Goal: Transaction & Acquisition: Book appointment/travel/reservation

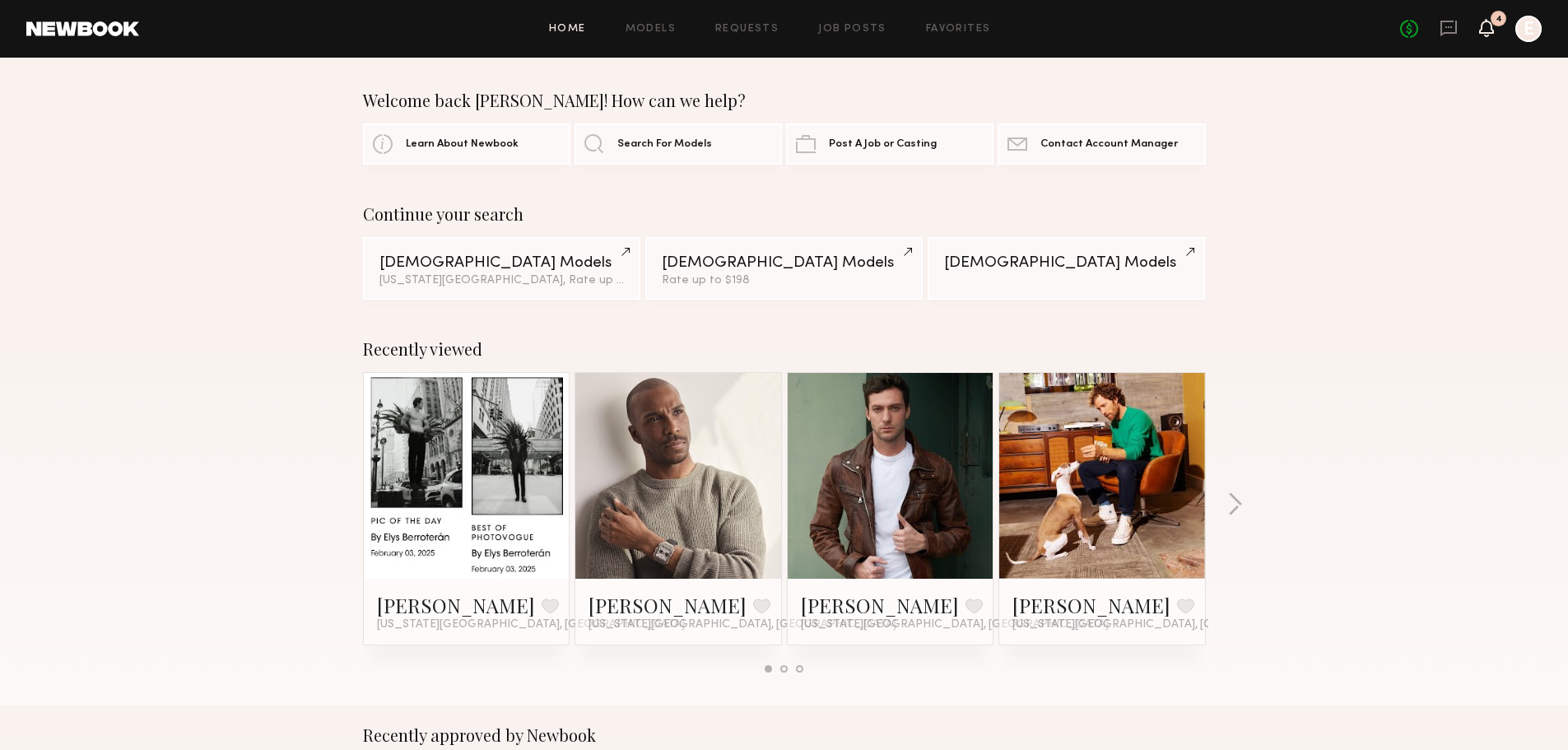
click at [1491, 26] on icon at bounding box center [1487, 26] width 13 height 12
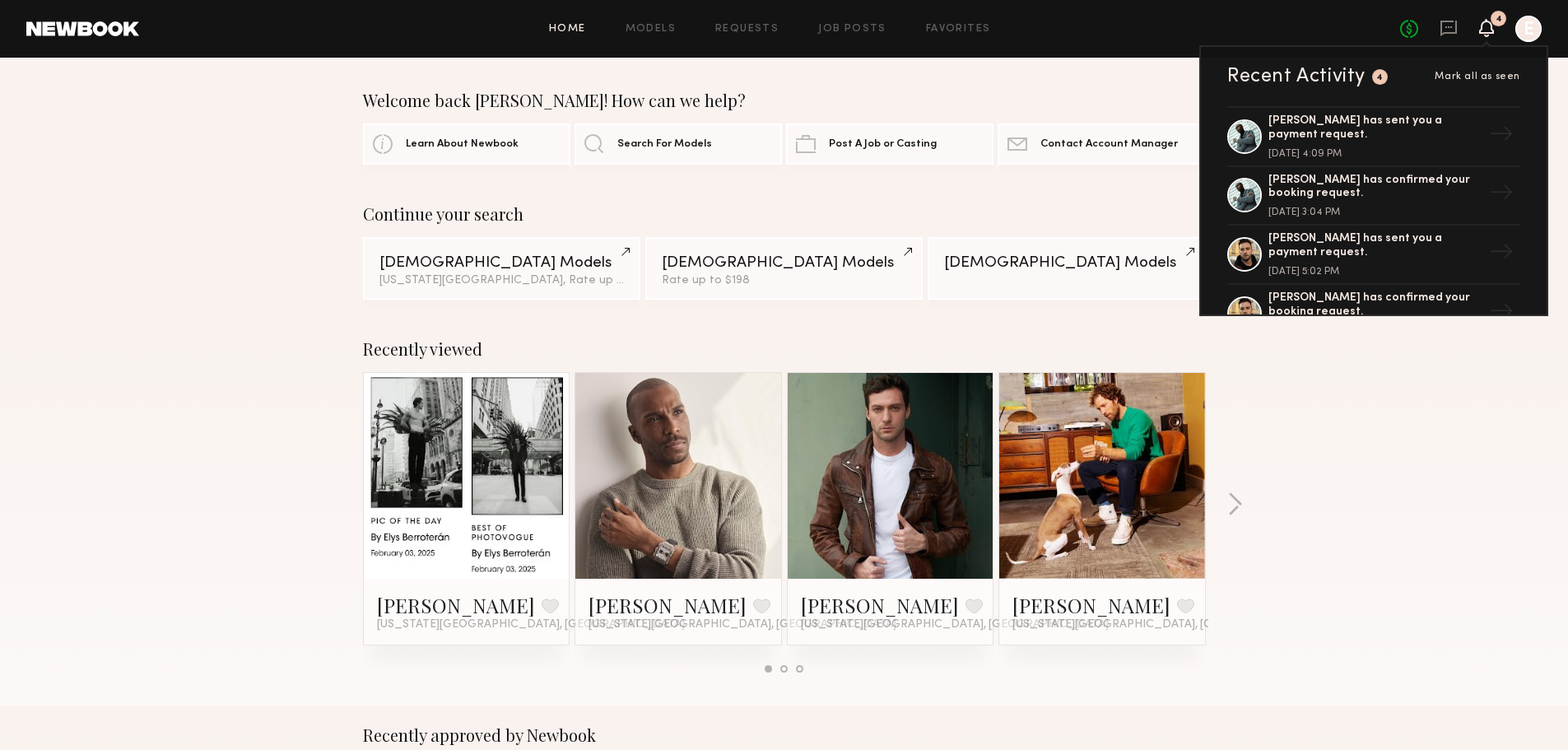
click at [1467, 79] on span "Mark all as seen" at bounding box center [1478, 76] width 86 height 10
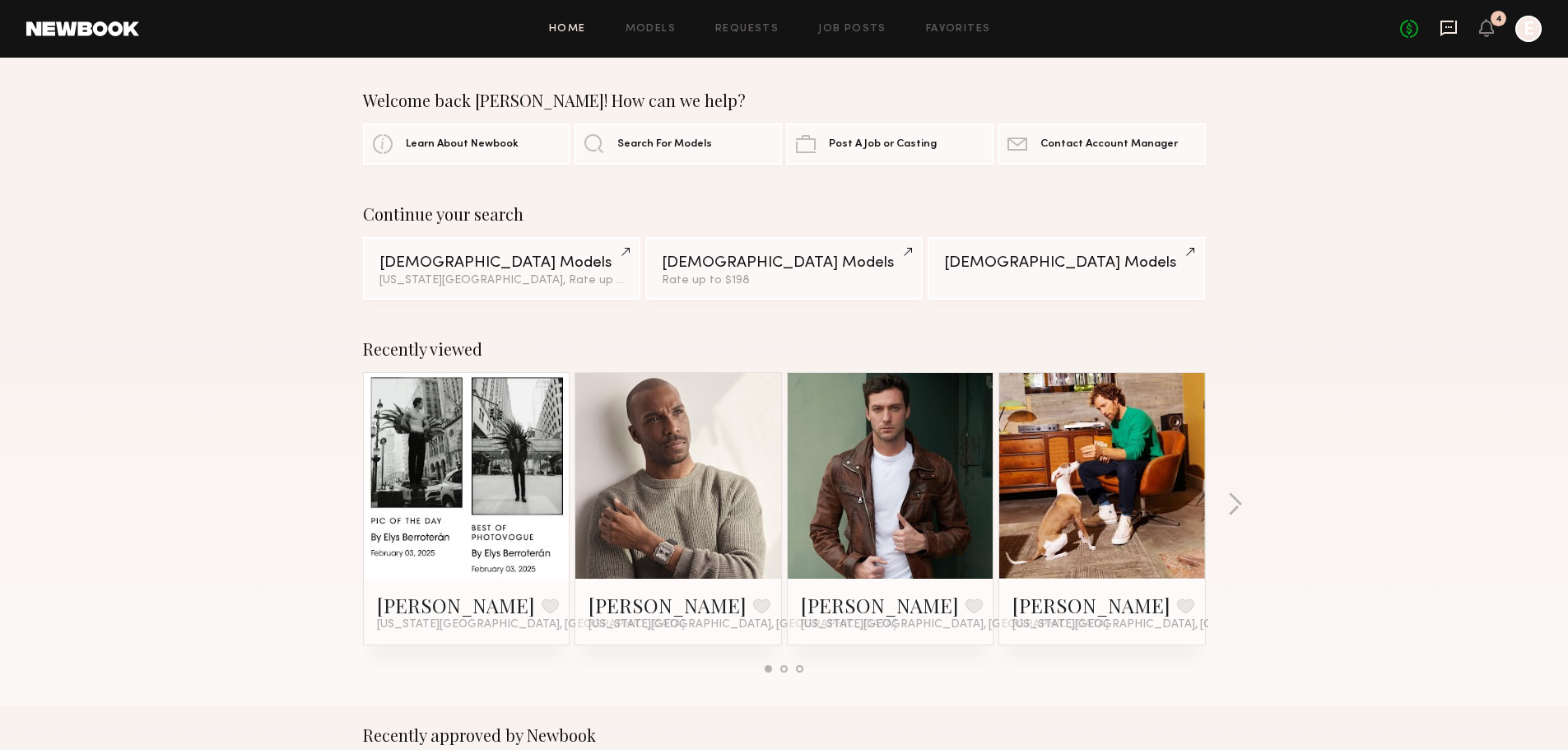
click at [1449, 21] on icon at bounding box center [1449, 28] width 16 height 16
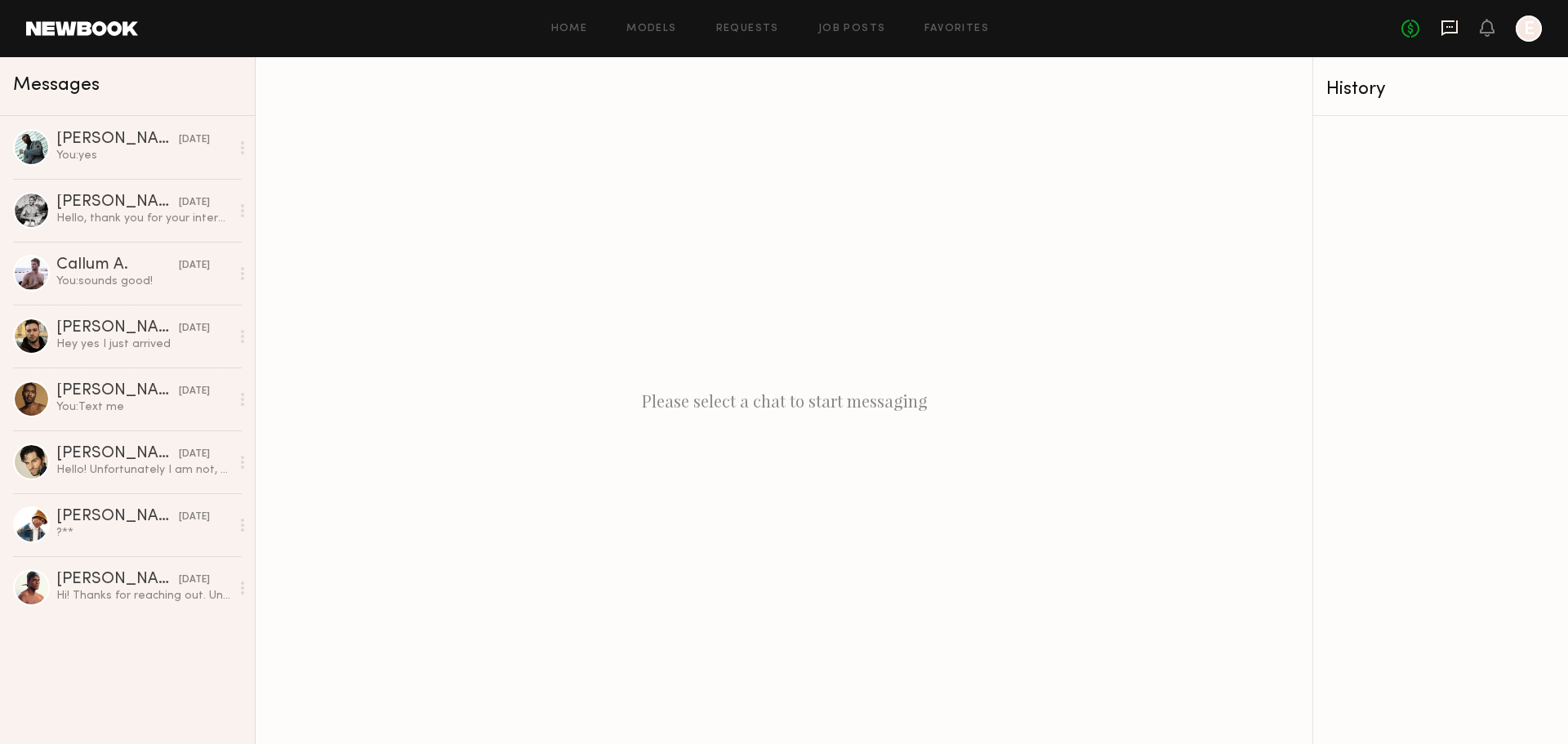
click at [1457, 24] on icon at bounding box center [1449, 28] width 16 height 15
drag, startPoint x: 847, startPoint y: 27, endPoint x: 838, endPoint y: 28, distance: 9.1
click at [846, 28] on link "Job Posts" at bounding box center [852, 29] width 68 height 11
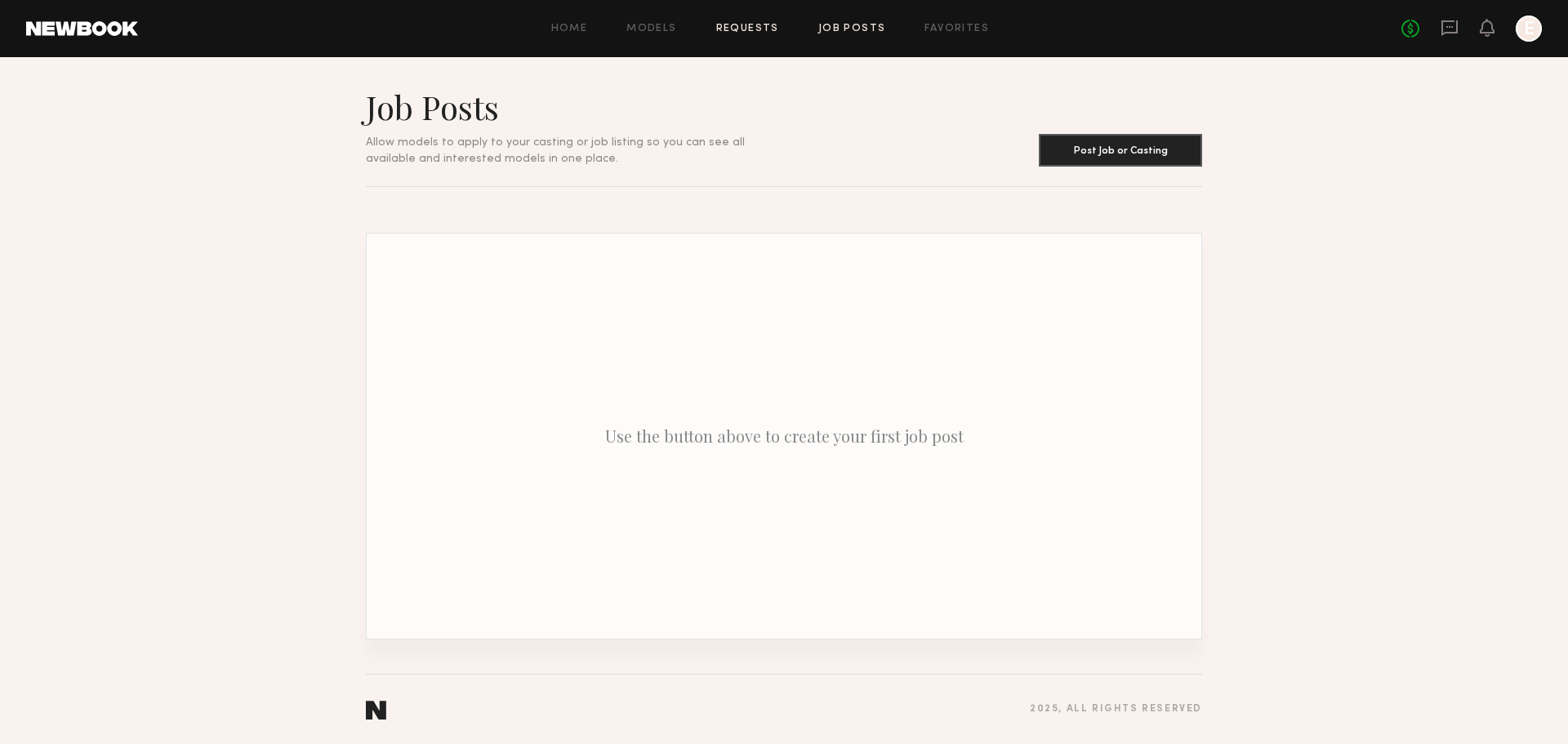
click at [758, 28] on link "Requests" at bounding box center [747, 29] width 63 height 11
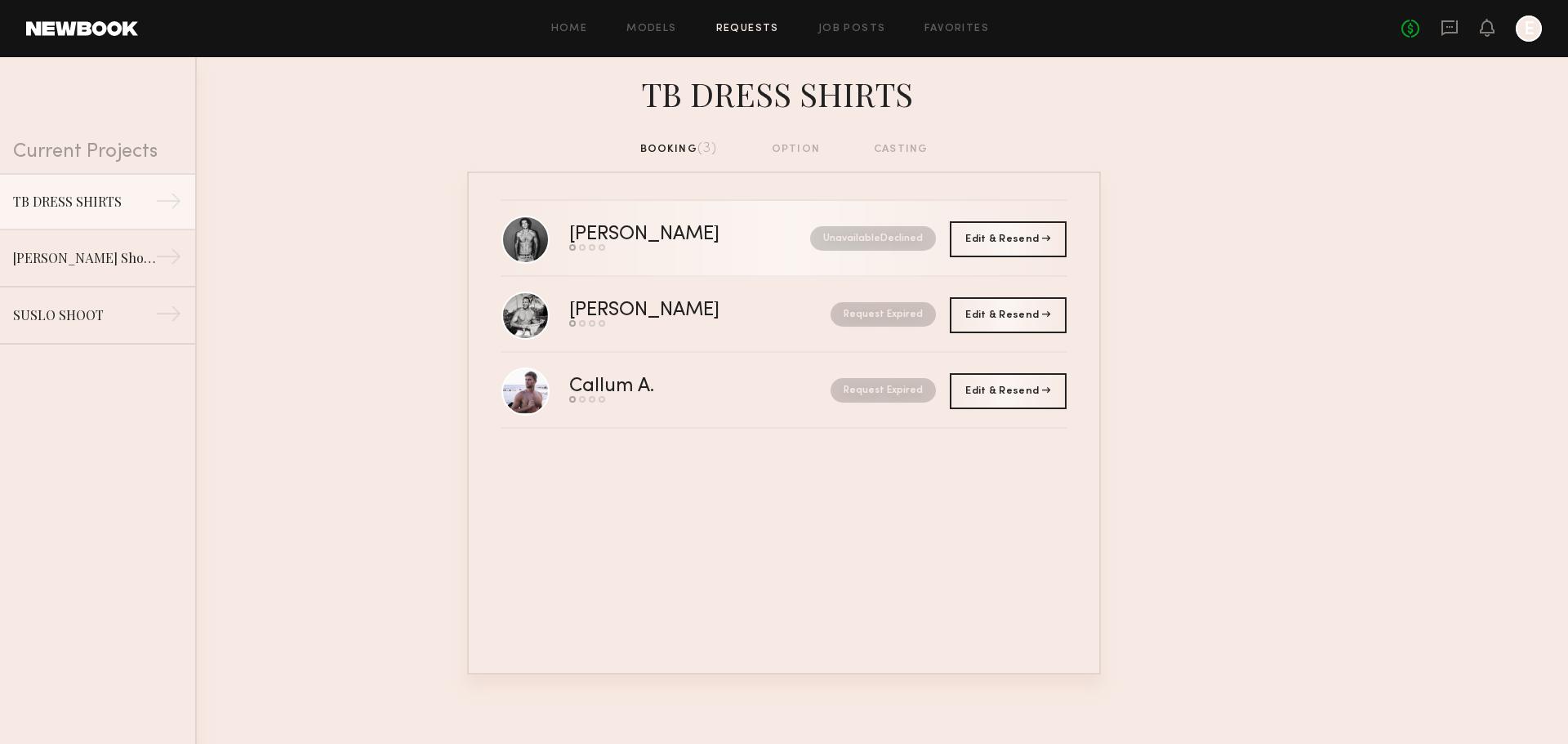
click at [775, 245] on div "Unavailable Declined" at bounding box center [850, 238] width 171 height 24
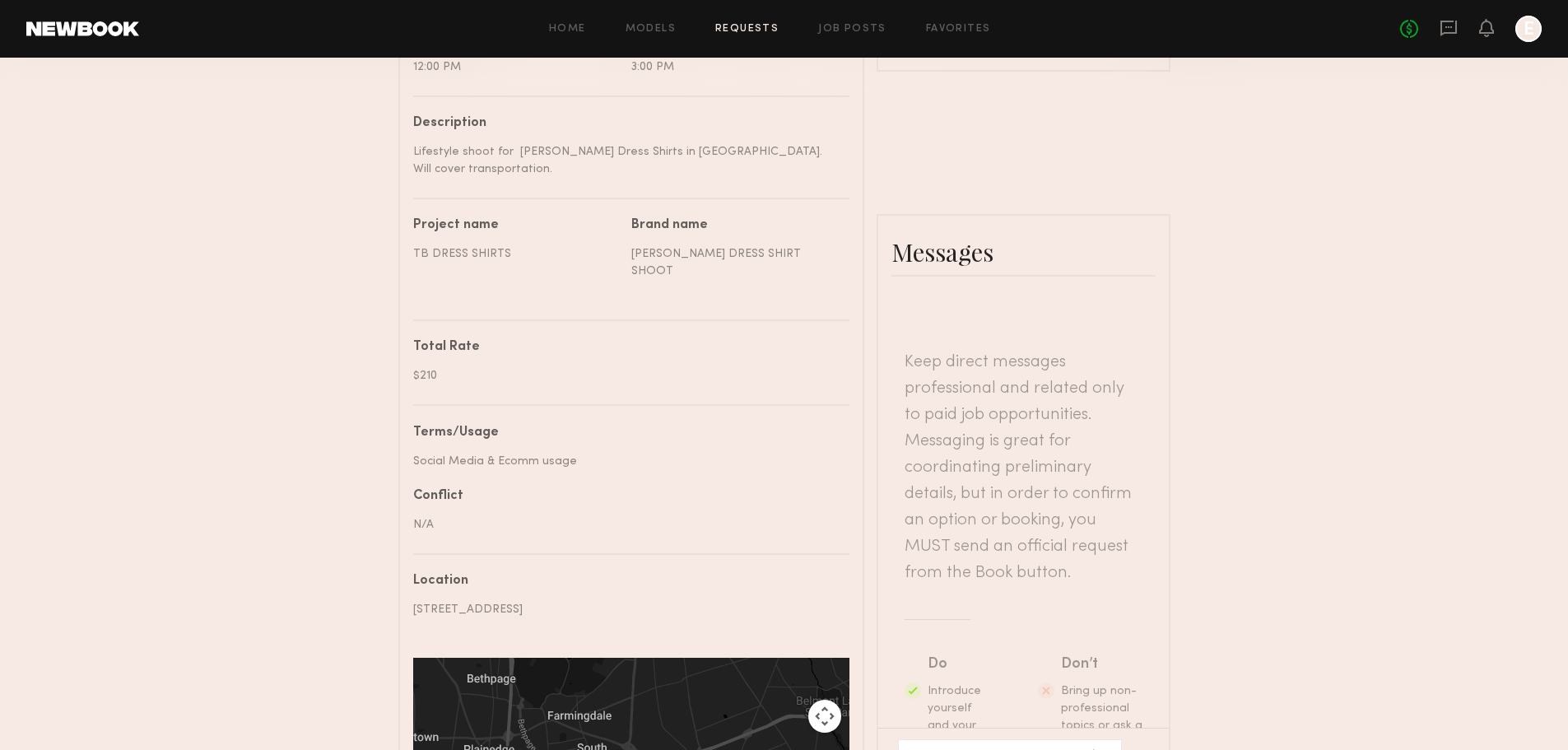
scroll to position [576, 0]
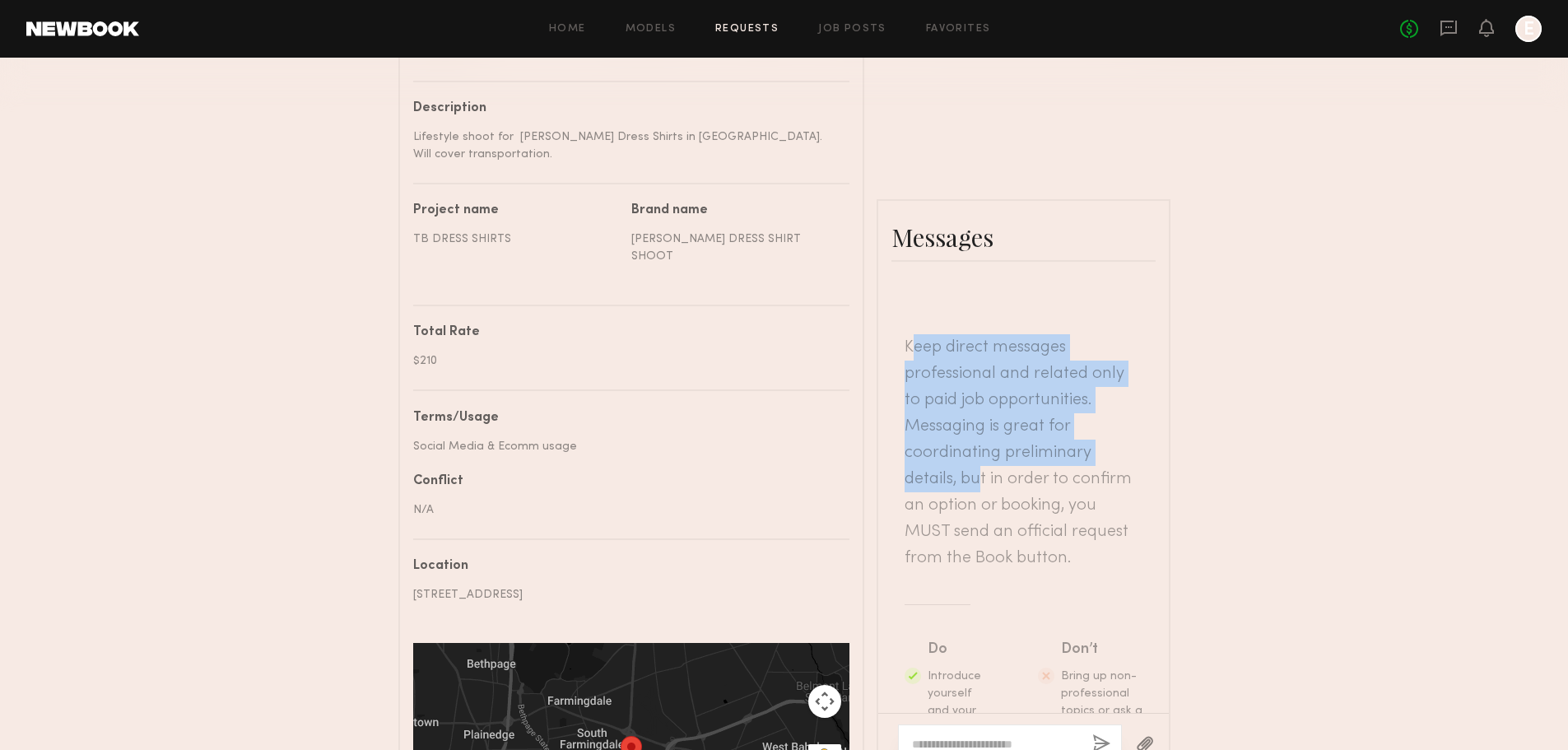
drag, startPoint x: 916, startPoint y: 362, endPoint x: 979, endPoint y: 500, distance: 151.7
click at [979, 500] on header "Keep direct messages professional and related only to paid job opportunities. M…" at bounding box center [1023, 452] width 238 height 237
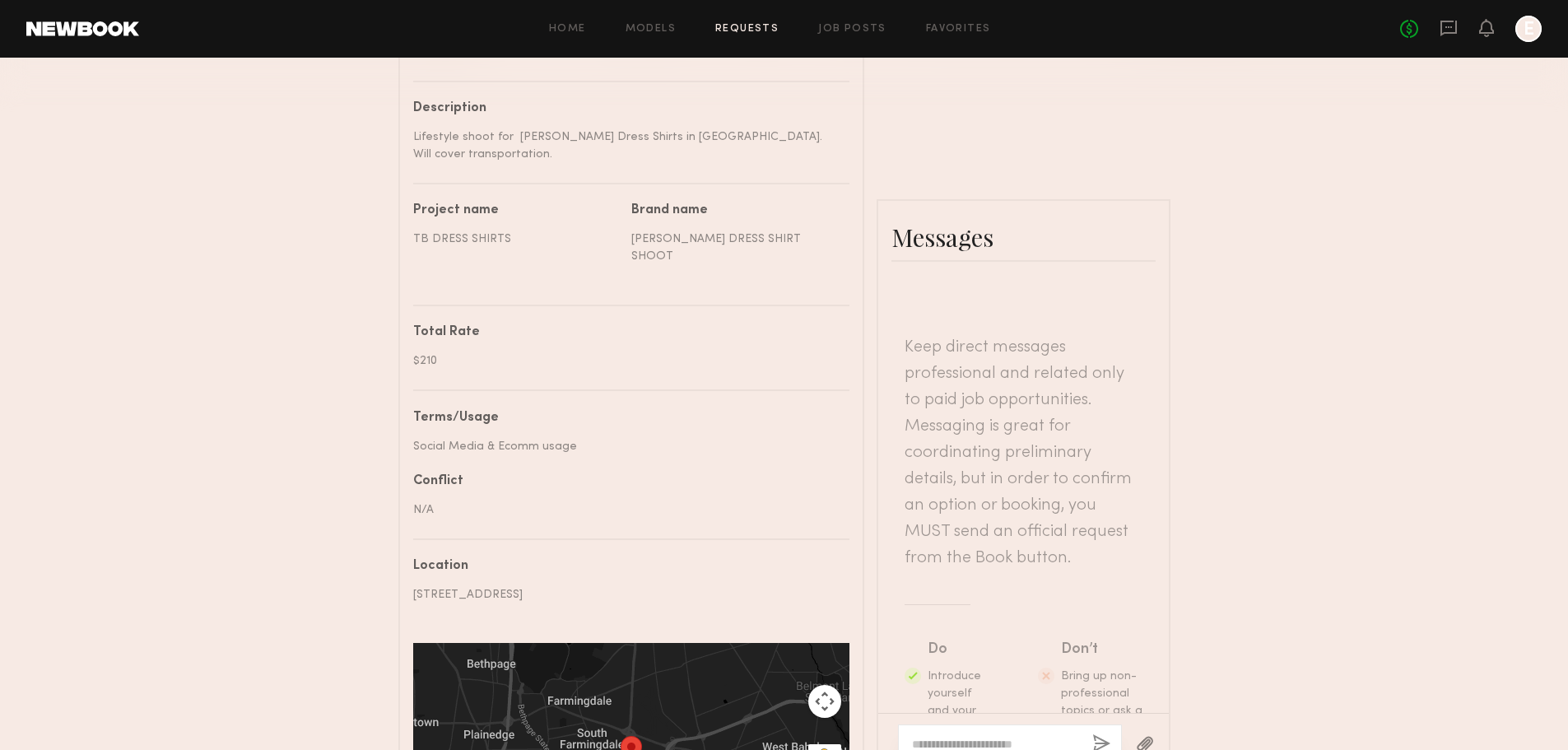
click at [996, 551] on header "Keep direct messages professional and related only to paid job opportunities. M…" at bounding box center [1023, 452] width 238 height 237
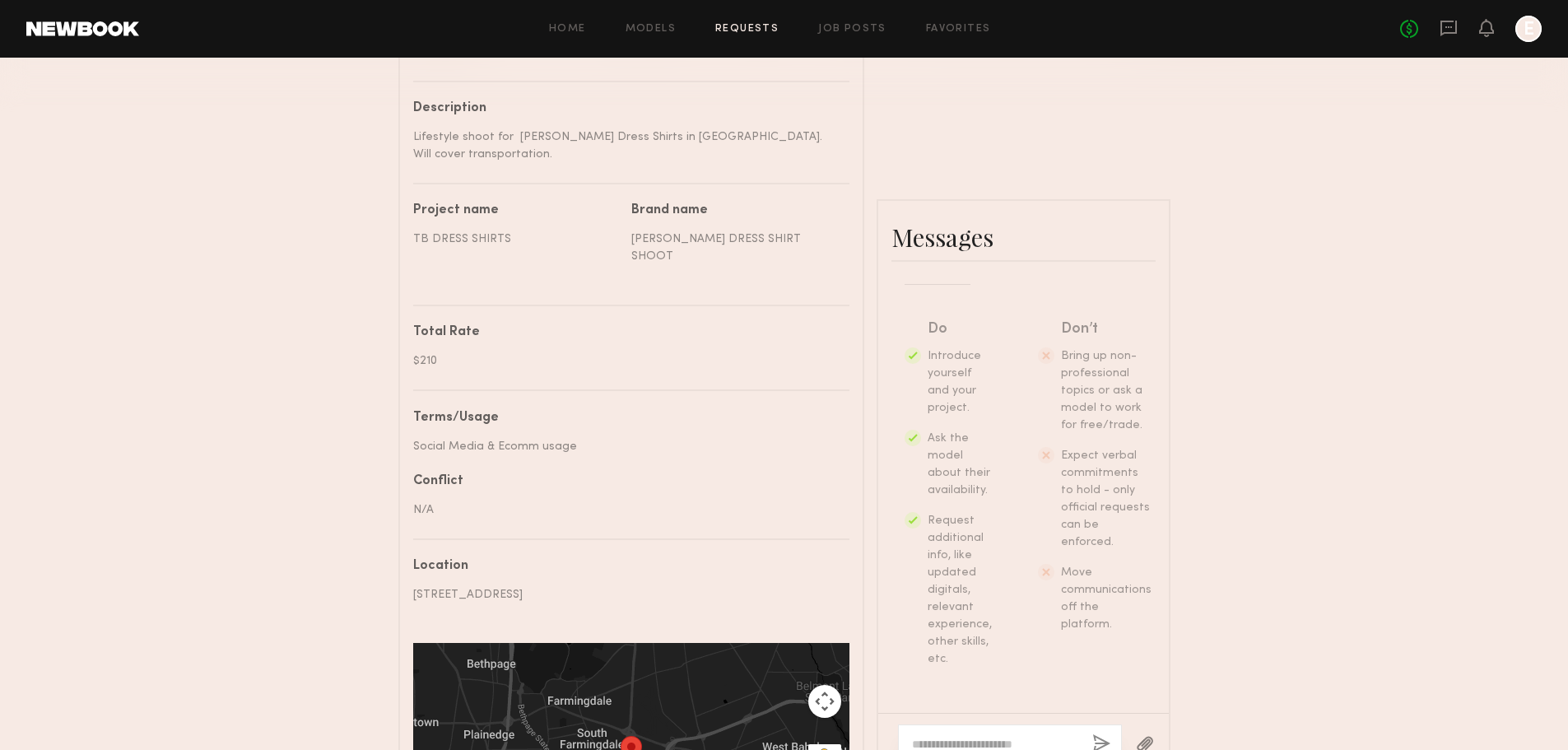
scroll to position [820, 0]
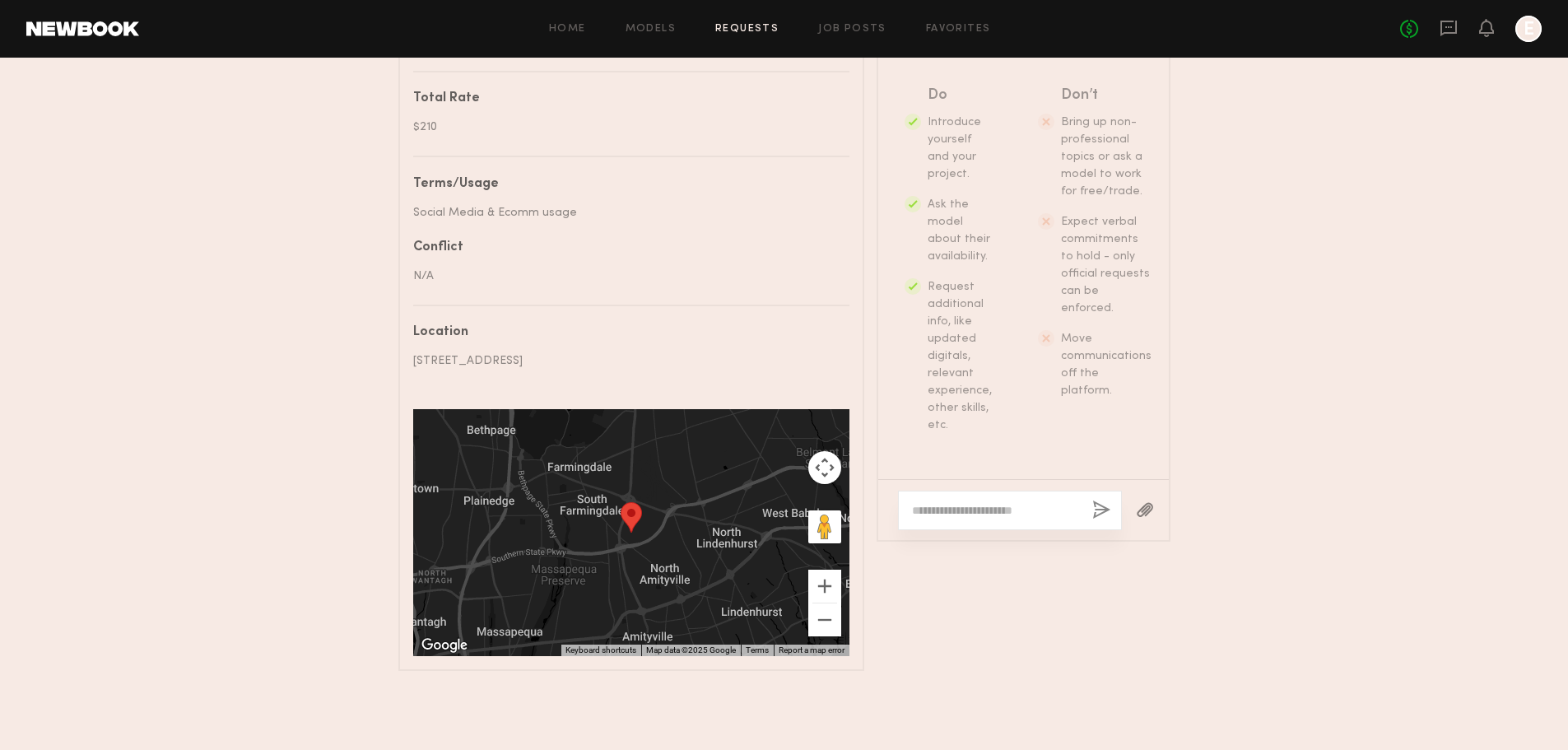
click at [961, 510] on textarea at bounding box center [995, 511] width 167 height 16
click at [1059, 510] on textarea "**********" at bounding box center [995, 502] width 167 height 33
click at [1014, 493] on textarea "**********" at bounding box center [995, 502] width 167 height 33
click at [1064, 519] on div "**********" at bounding box center [1010, 502] width 224 height 56
click at [1065, 505] on textarea "**********" at bounding box center [995, 502] width 167 height 33
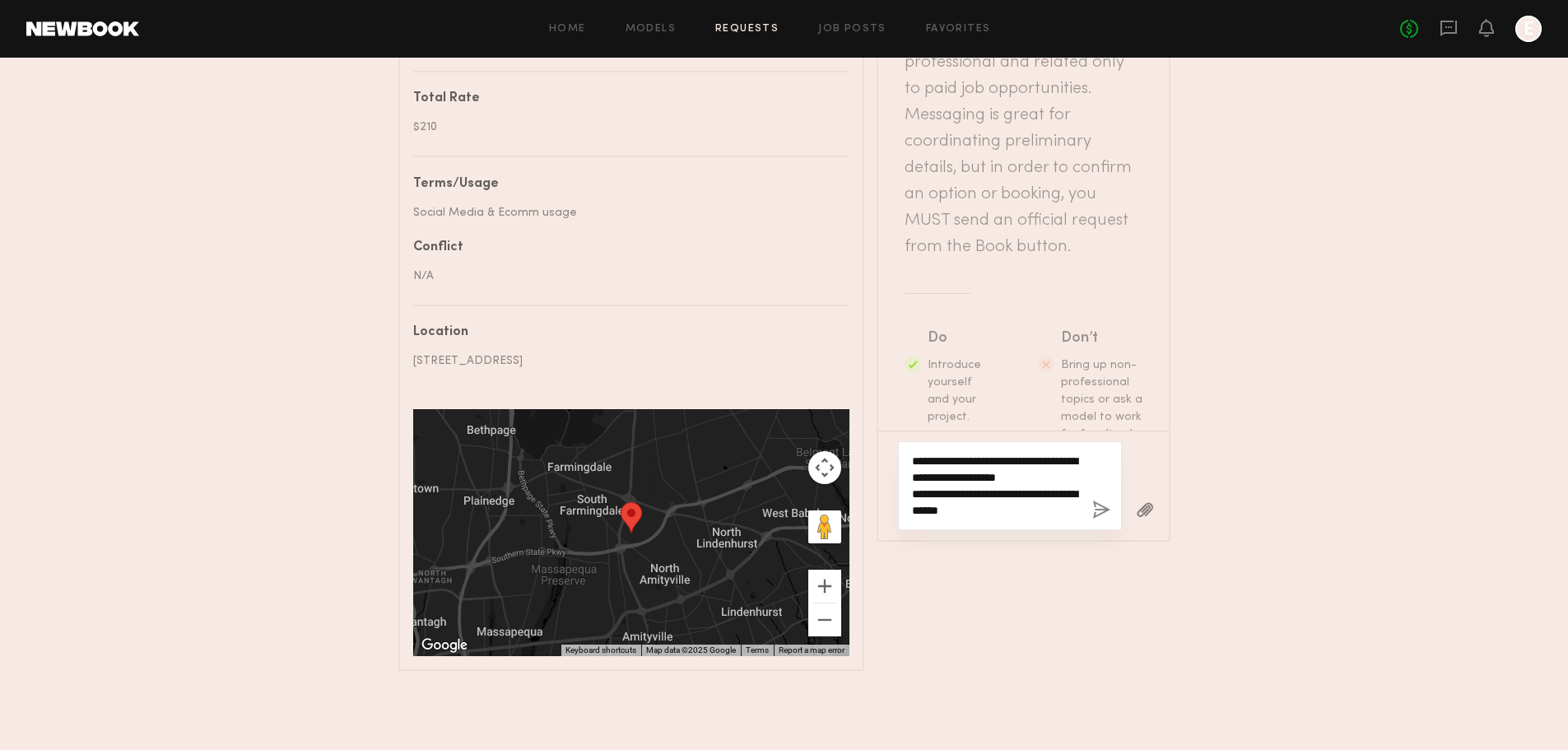
scroll to position [0, 0]
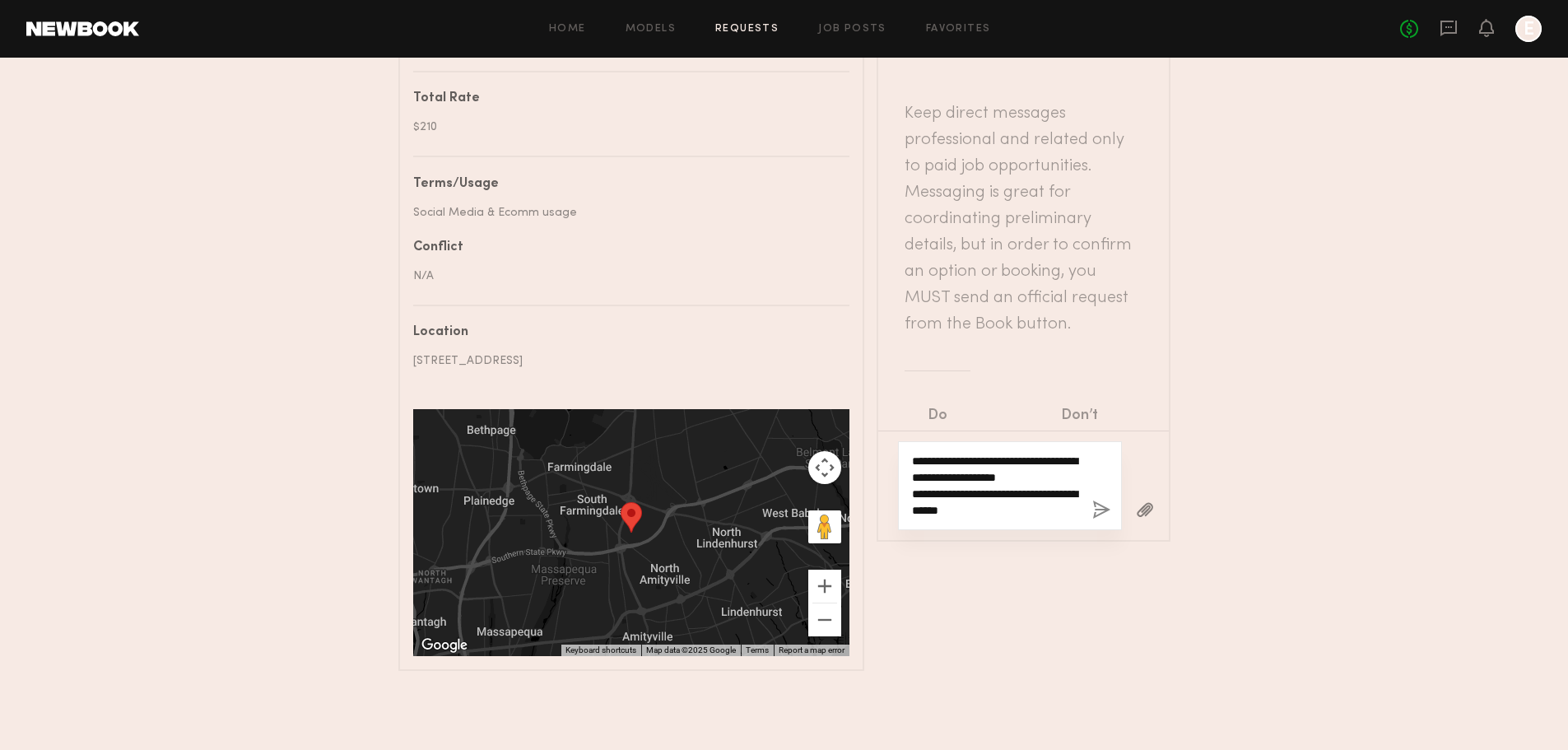
type textarea "**********"
click at [1097, 511] on button "button" at bounding box center [1102, 511] width 18 height 21
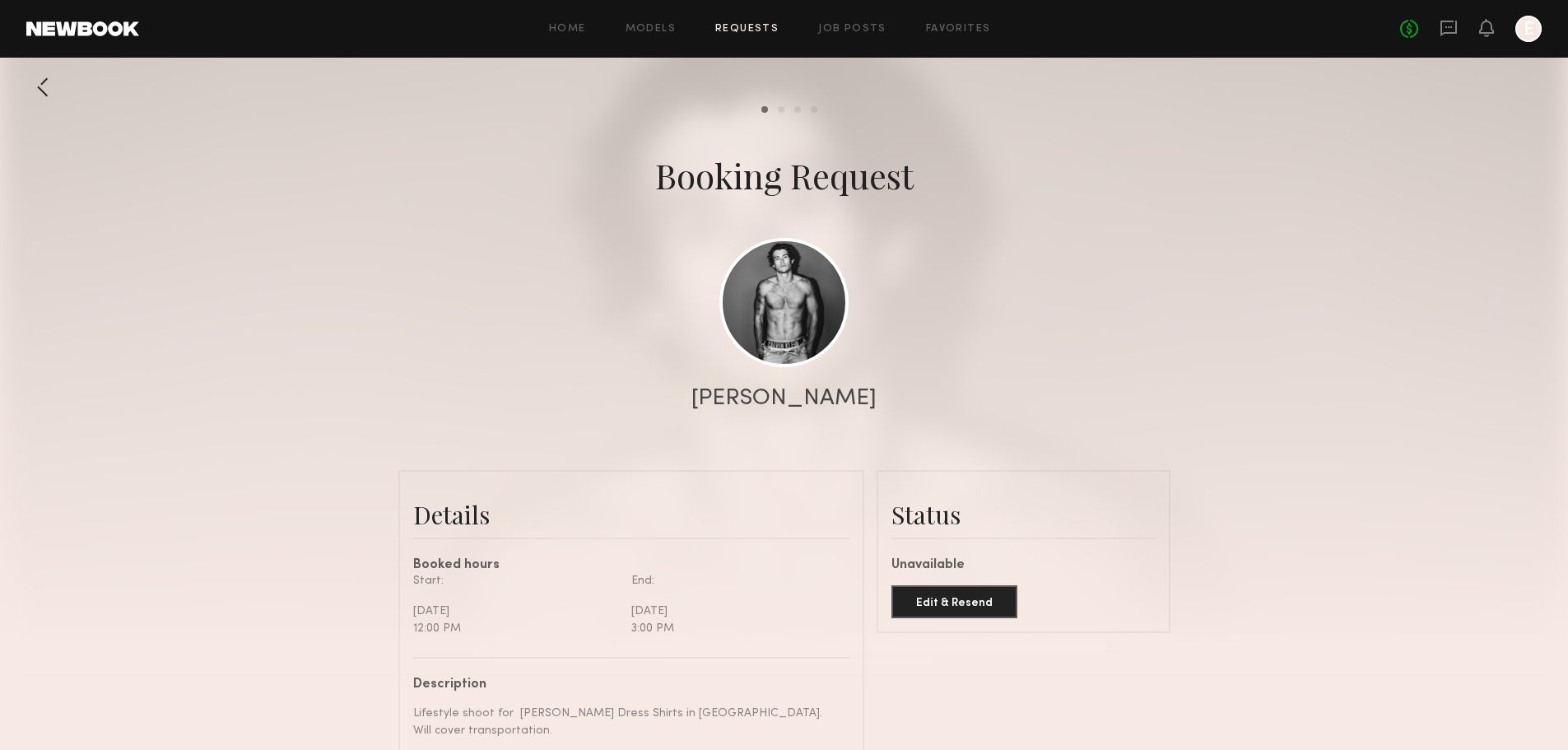
click at [39, 80] on div at bounding box center [43, 87] width 33 height 33
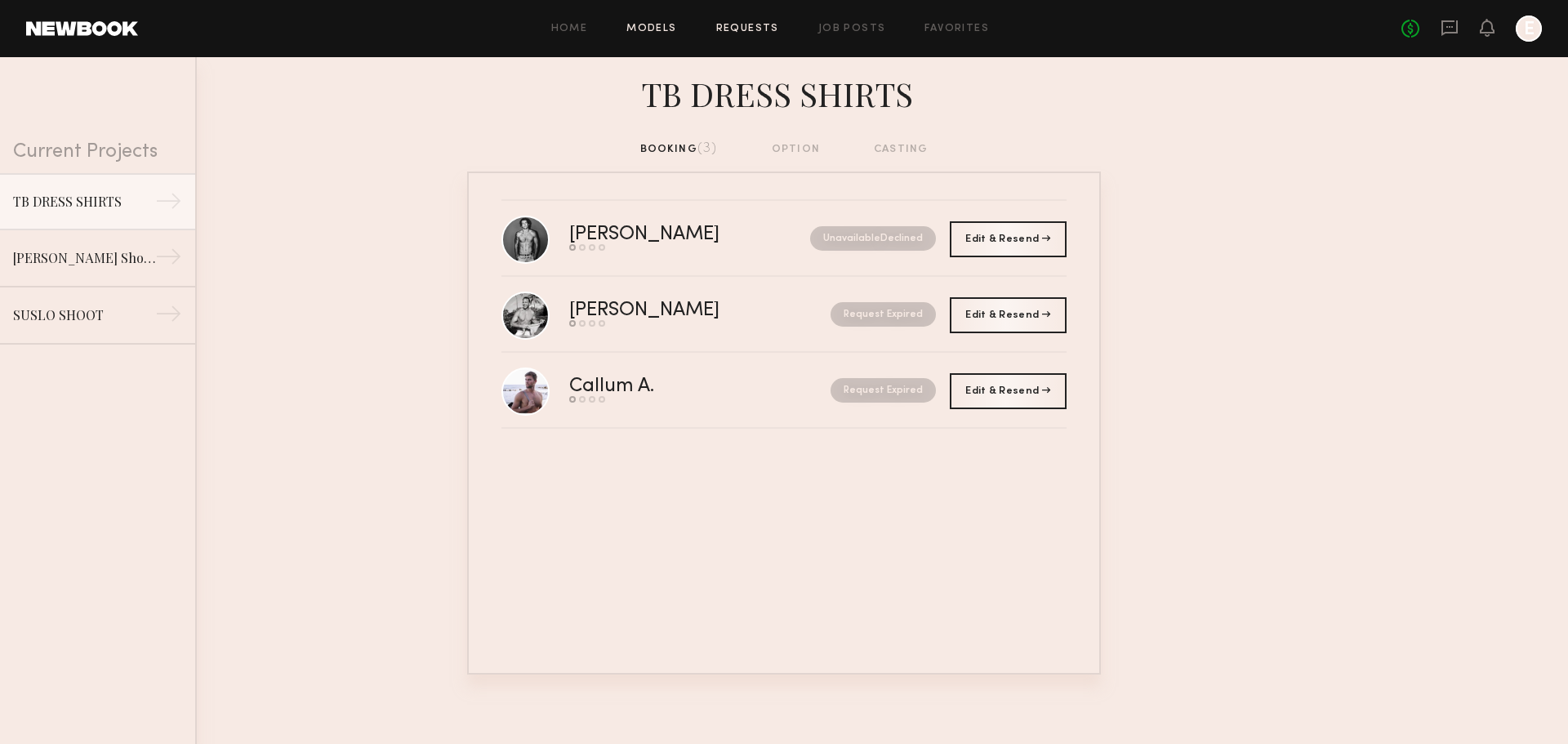
click at [644, 29] on link "Models" at bounding box center [651, 29] width 50 height 11
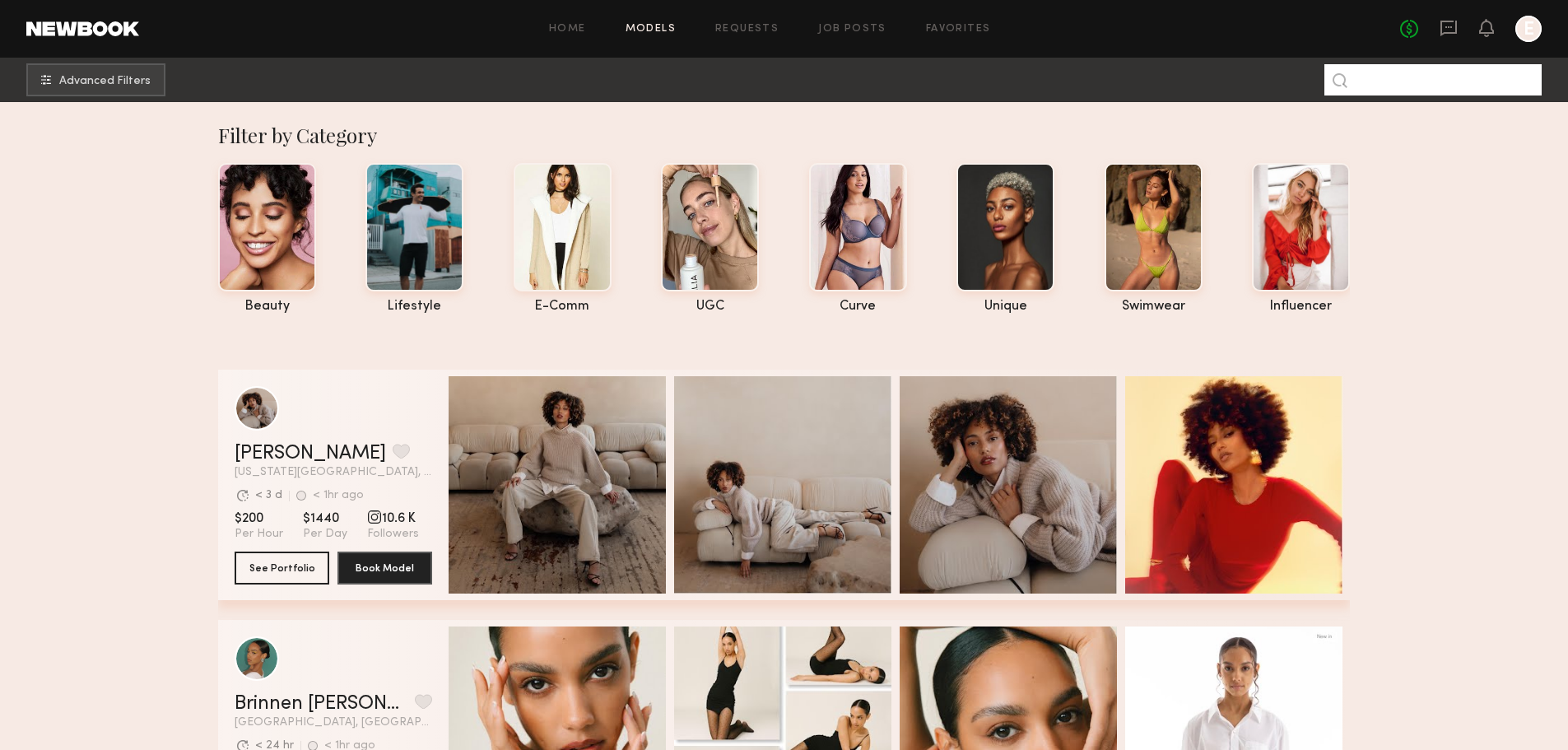
click at [1397, 79] on input at bounding box center [1434, 79] width 217 height 31
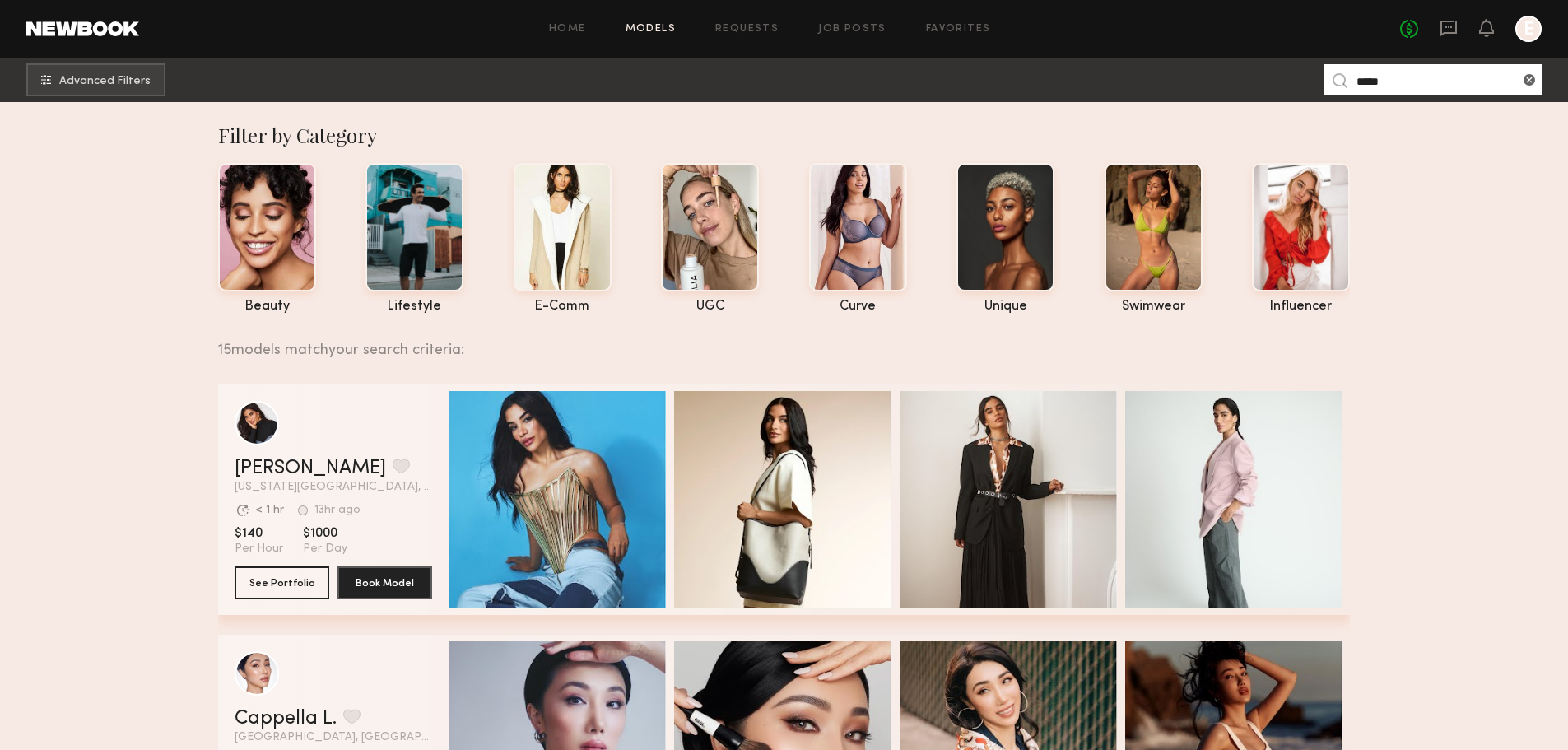
type input "******"
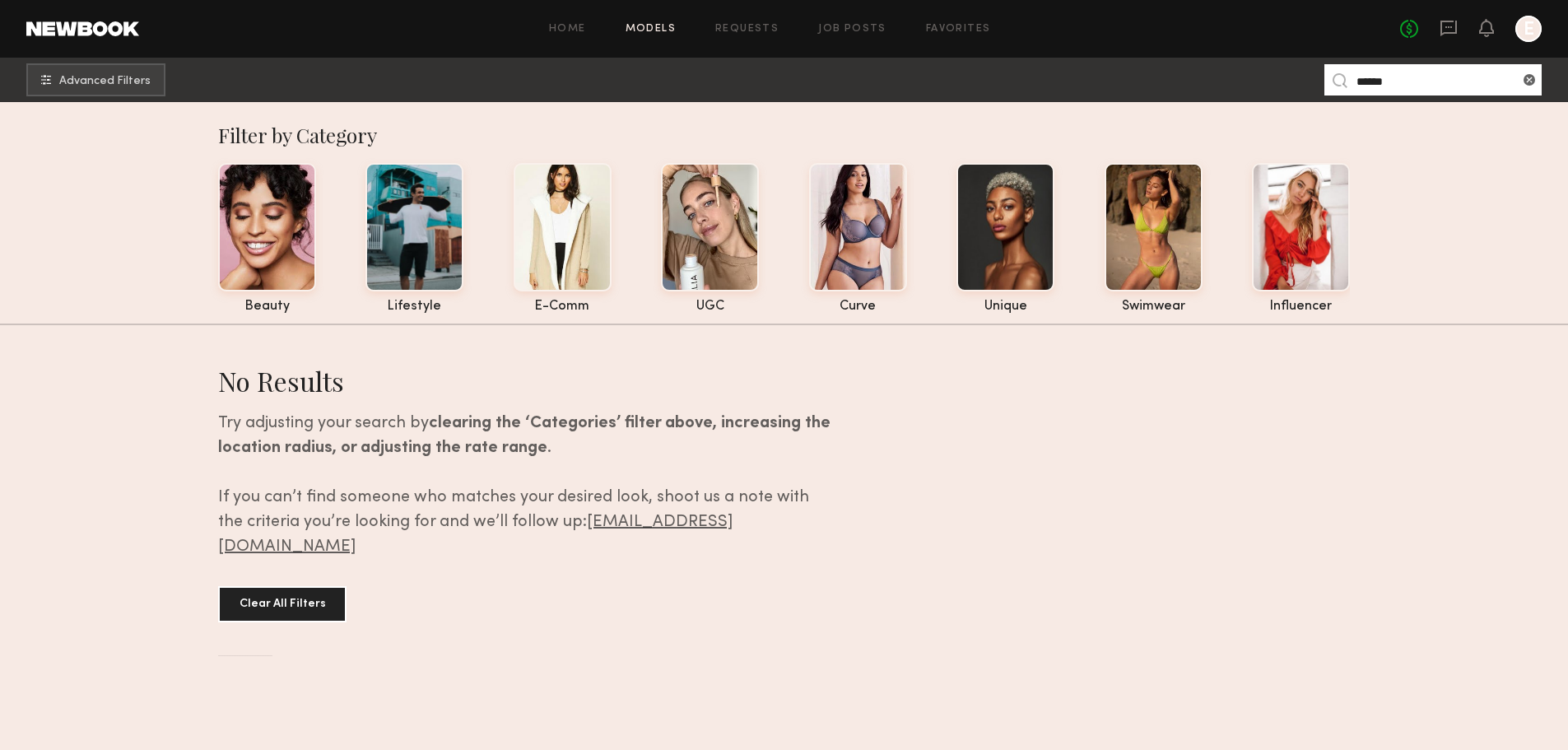
click at [1457, 81] on input "******" at bounding box center [1434, 79] width 217 height 31
click at [1456, 81] on input "******" at bounding box center [1434, 79] width 217 height 31
click at [1455, 81] on input "******" at bounding box center [1434, 79] width 217 height 31
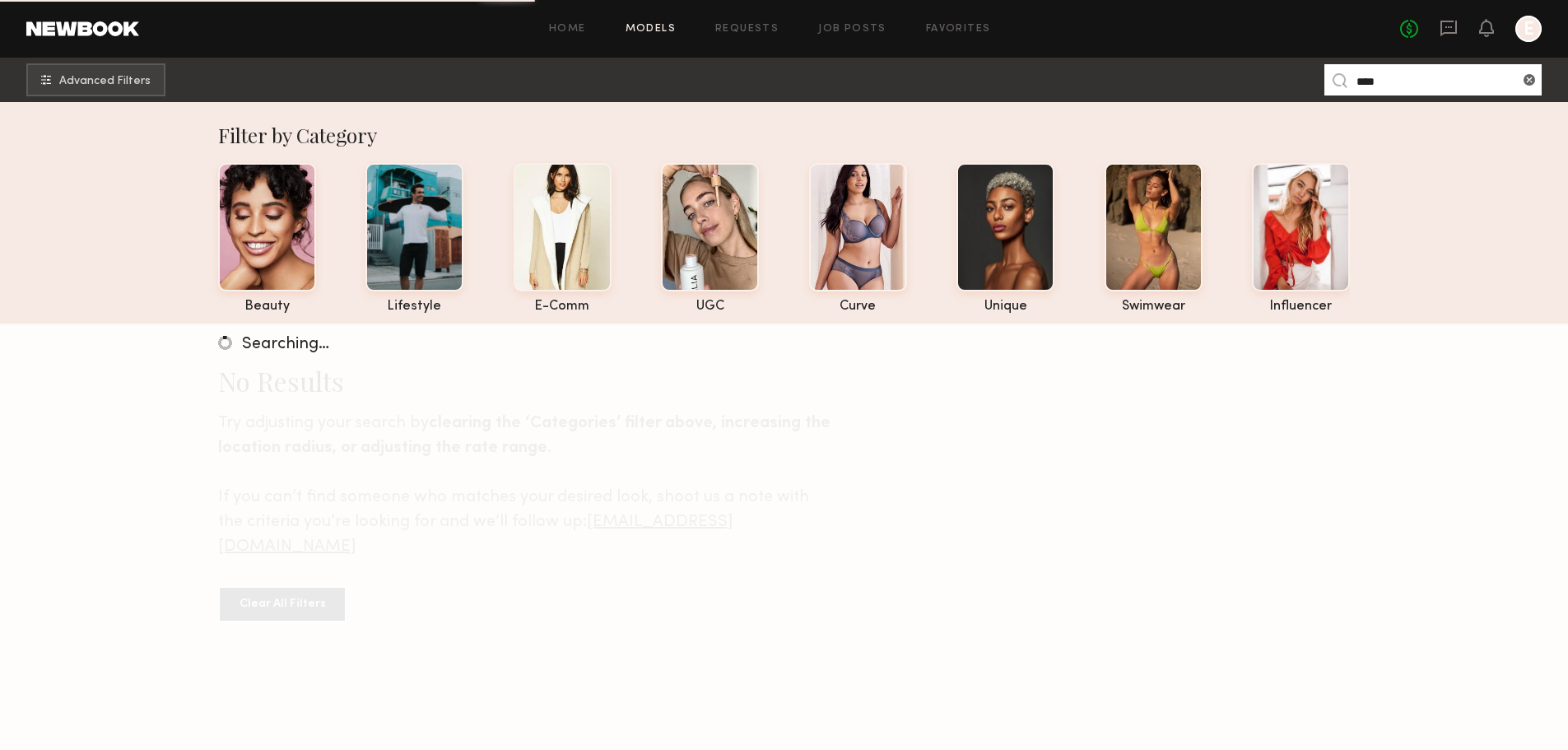
type input "****"
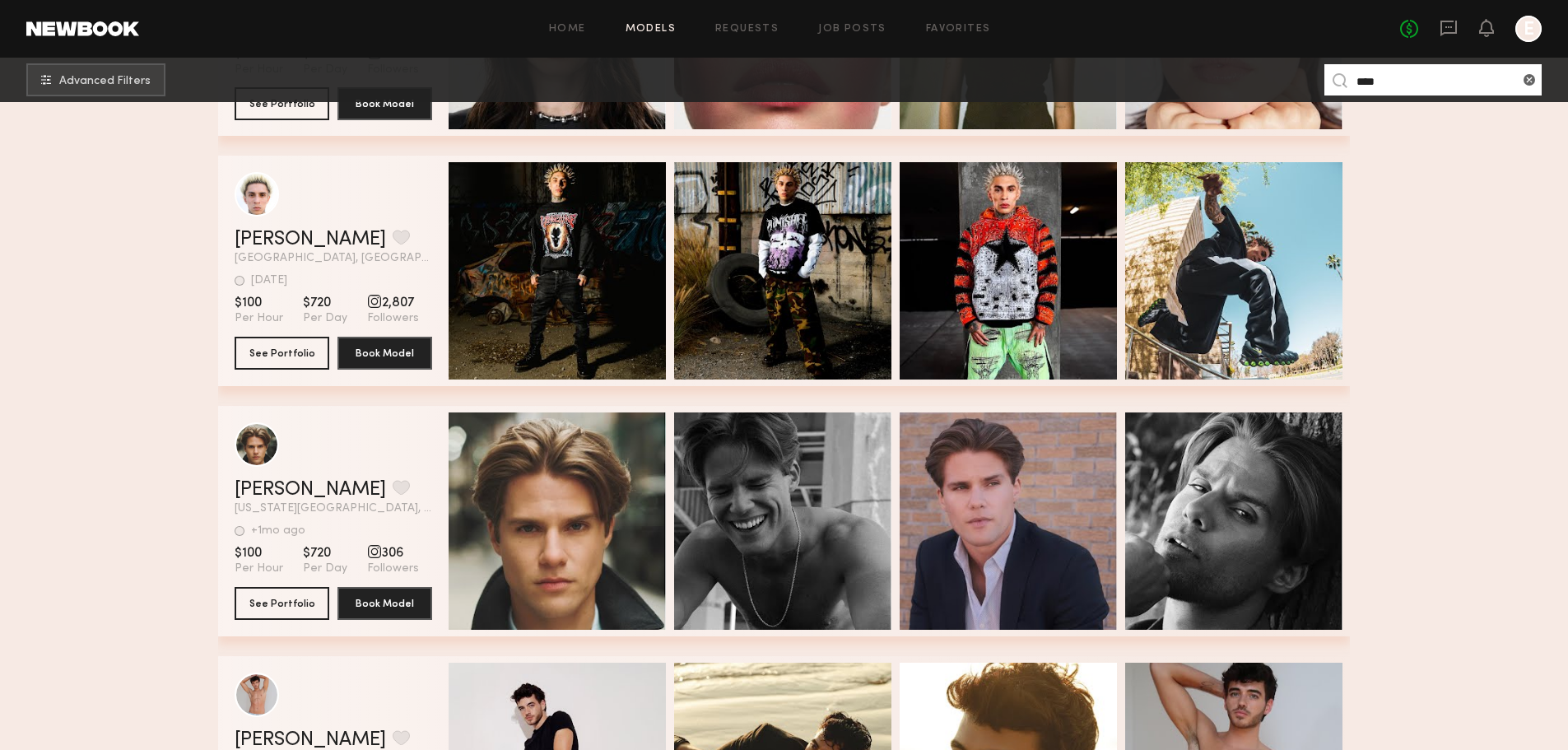
scroll to position [1482, 0]
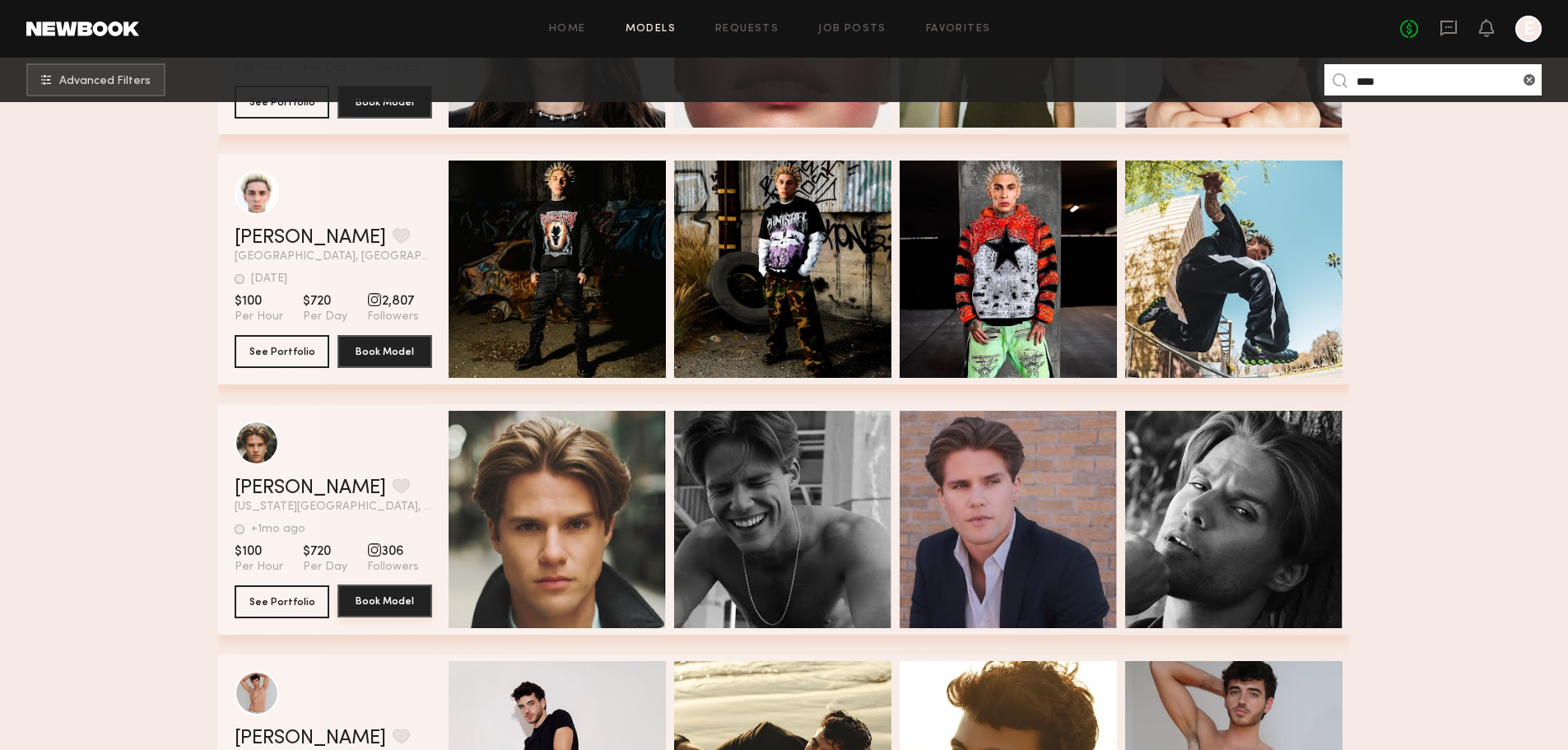
click at [397, 607] on button "Book Model" at bounding box center [385, 601] width 95 height 33
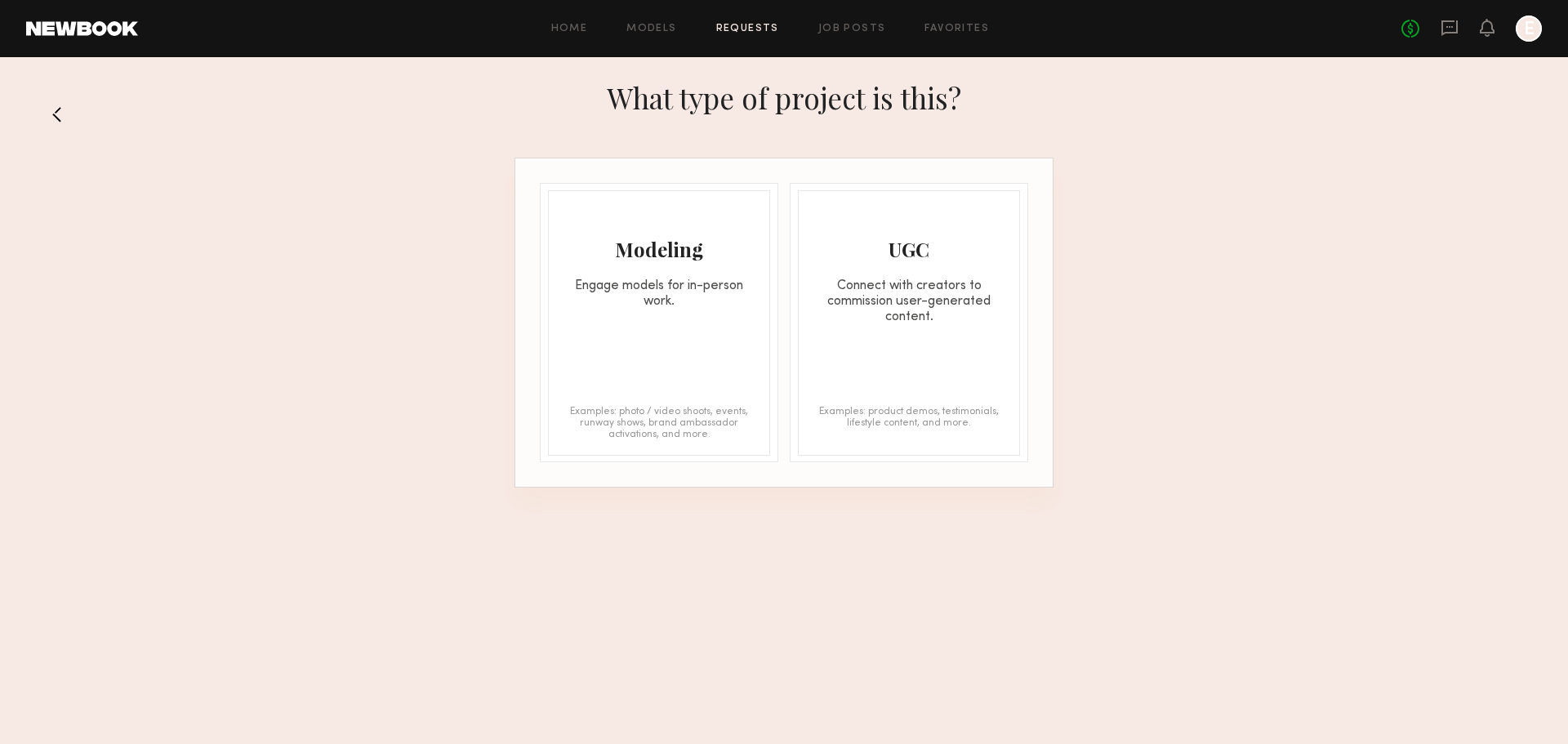
click at [628, 345] on div "Modeling Engage models for in-person work. Examples: photo / video shoots, even…" at bounding box center [659, 323] width 222 height 266
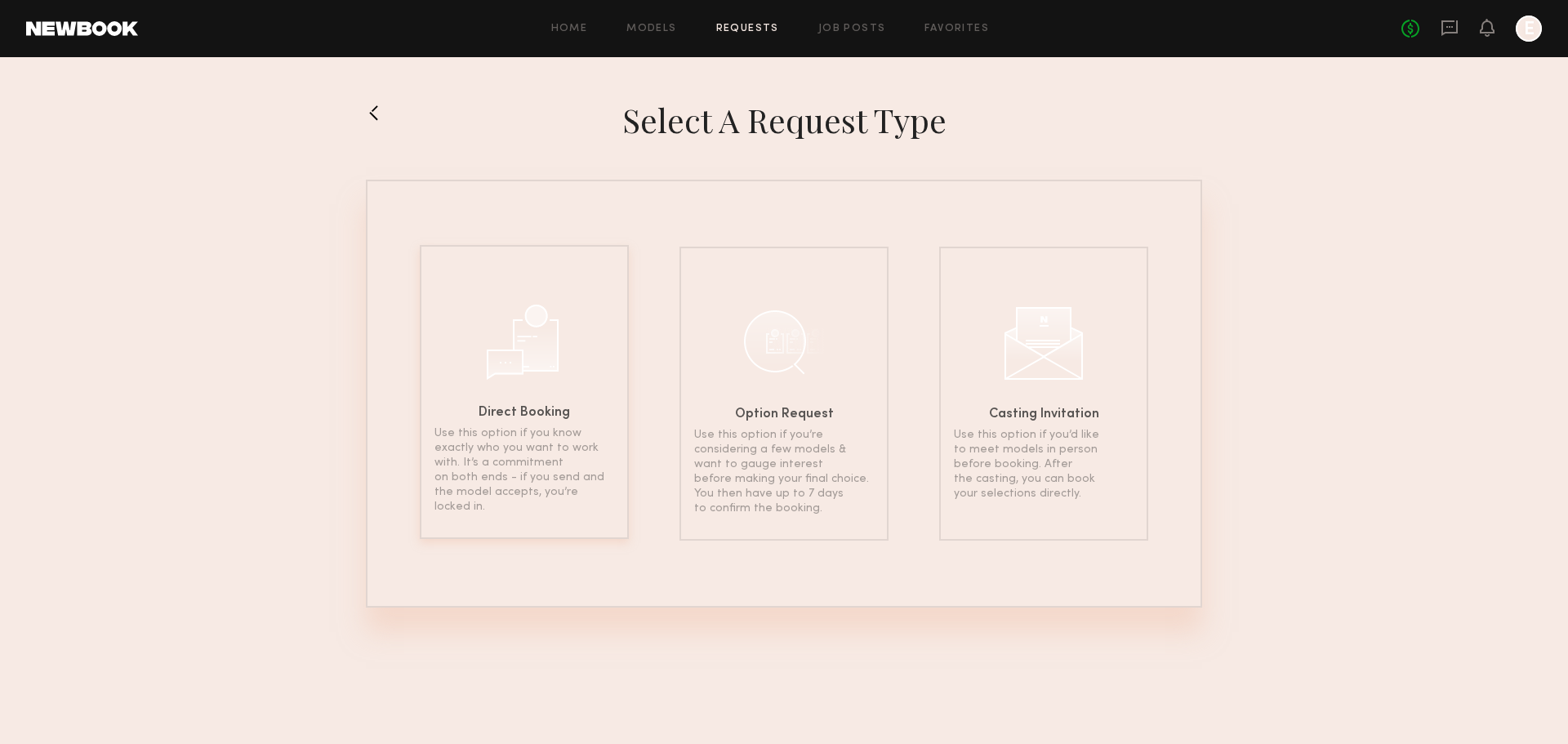
click at [528, 358] on div at bounding box center [524, 340] width 82 height 82
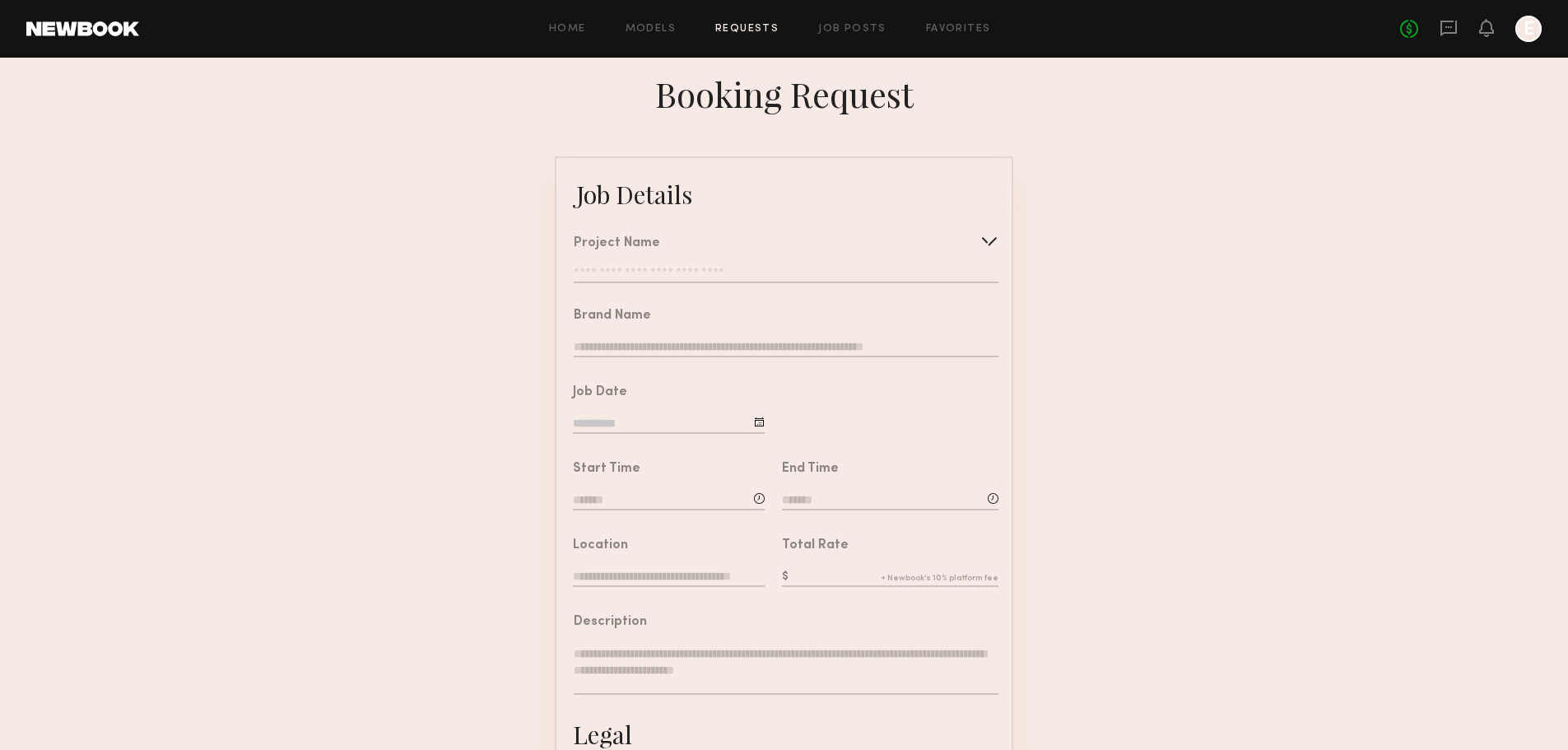
click at [718, 272] on input "text" at bounding box center [786, 275] width 425 height 16
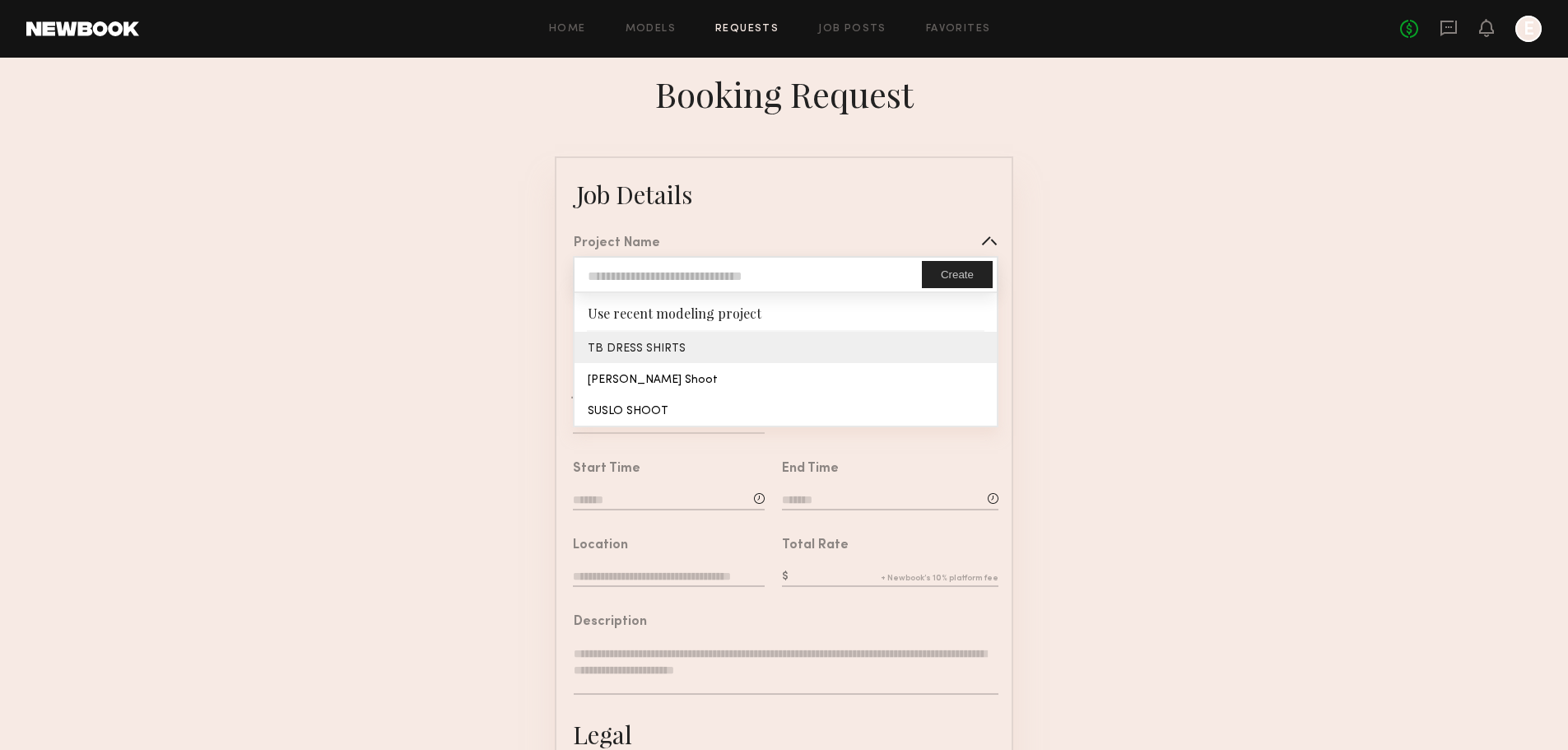
type input "**********"
type textarea "**********"
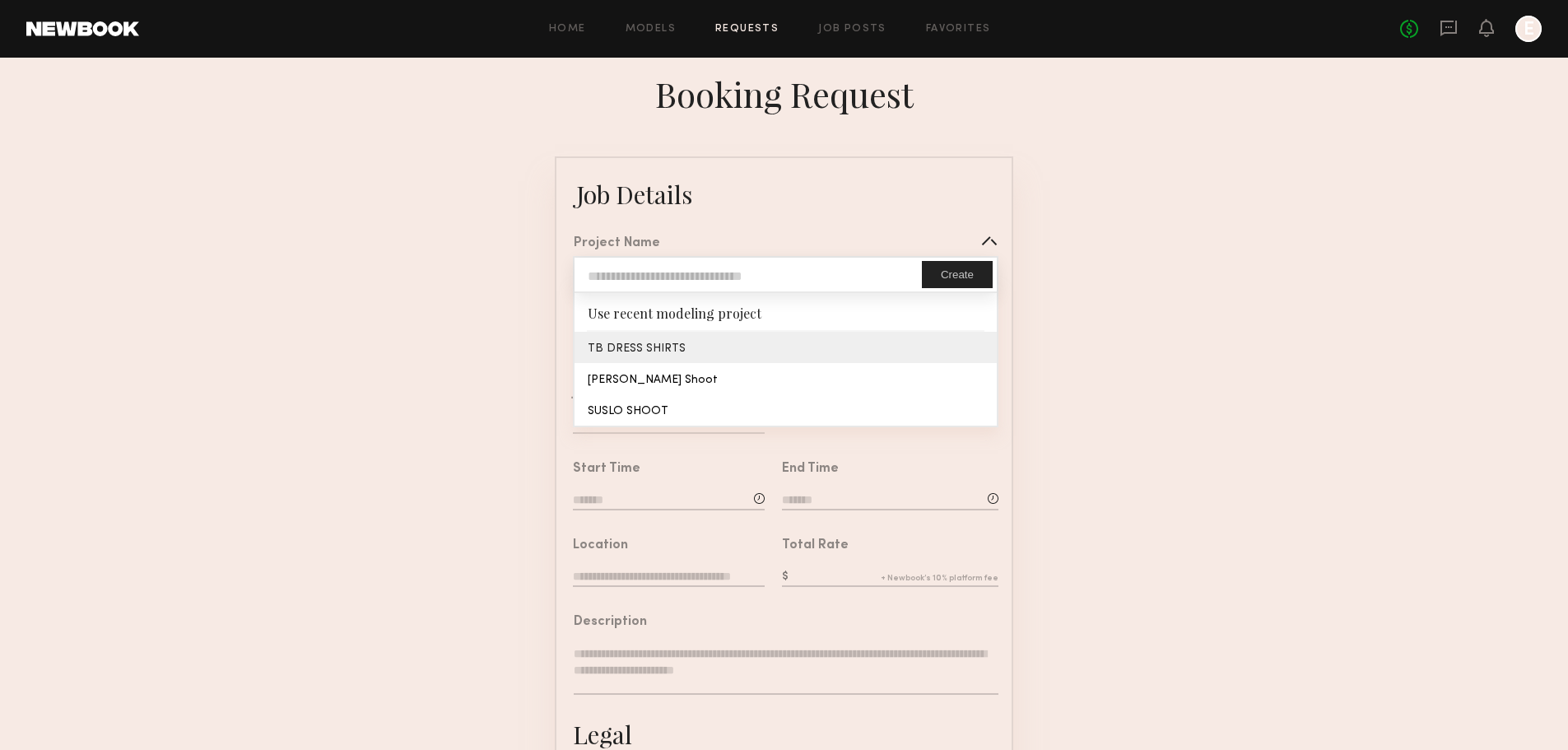
type textarea "**********"
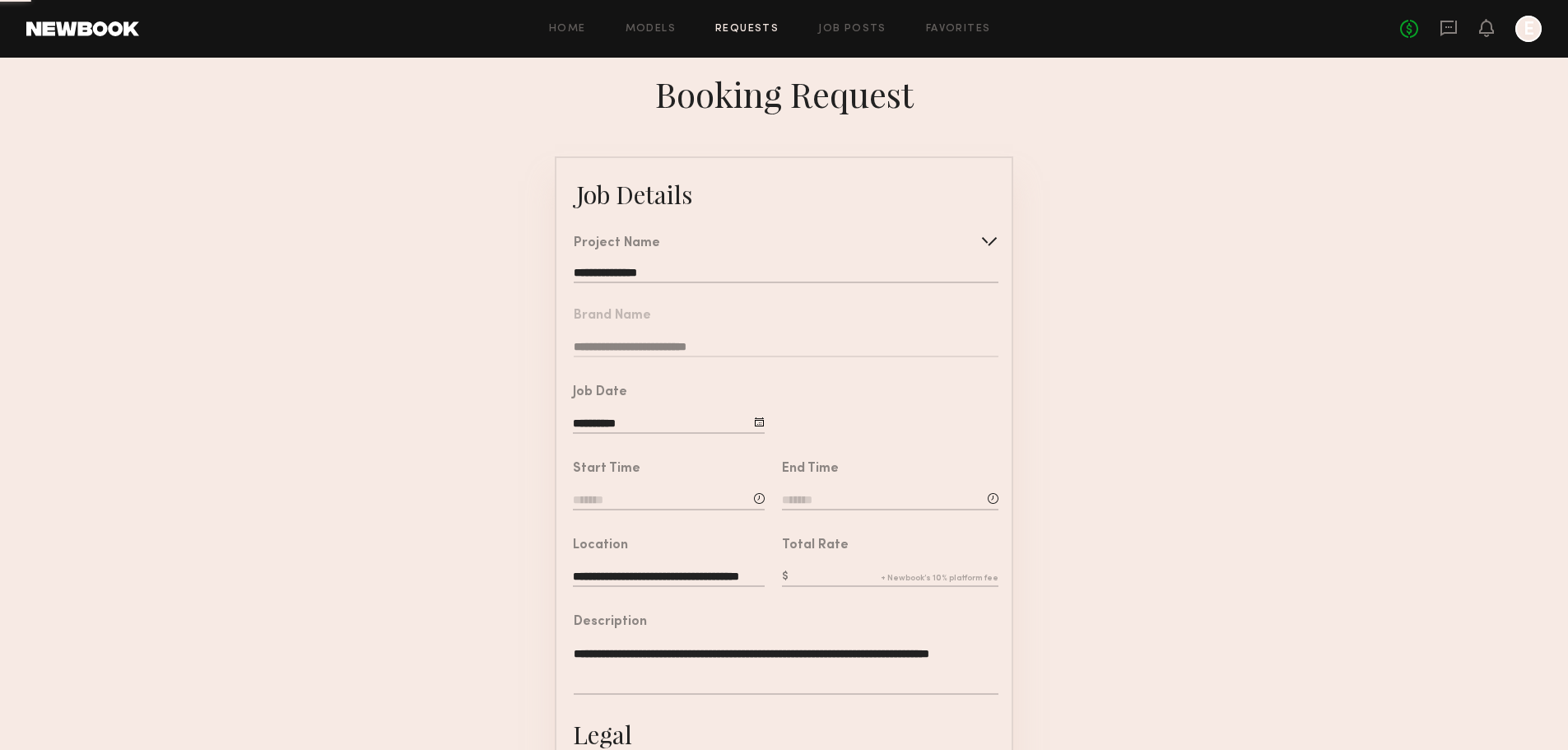
click at [680, 350] on common-border "**********" at bounding box center [784, 615] width 459 height 917
click at [621, 511] on input at bounding box center [669, 502] width 192 height 18
click at [622, 549] on span at bounding box center [620, 540] width 18 height 18
type input "*******"
type input "**"
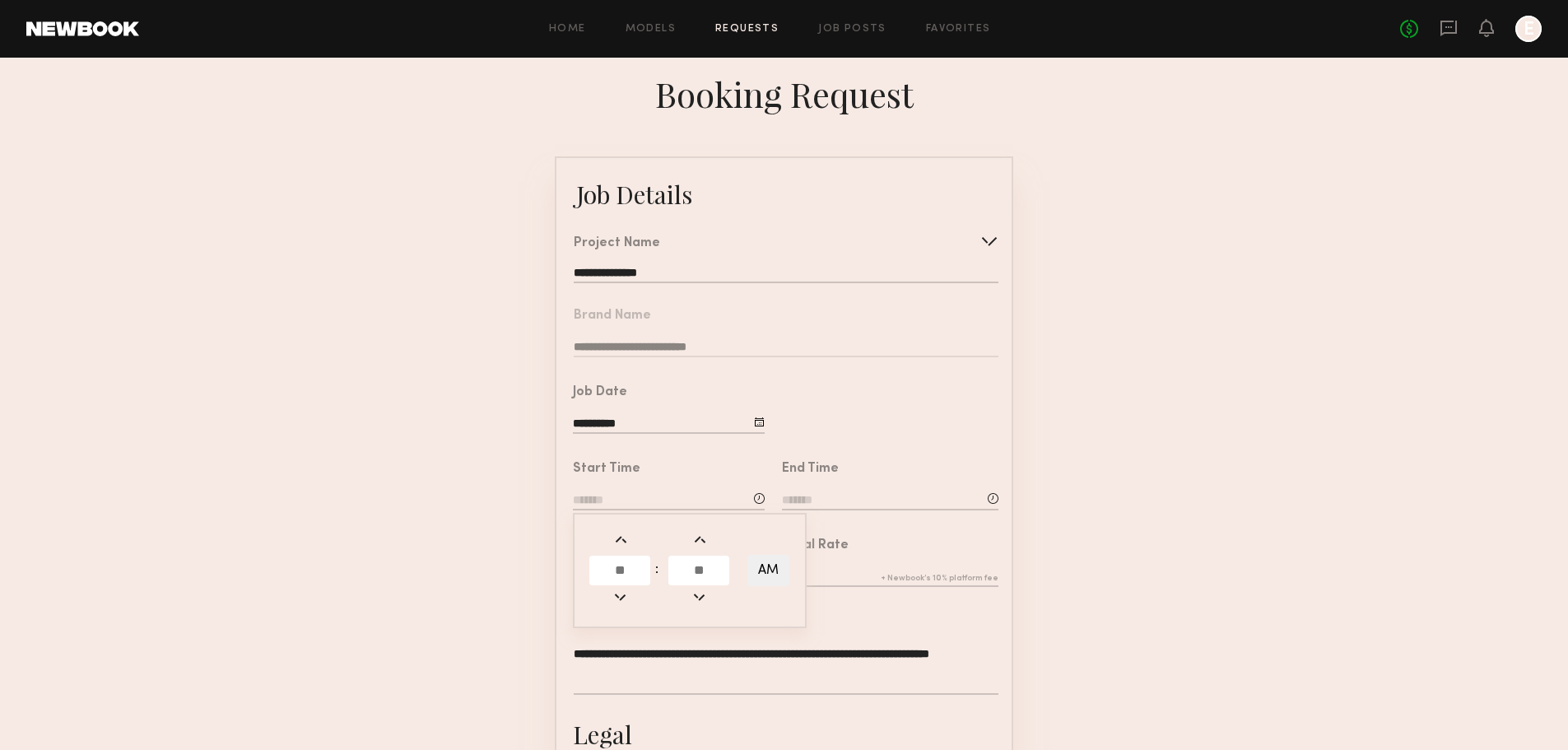
type input "**"
click at [626, 586] on input "**" at bounding box center [620, 570] width 61 height 29
type input "**"
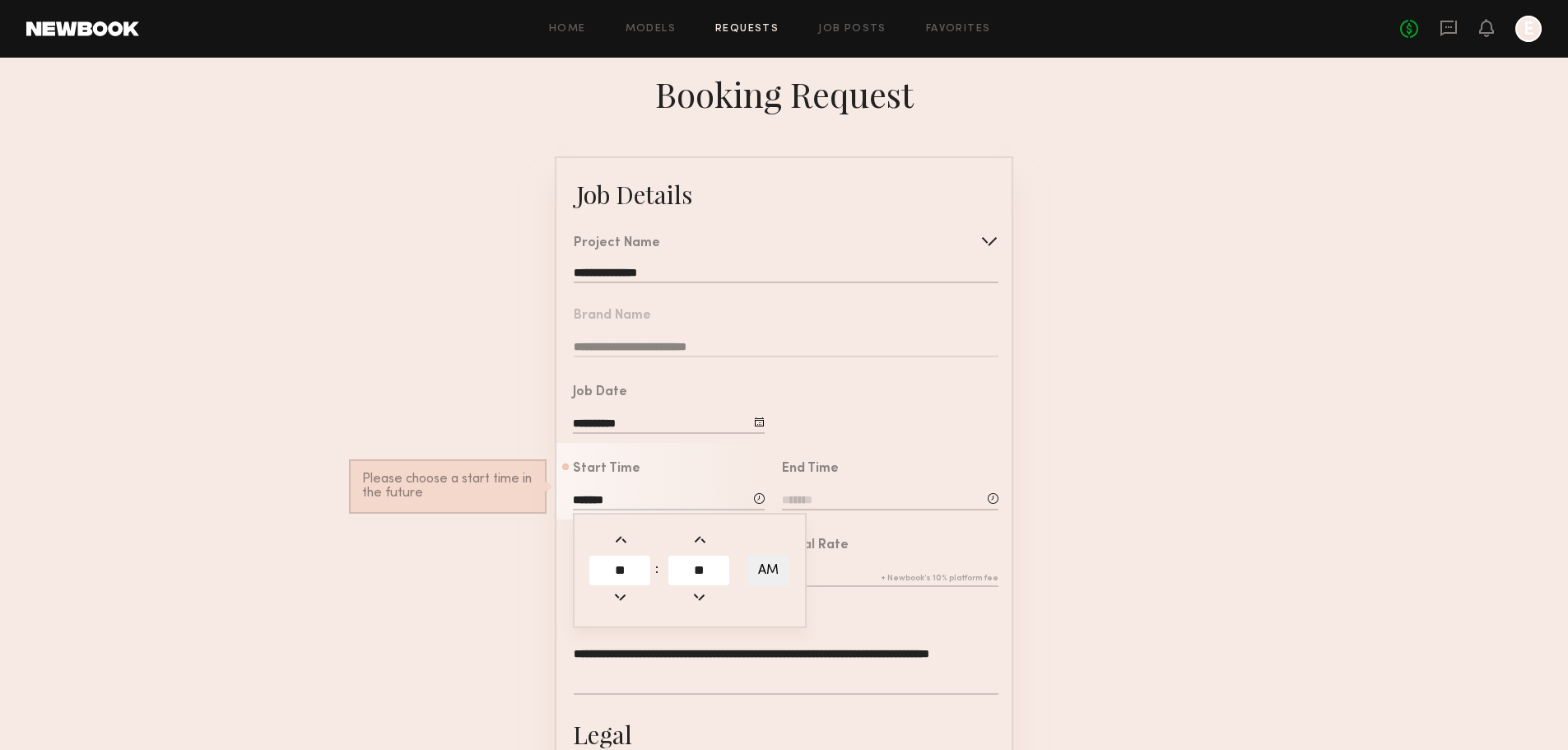
type input "********"
click at [689, 586] on input "**" at bounding box center [699, 570] width 61 height 29
click at [855, 502] on div "End Time" at bounding box center [890, 487] width 217 height 50
click at [827, 511] on input at bounding box center [890, 502] width 217 height 18
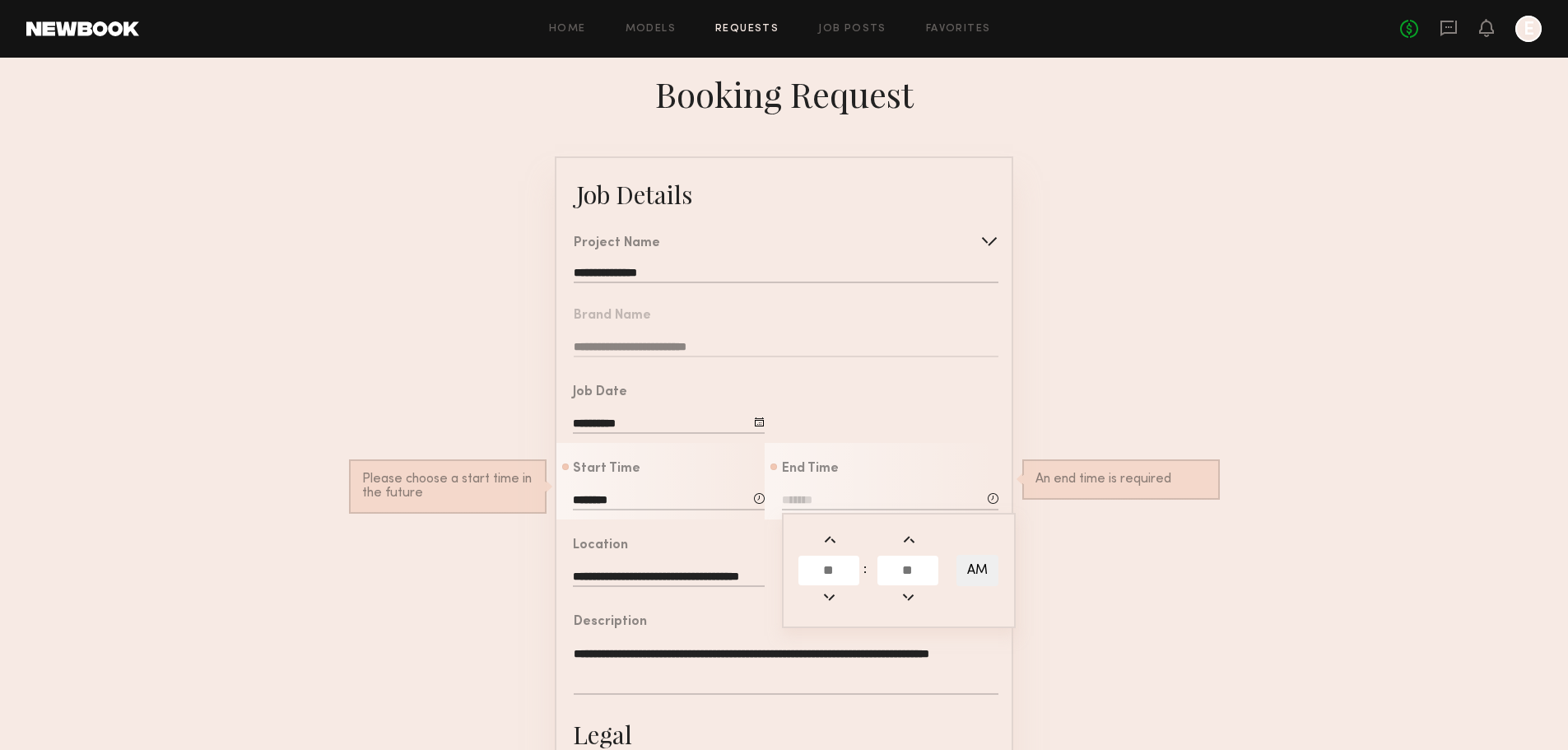
click at [832, 582] on input "text" at bounding box center [829, 570] width 61 height 29
type input "*"
click at [906, 582] on input "text" at bounding box center [907, 570] width 61 height 29
click at [960, 584] on button "AM" at bounding box center [978, 570] width 42 height 31
type input "********"
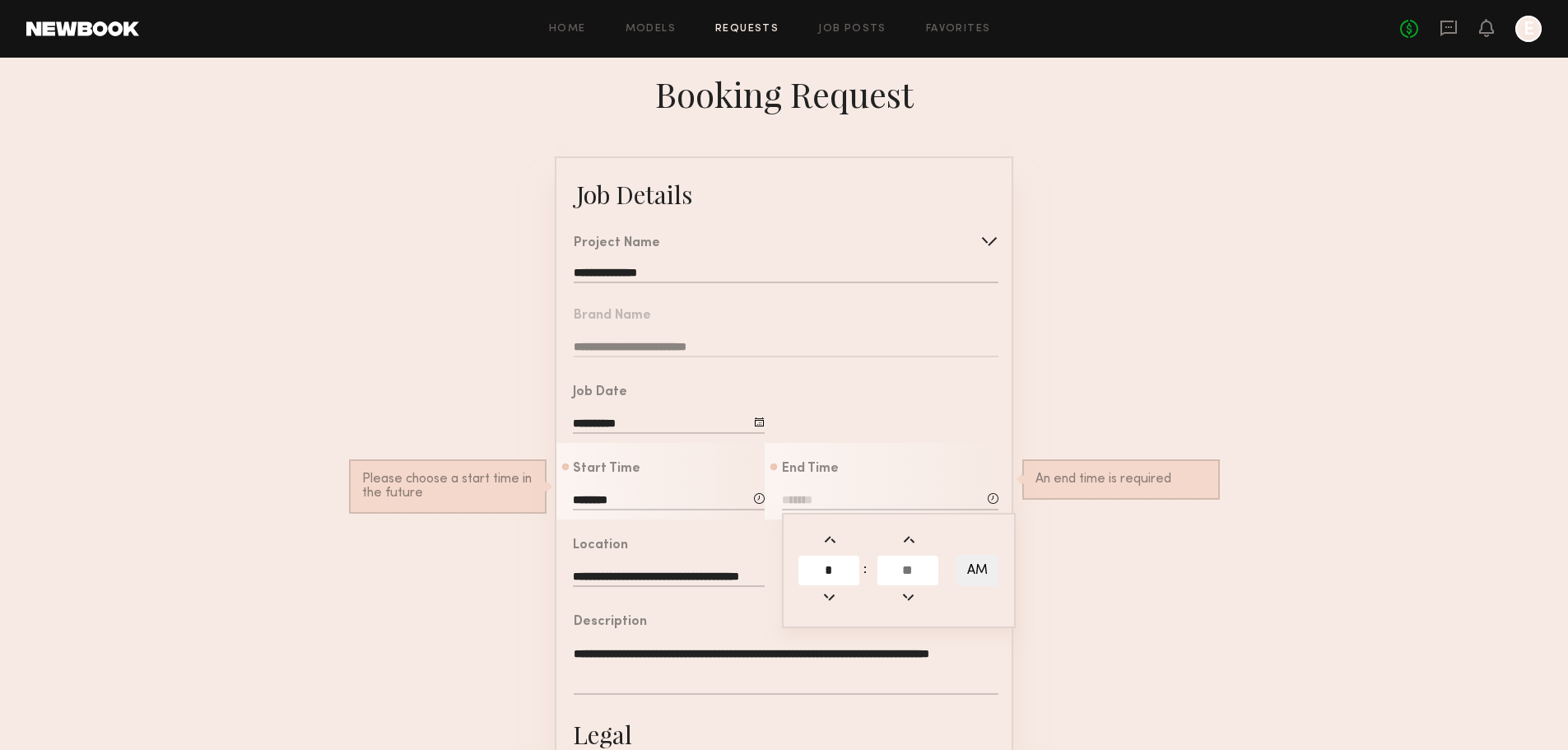
type input "**"
click at [841, 579] on input "**" at bounding box center [829, 570] width 61 height 29
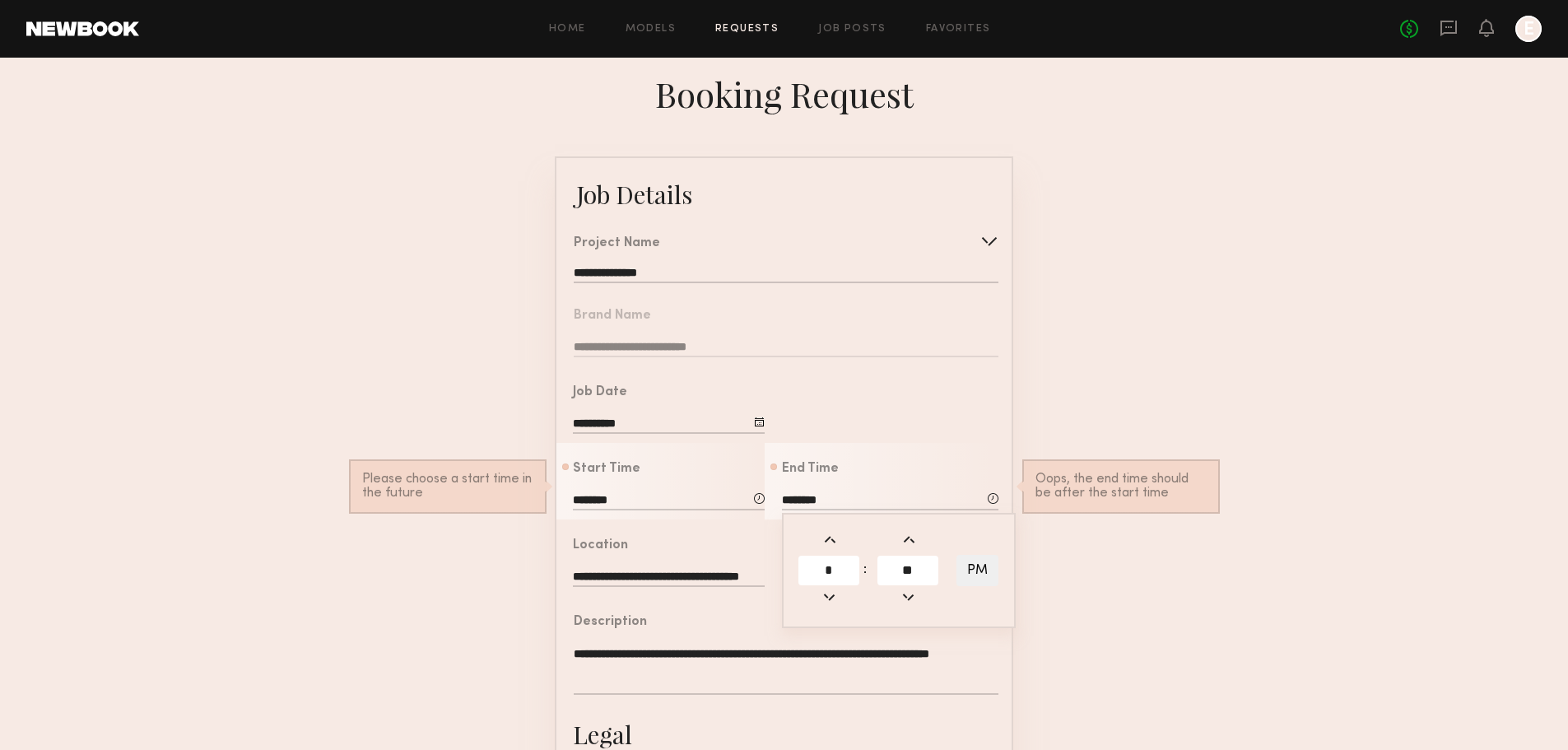
type input "*"
type input "*******"
type input "**"
click at [906, 544] on td at bounding box center [909, 540] width 64 height 24
click at [880, 474] on div "End Time" at bounding box center [890, 469] width 217 height 13
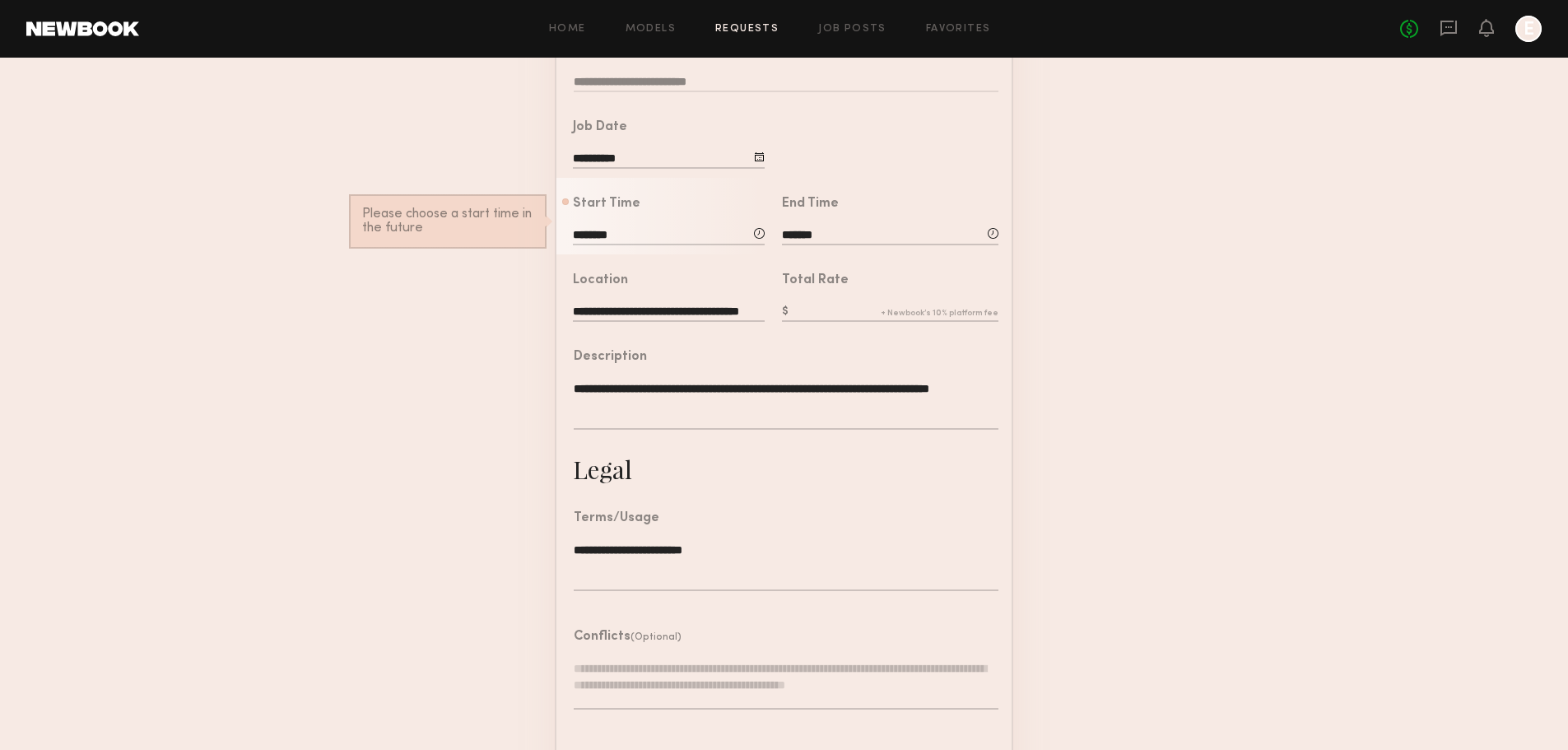
scroll to position [329, 0]
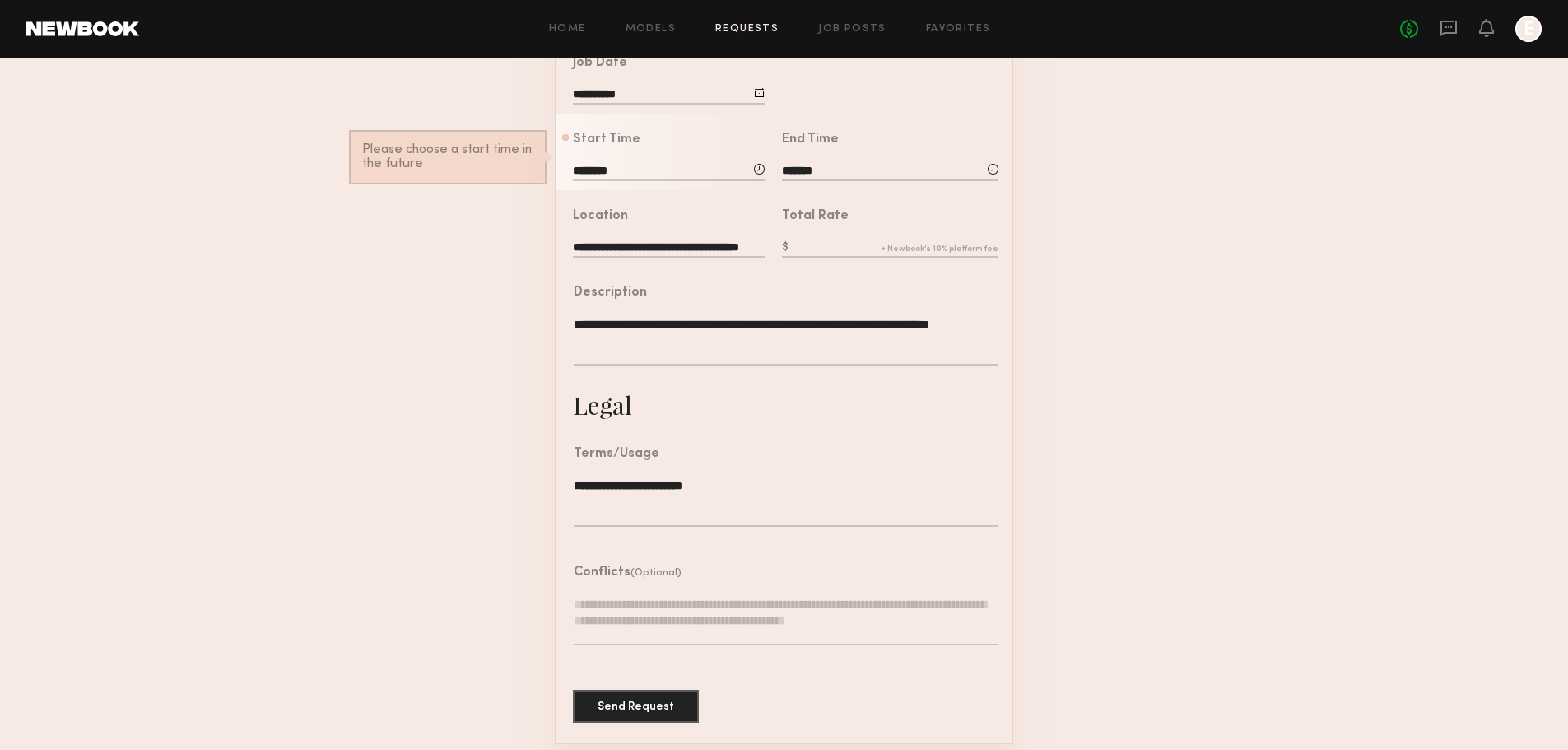
click at [823, 258] on input "text" at bounding box center [890, 248] width 217 height 18
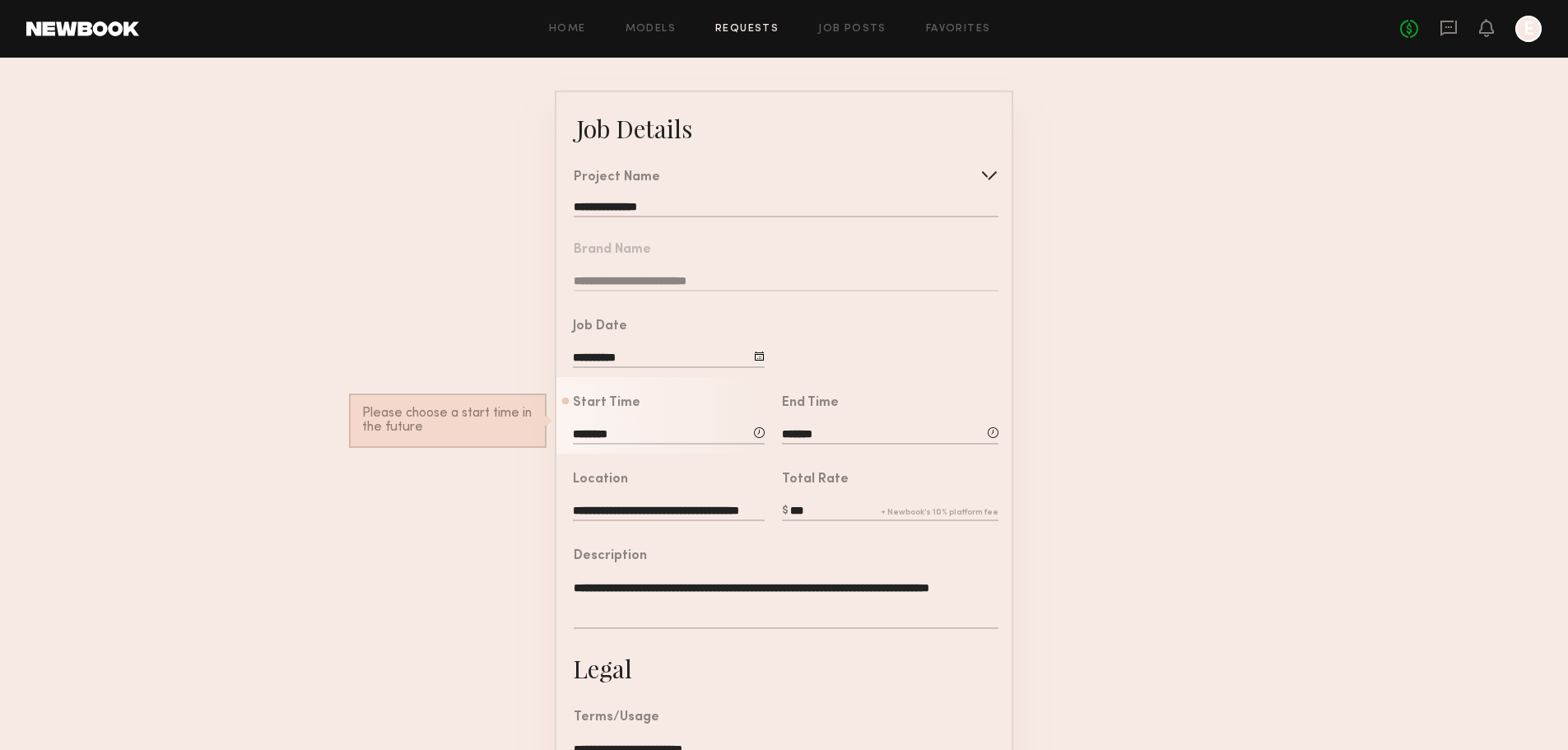
scroll to position [0, 0]
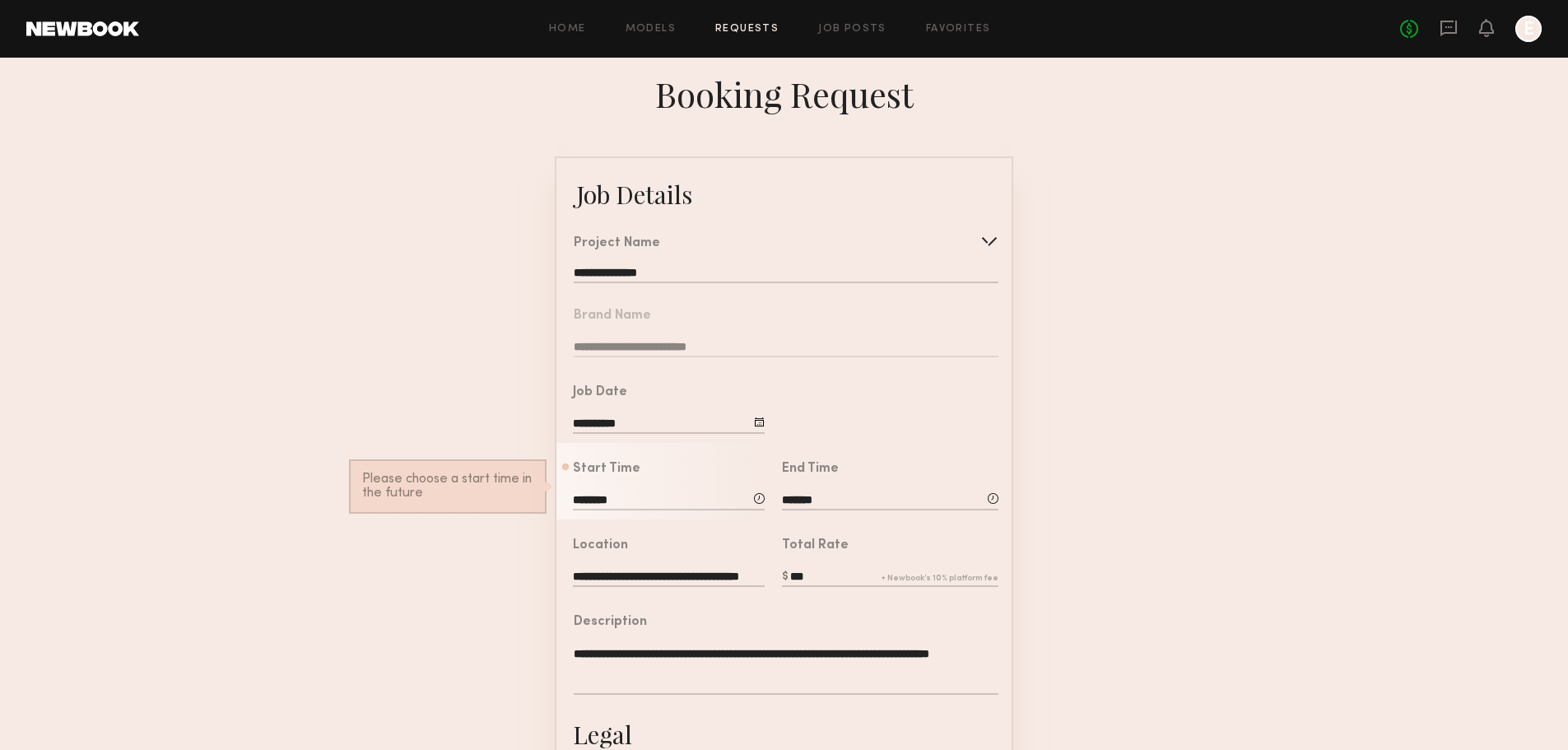
type input "***"
click at [853, 403] on div at bounding box center [888, 405] width 247 height 77
click at [757, 428] on div at bounding box center [759, 422] width 11 height 11
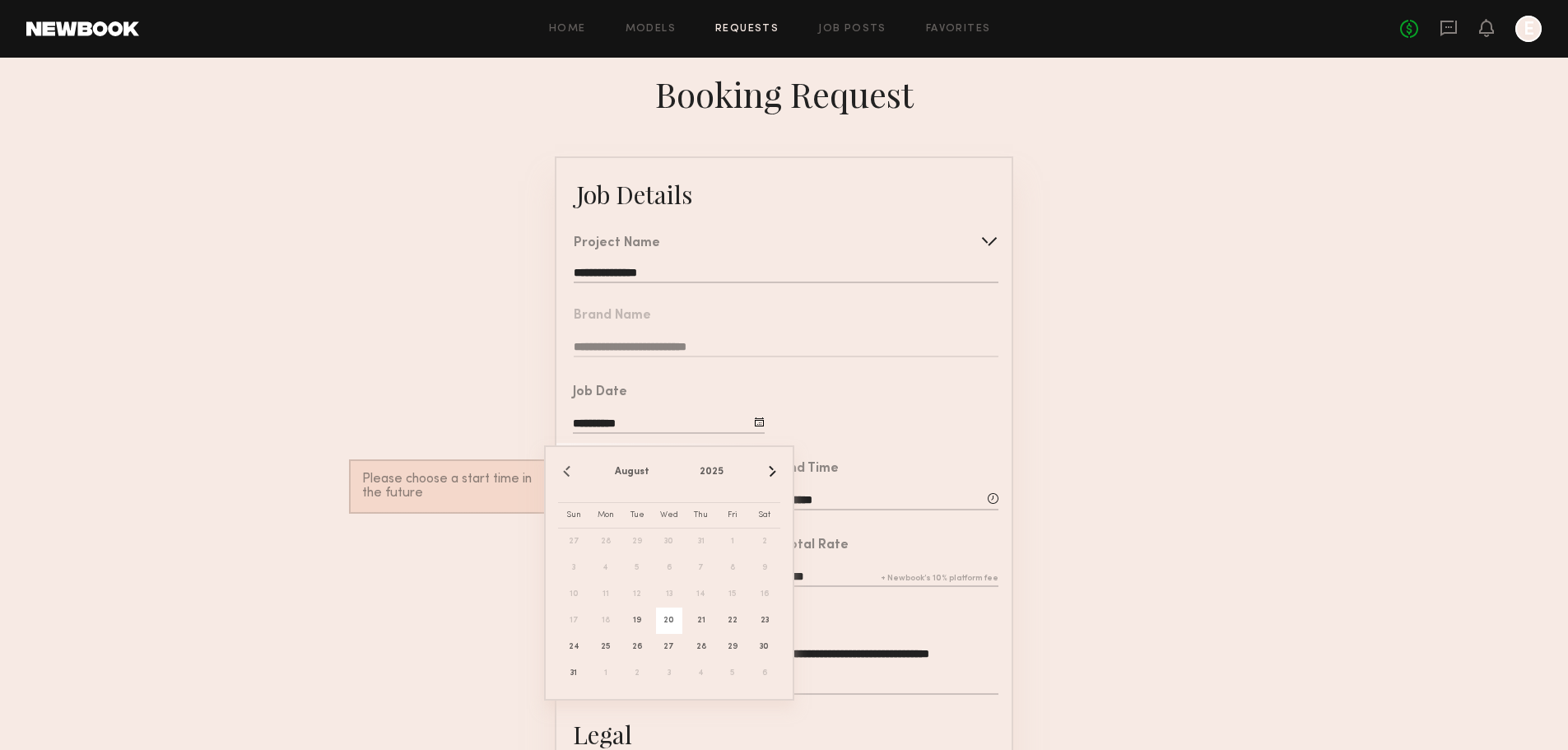
click at [669, 629] on span "20" at bounding box center [669, 620] width 26 height 26
type input "**********"
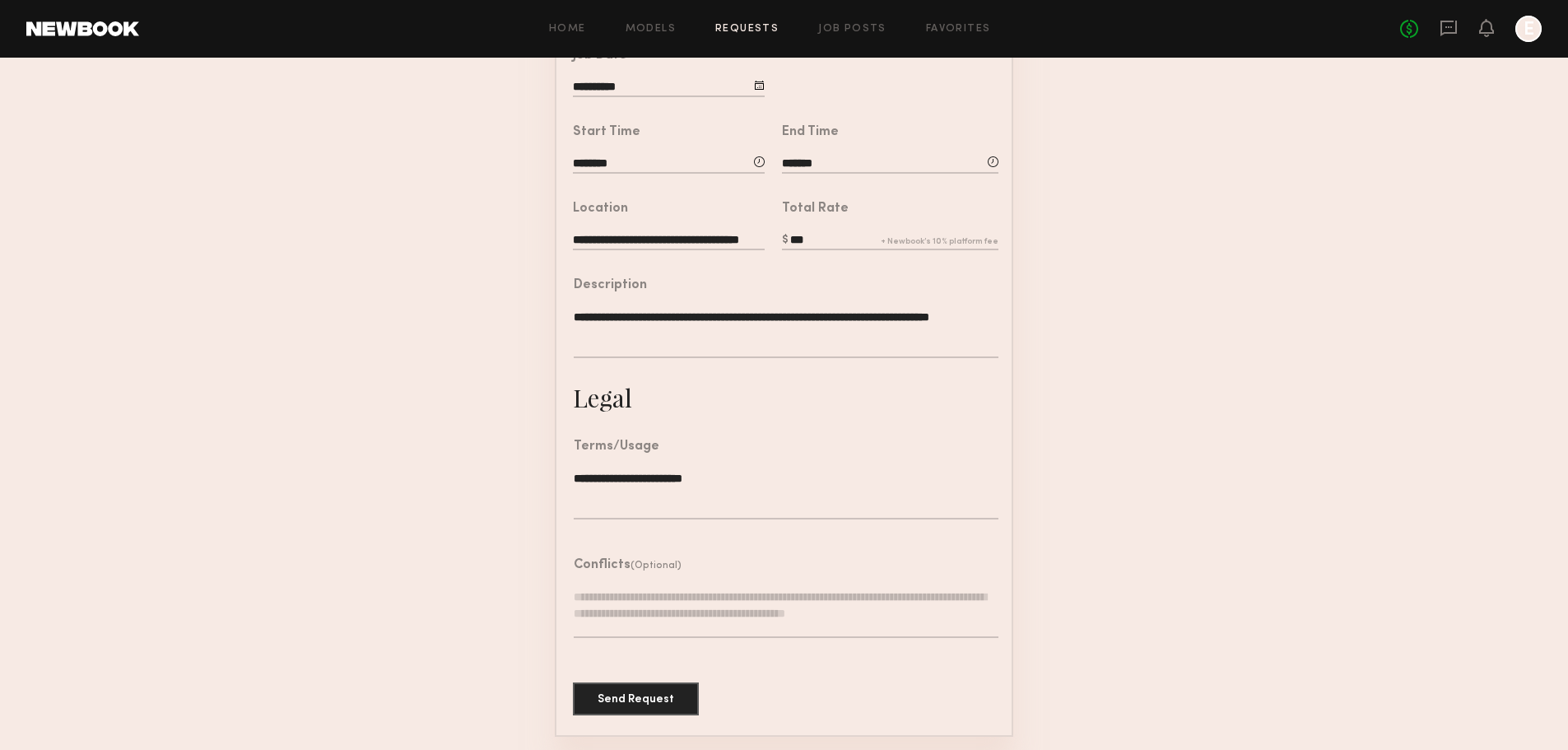
scroll to position [362, 0]
drag, startPoint x: 705, startPoint y: 628, endPoint x: 683, endPoint y: 662, distance: 40.5
drag, startPoint x: 683, startPoint y: 662, endPoint x: 656, endPoint y: 638, distance: 36.1
click at [666, 620] on textarea "To enrich screen reader interactions, please activate Accessibility in Grammarl…" at bounding box center [786, 613] width 425 height 49
click at [659, 694] on button "Send Request" at bounding box center [636, 698] width 126 height 33
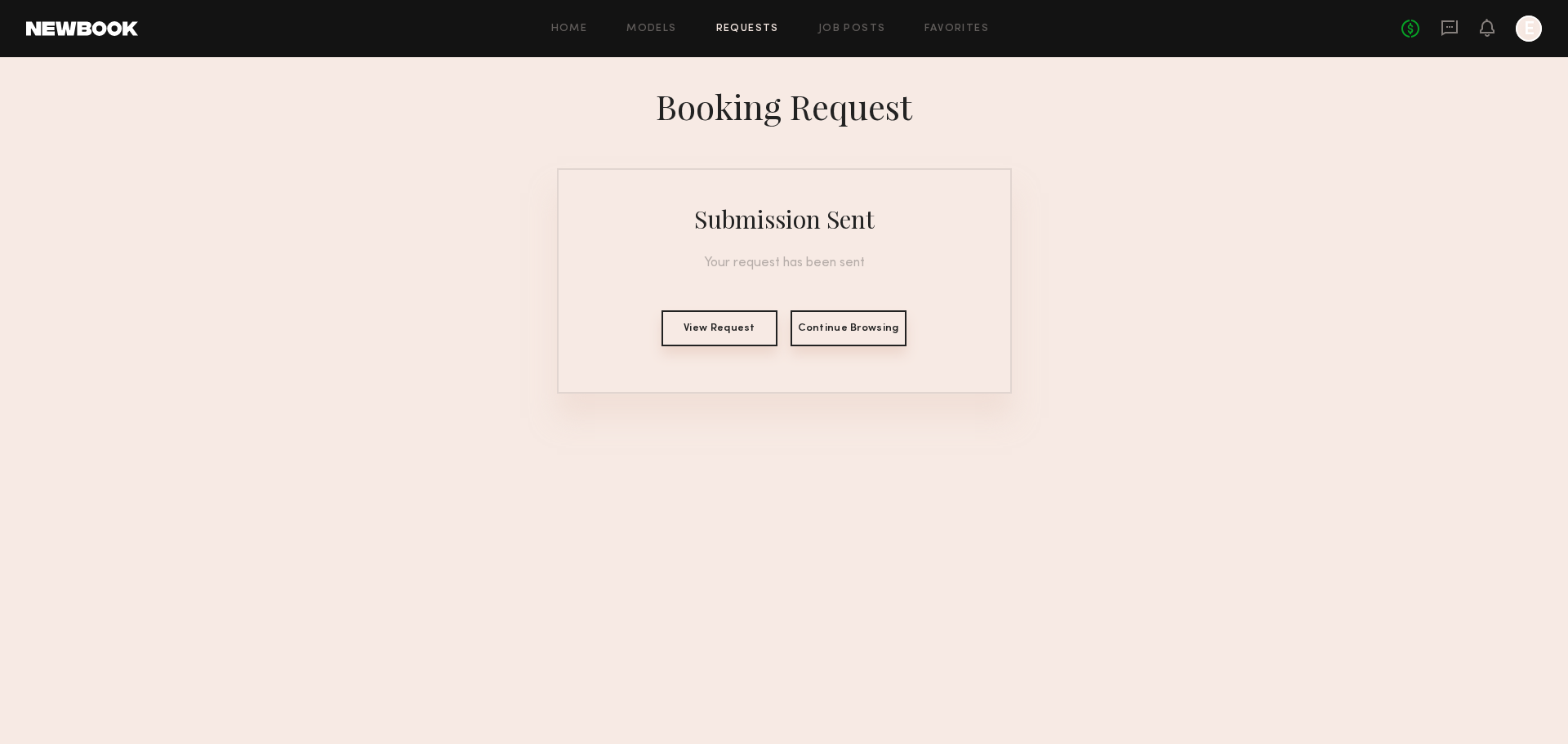
click at [724, 334] on button "View Request" at bounding box center [720, 328] width 116 height 36
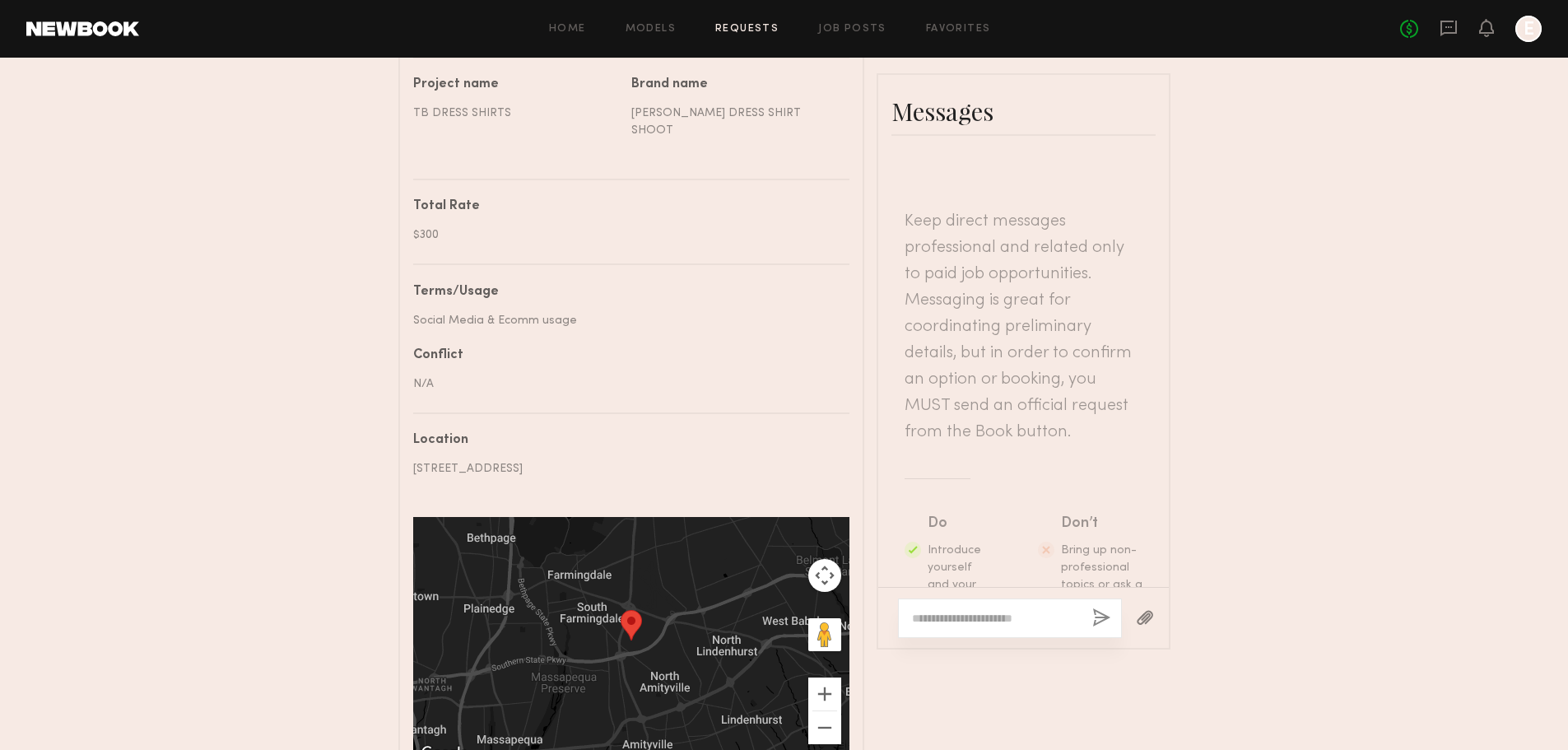
scroll to position [327, 0]
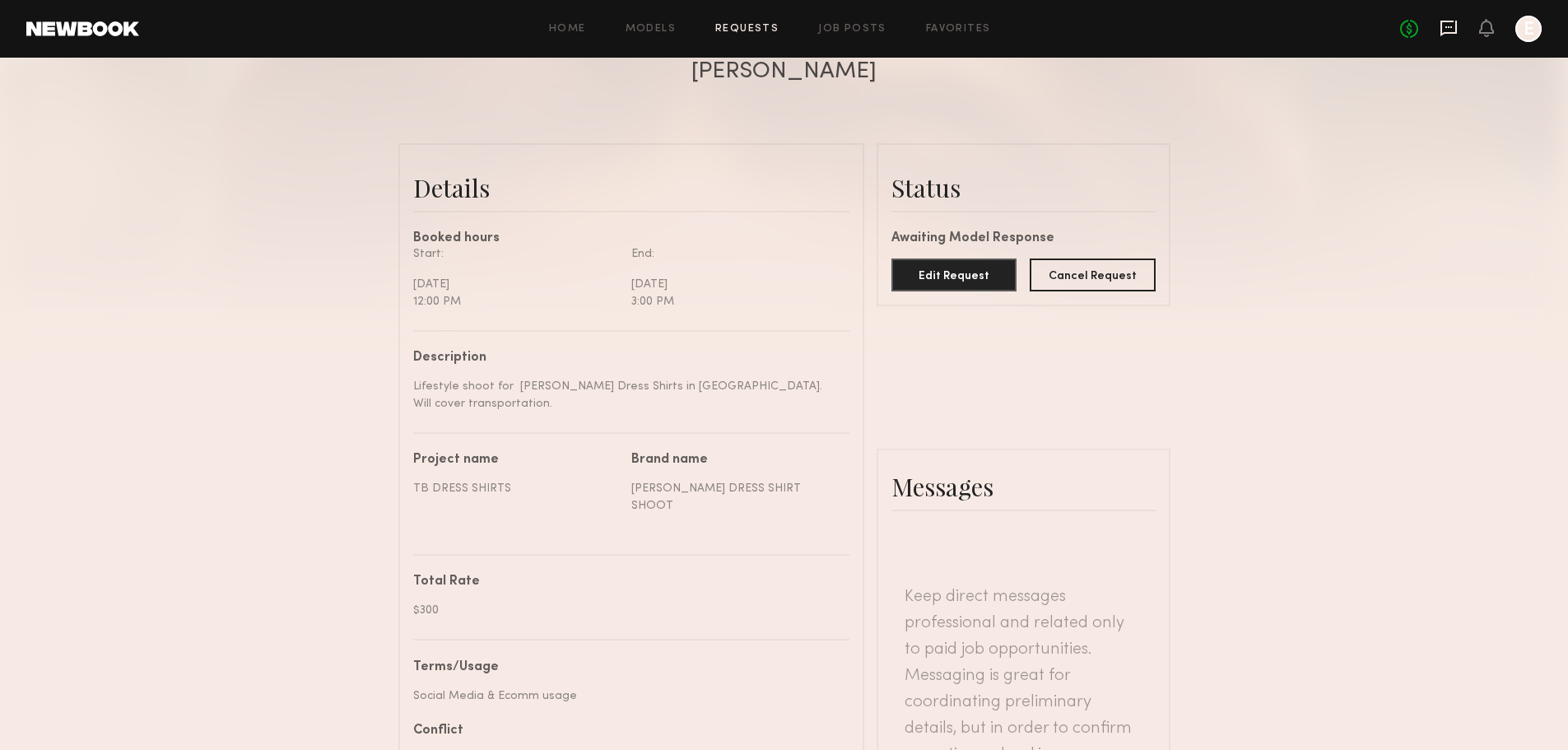
click at [1443, 29] on icon at bounding box center [1449, 28] width 18 height 18
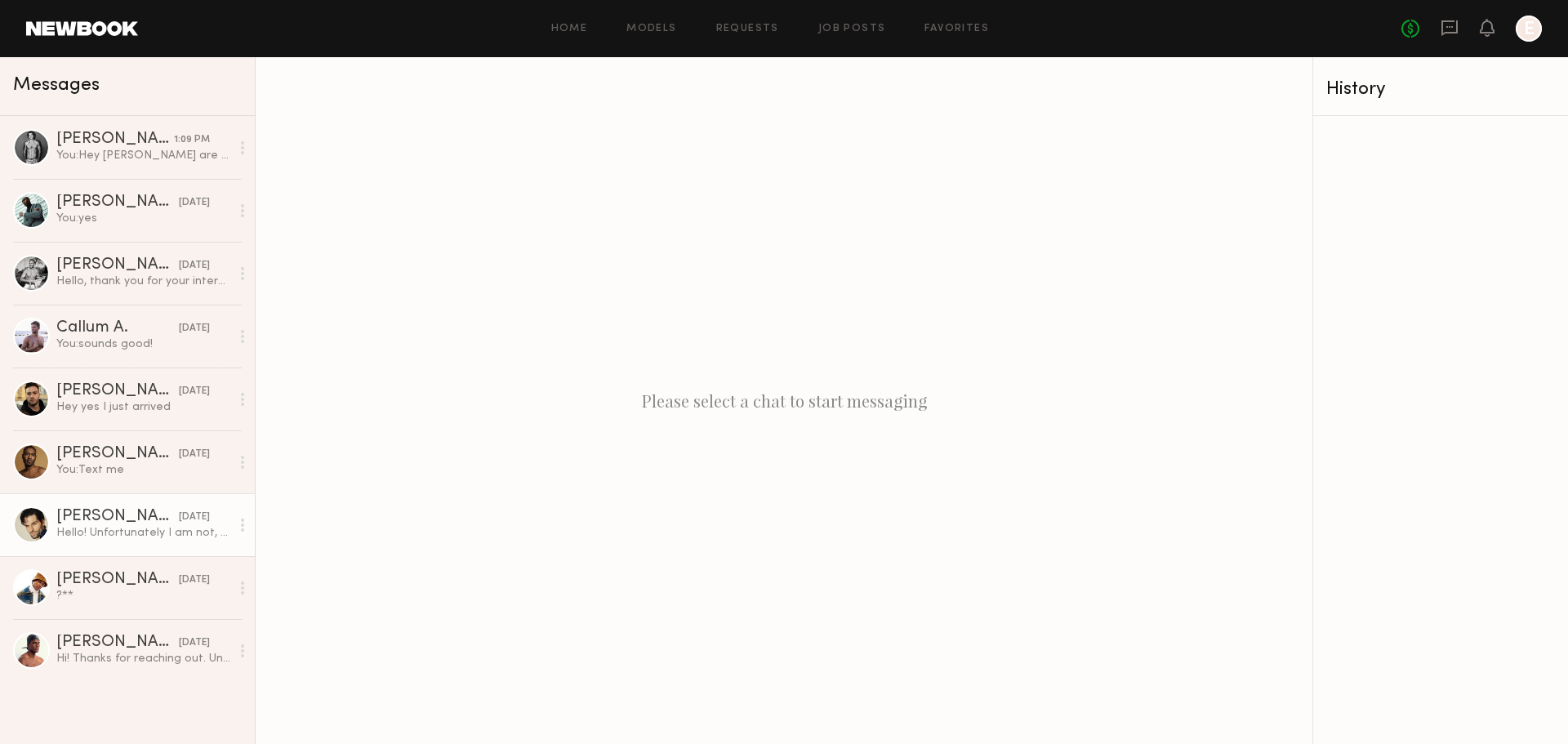
click at [170, 534] on div "Hello! Unfortunately I am not, I am currently in Europe. Best of luck, thanks f…" at bounding box center [143, 532] width 174 height 15
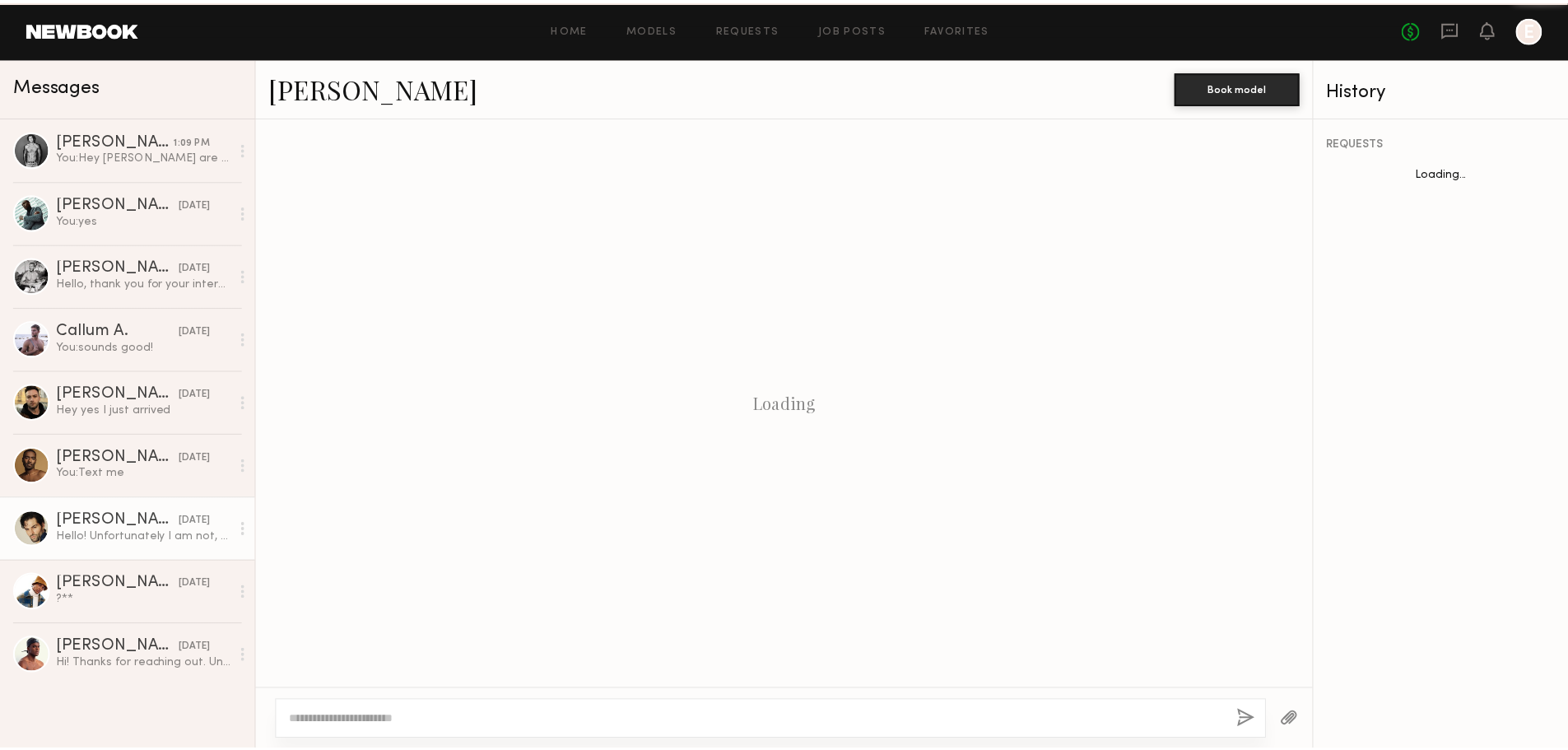
scroll to position [518, 0]
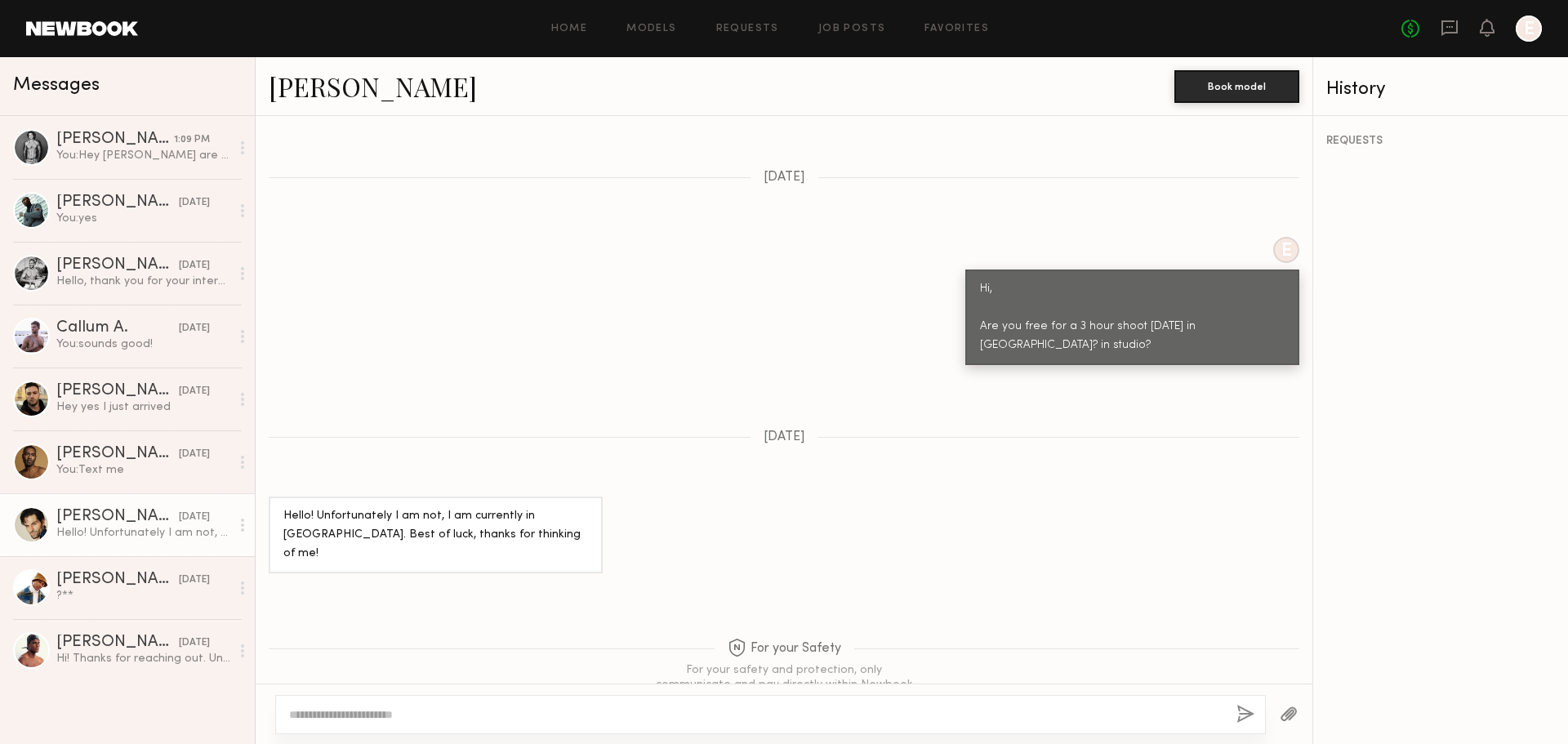
click at [62, 517] on div "Heath H." at bounding box center [117, 517] width 122 height 16
click at [15, 524] on div at bounding box center [31, 525] width 37 height 37
click at [33, 524] on div at bounding box center [31, 525] width 37 height 37
click at [668, 24] on link "Models" at bounding box center [651, 29] width 50 height 11
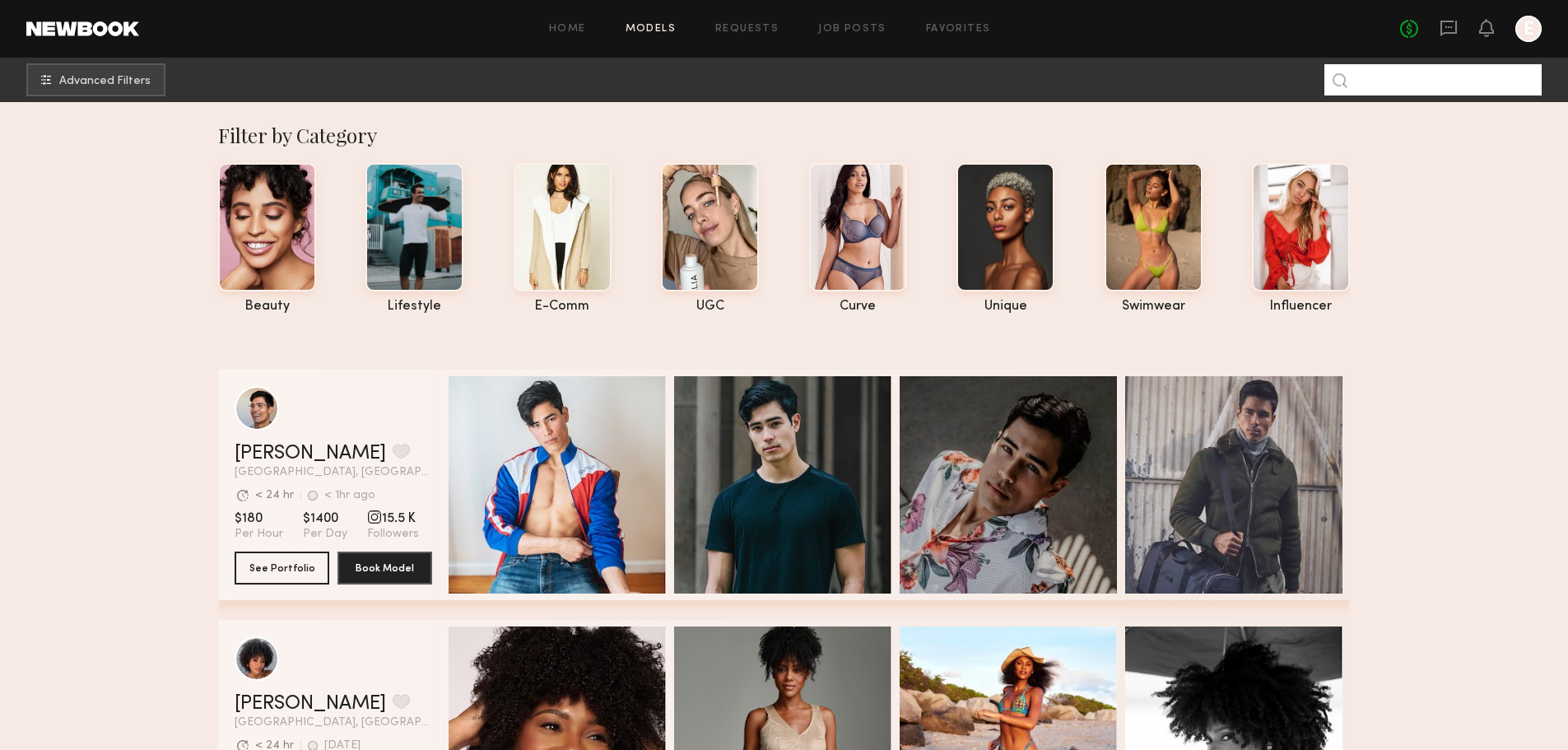
click at [1387, 93] on input at bounding box center [1434, 79] width 217 height 31
click at [1328, 237] on div at bounding box center [1300, 226] width 98 height 129
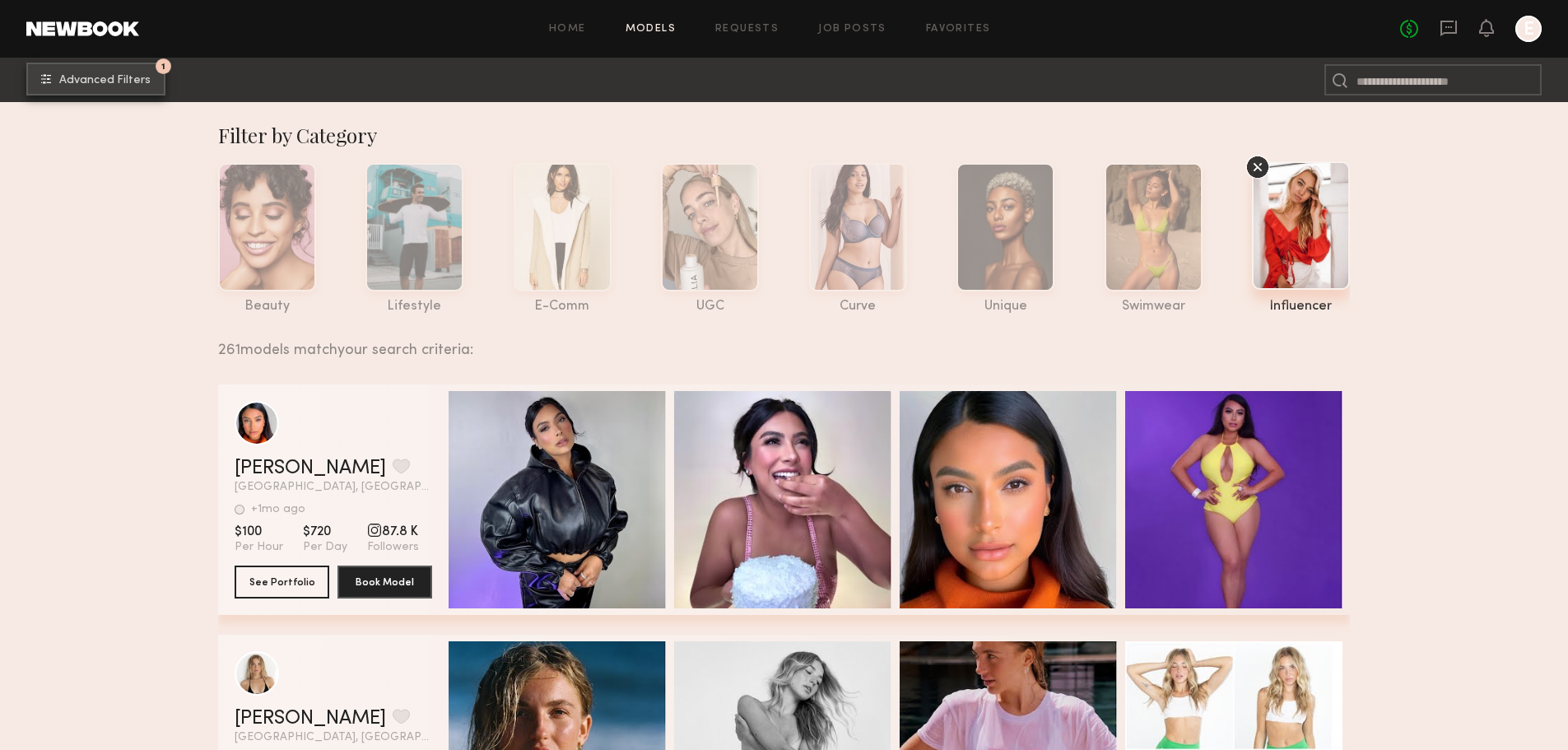
click at [61, 80] on span "Advanced Filters" at bounding box center [105, 80] width 91 height 12
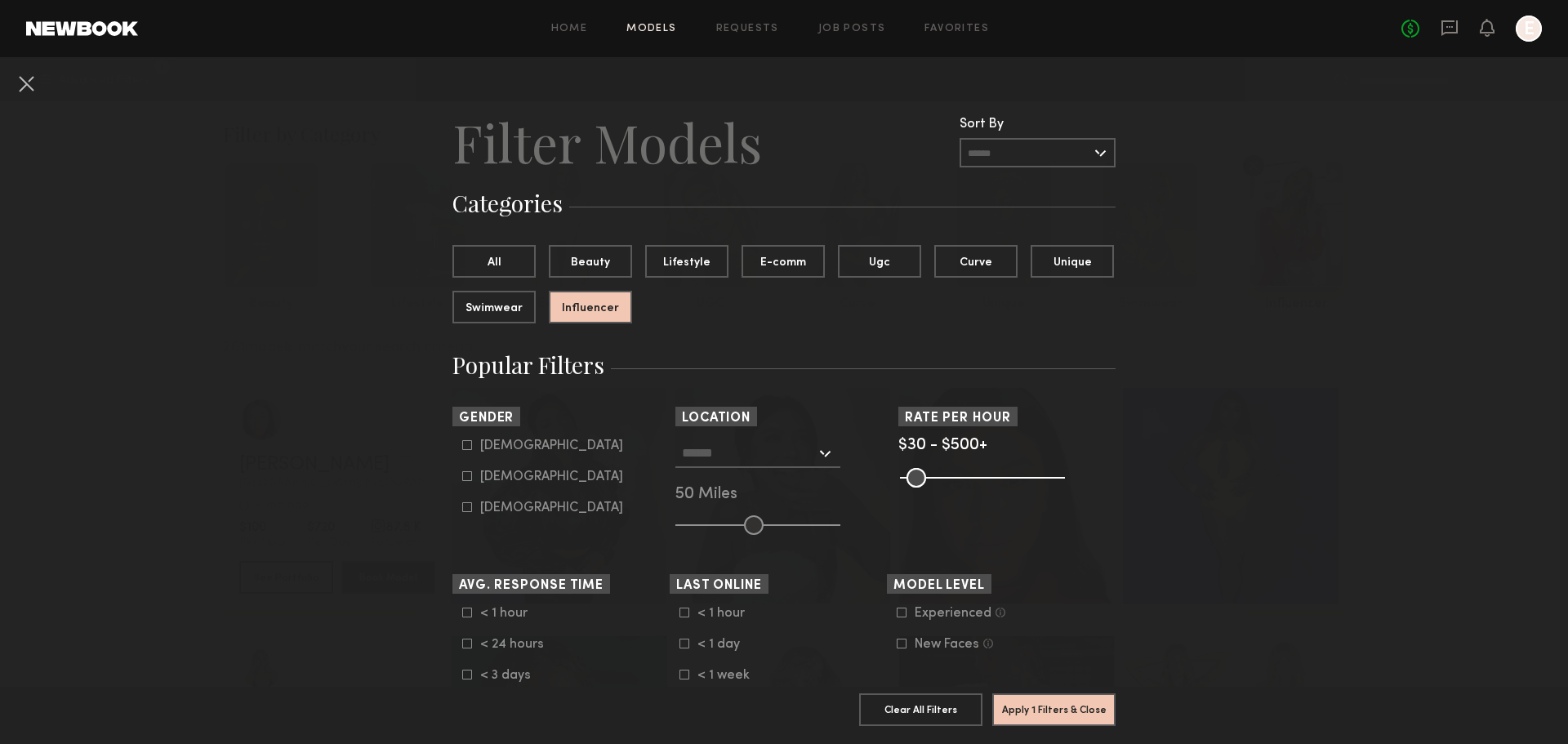
click at [462, 449] on icon at bounding box center [467, 445] width 10 height 10
type input "*"
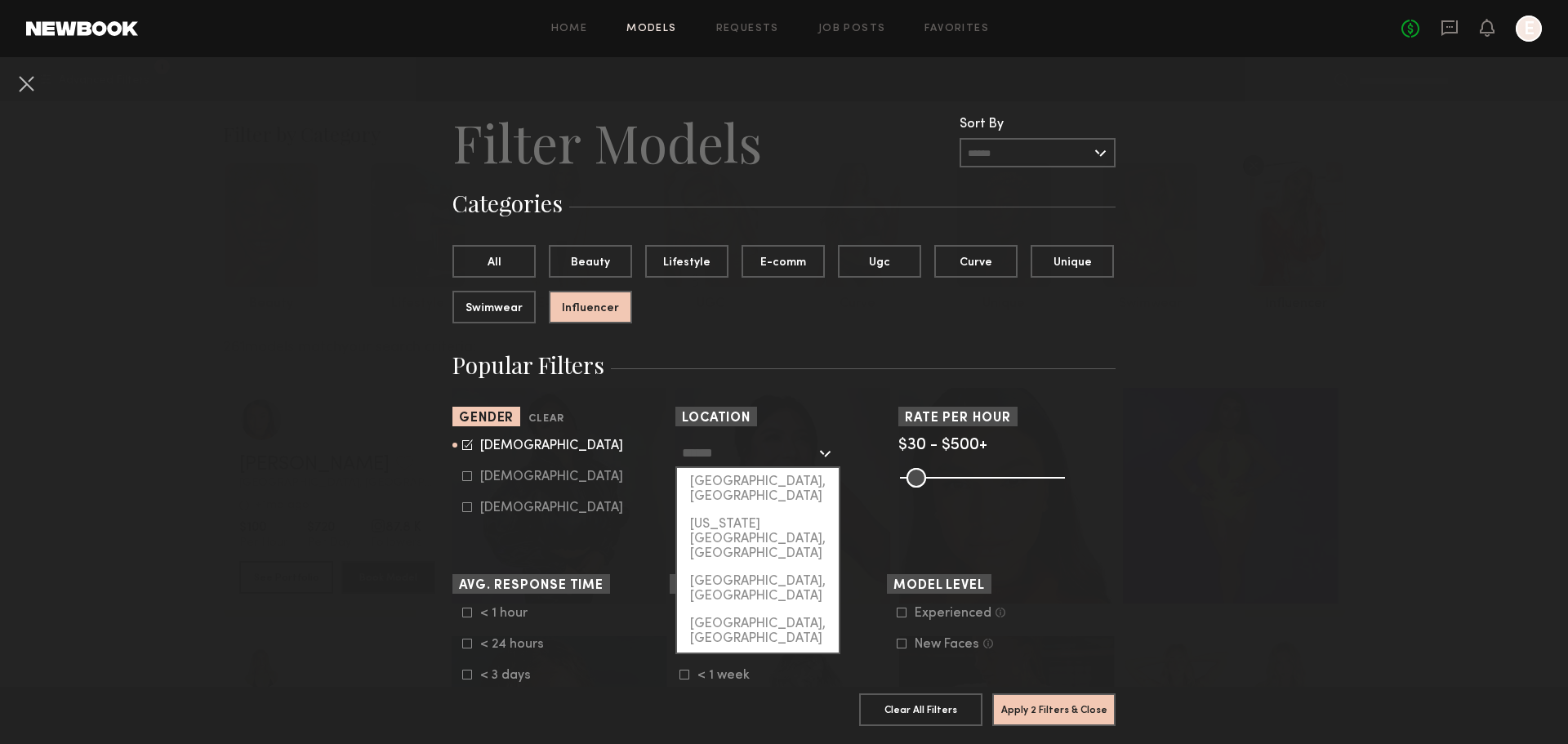
click at [704, 455] on input "text" at bounding box center [749, 452] width 134 height 28
click at [734, 510] on div "[US_STATE][GEOGRAPHIC_DATA], [GEOGRAPHIC_DATA]" at bounding box center [758, 538] width 161 height 57
type input "**********"
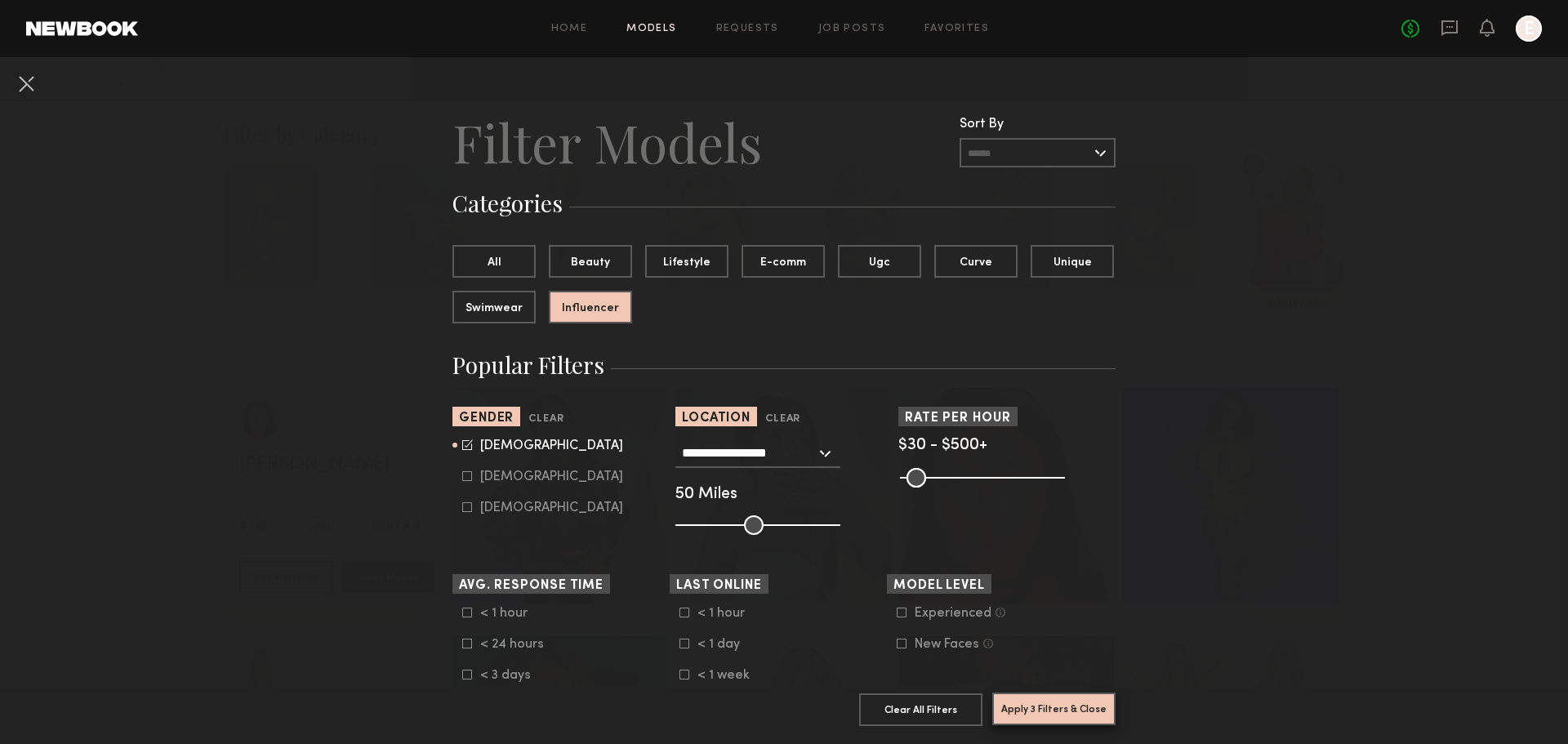
click at [1037, 692] on button "Apply 3 Filters & Close" at bounding box center [1054, 709] width 123 height 33
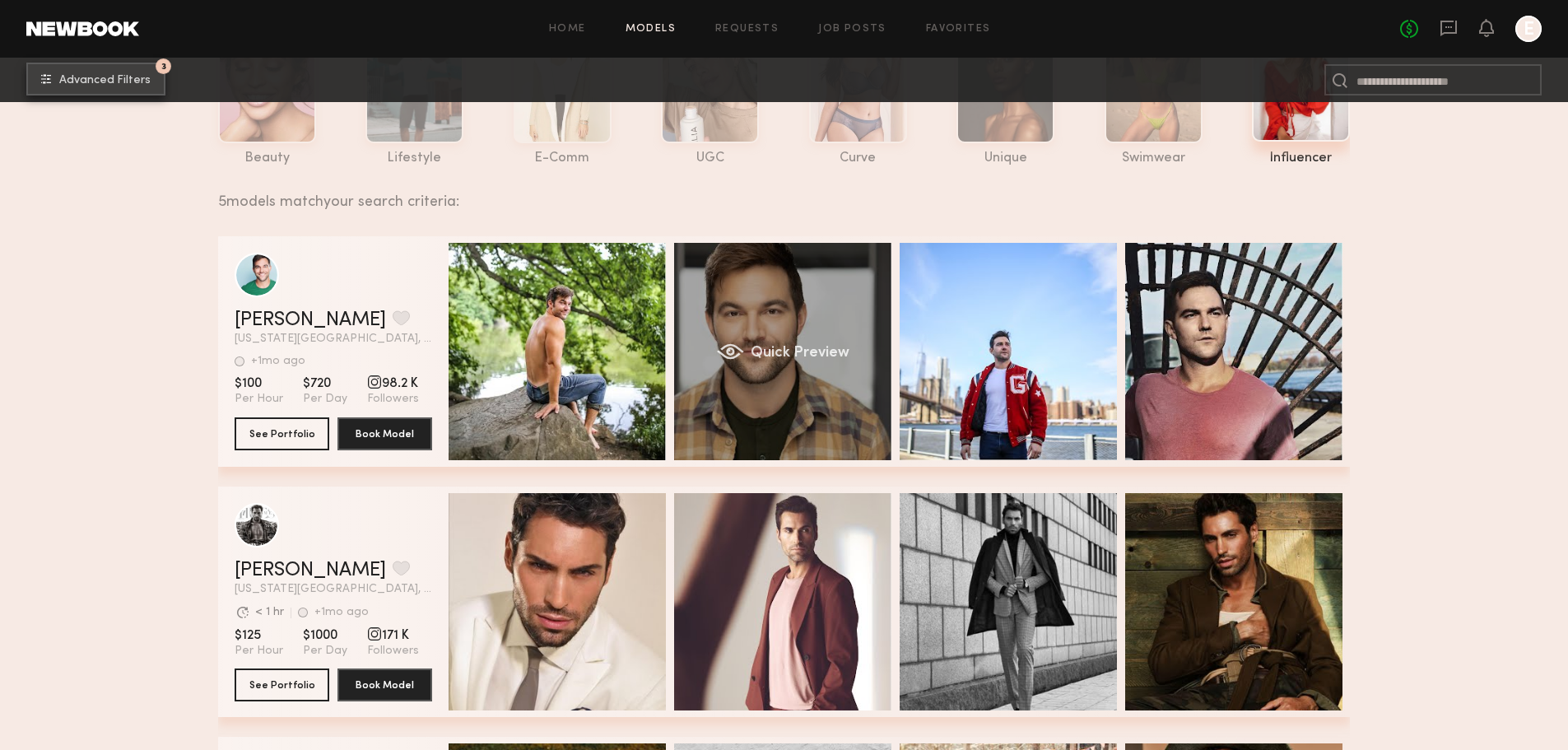
scroll to position [164, 0]
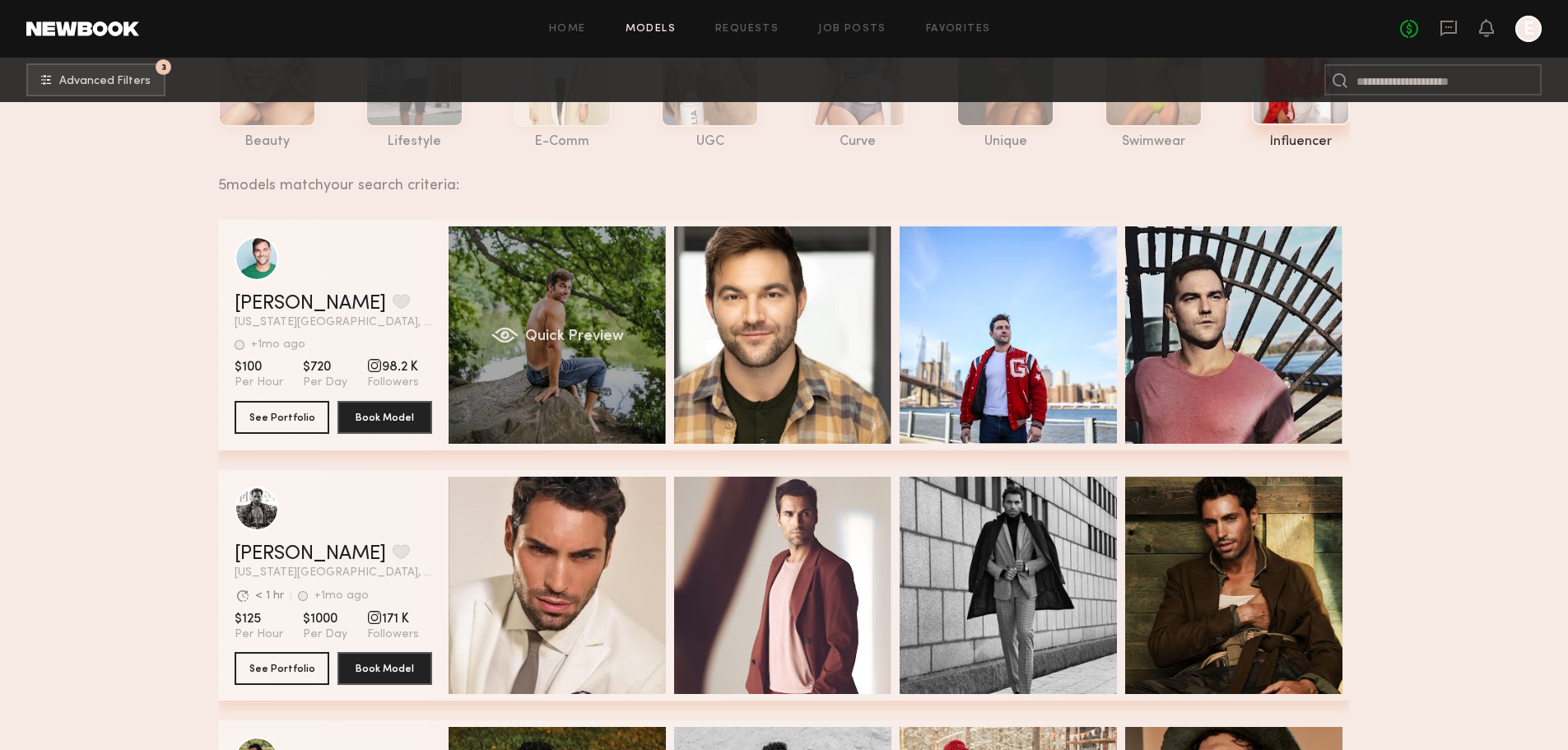
click at [524, 337] on div "Quick Preview" at bounding box center [557, 335] width 217 height 217
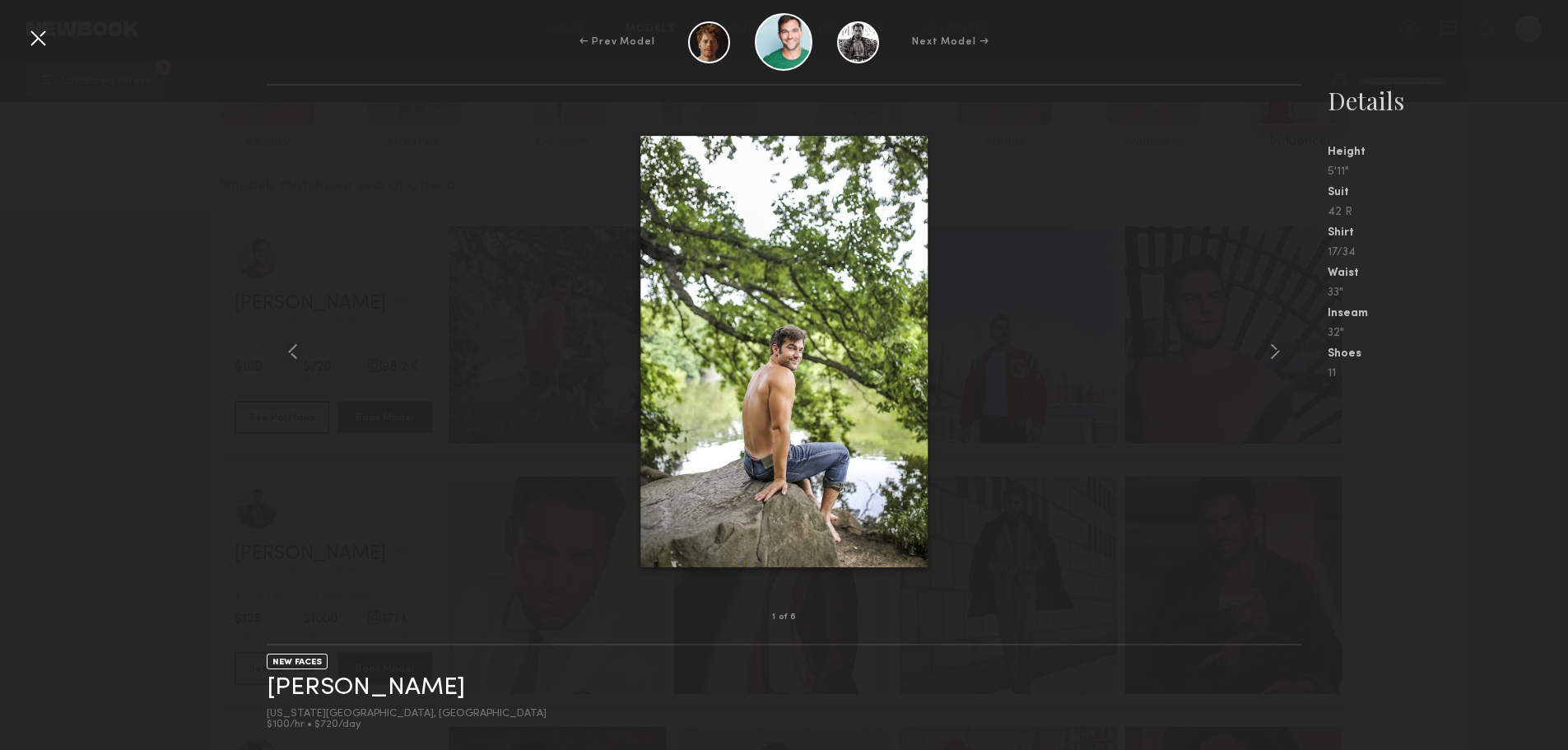
click at [600, 309] on div at bounding box center [784, 352] width 1035 height 479
click at [461, 232] on div at bounding box center [784, 352] width 1035 height 479
click at [1278, 356] on common-icon at bounding box center [1275, 351] width 26 height 26
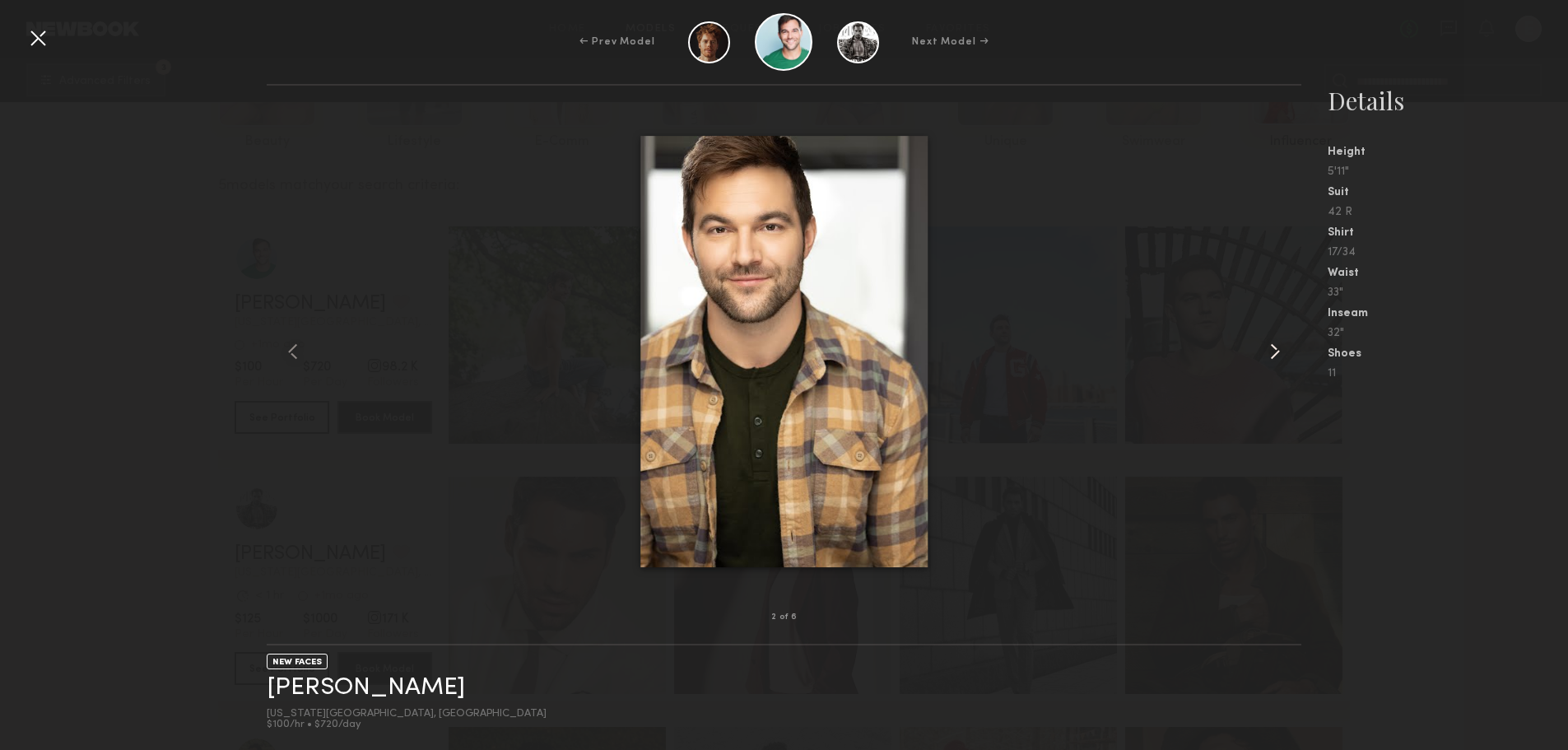
click at [1278, 354] on common-icon at bounding box center [1275, 351] width 26 height 26
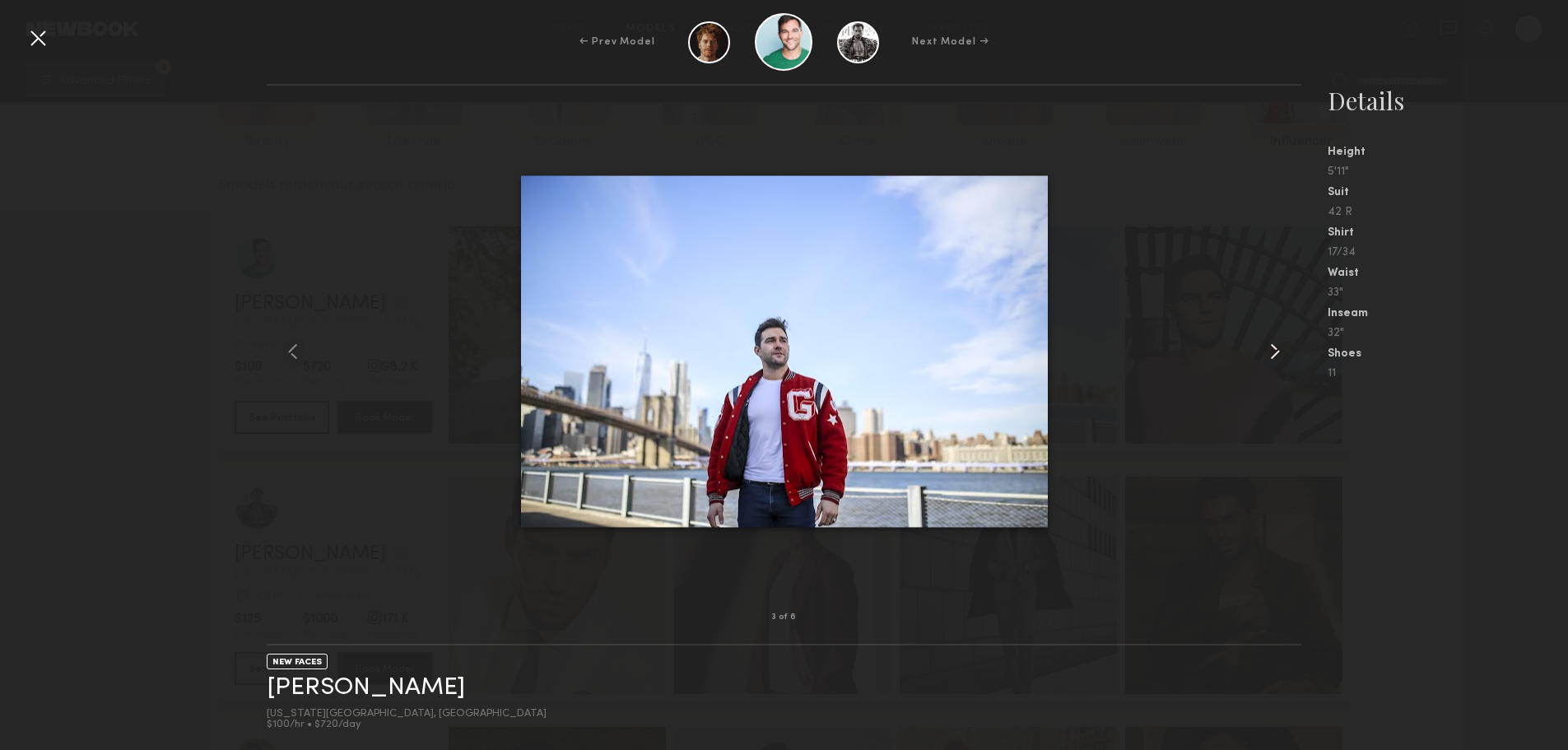
click at [1278, 354] on common-icon at bounding box center [1275, 351] width 26 height 26
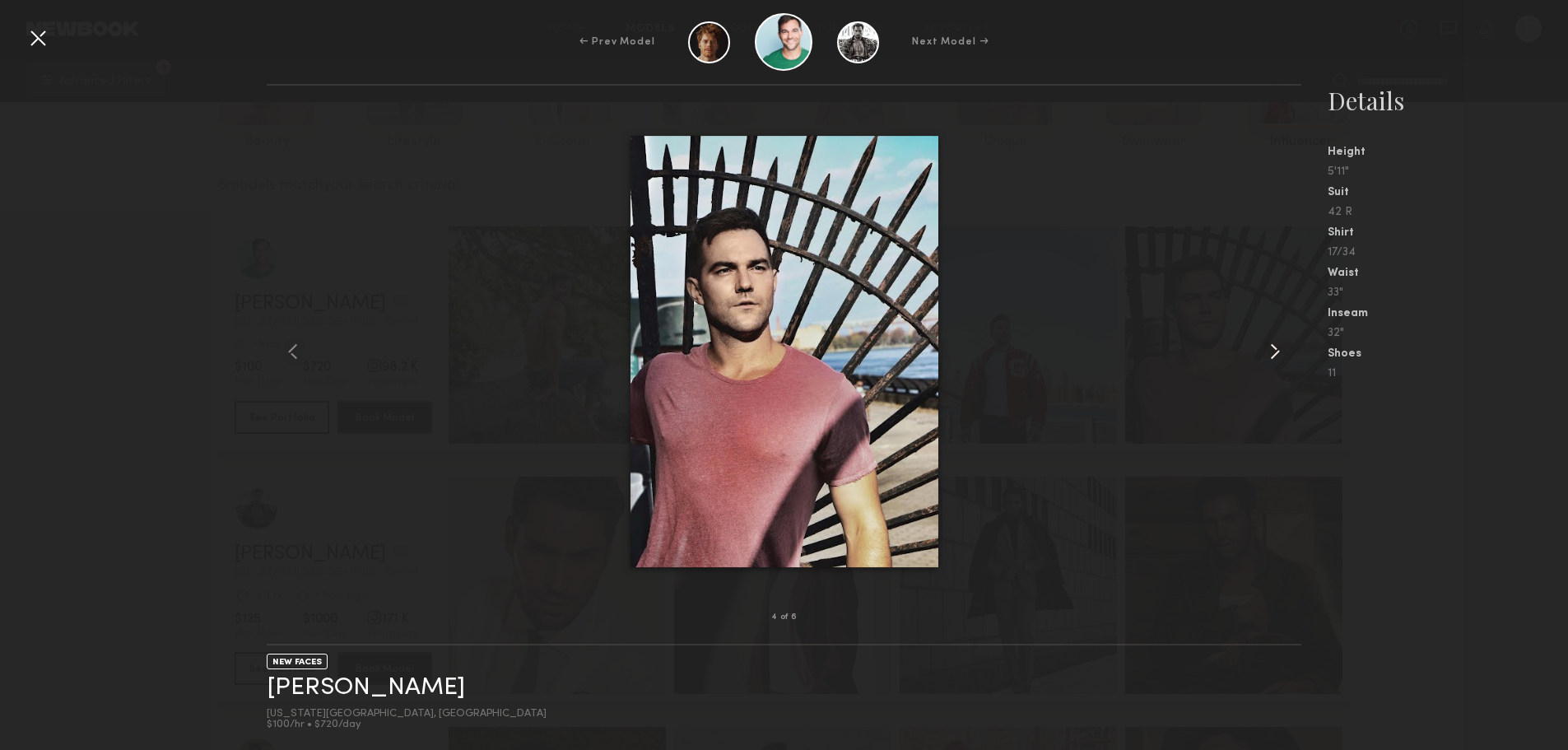
click at [1277, 354] on common-icon at bounding box center [1275, 351] width 26 height 26
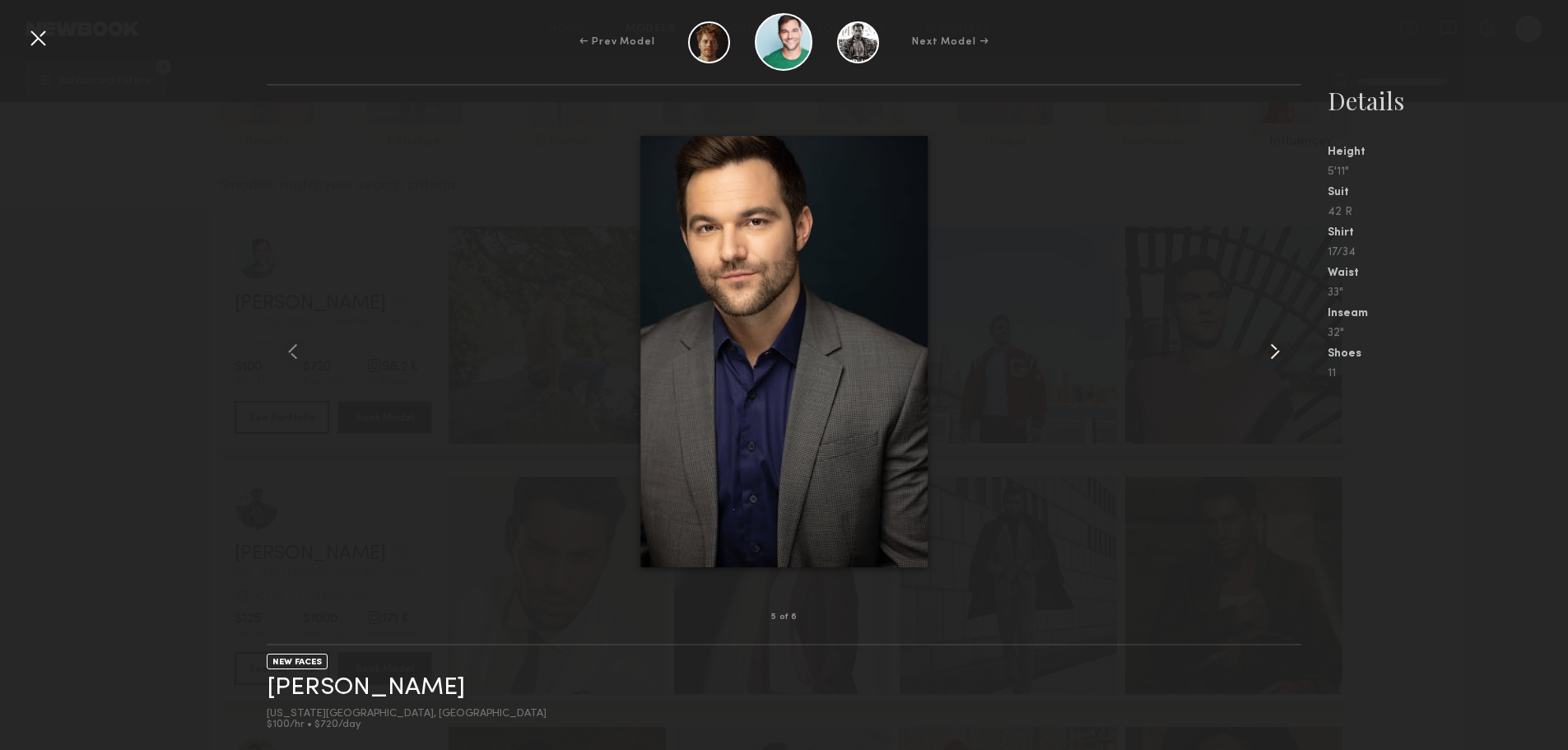
click at [1275, 360] on common-icon at bounding box center [1275, 351] width 26 height 26
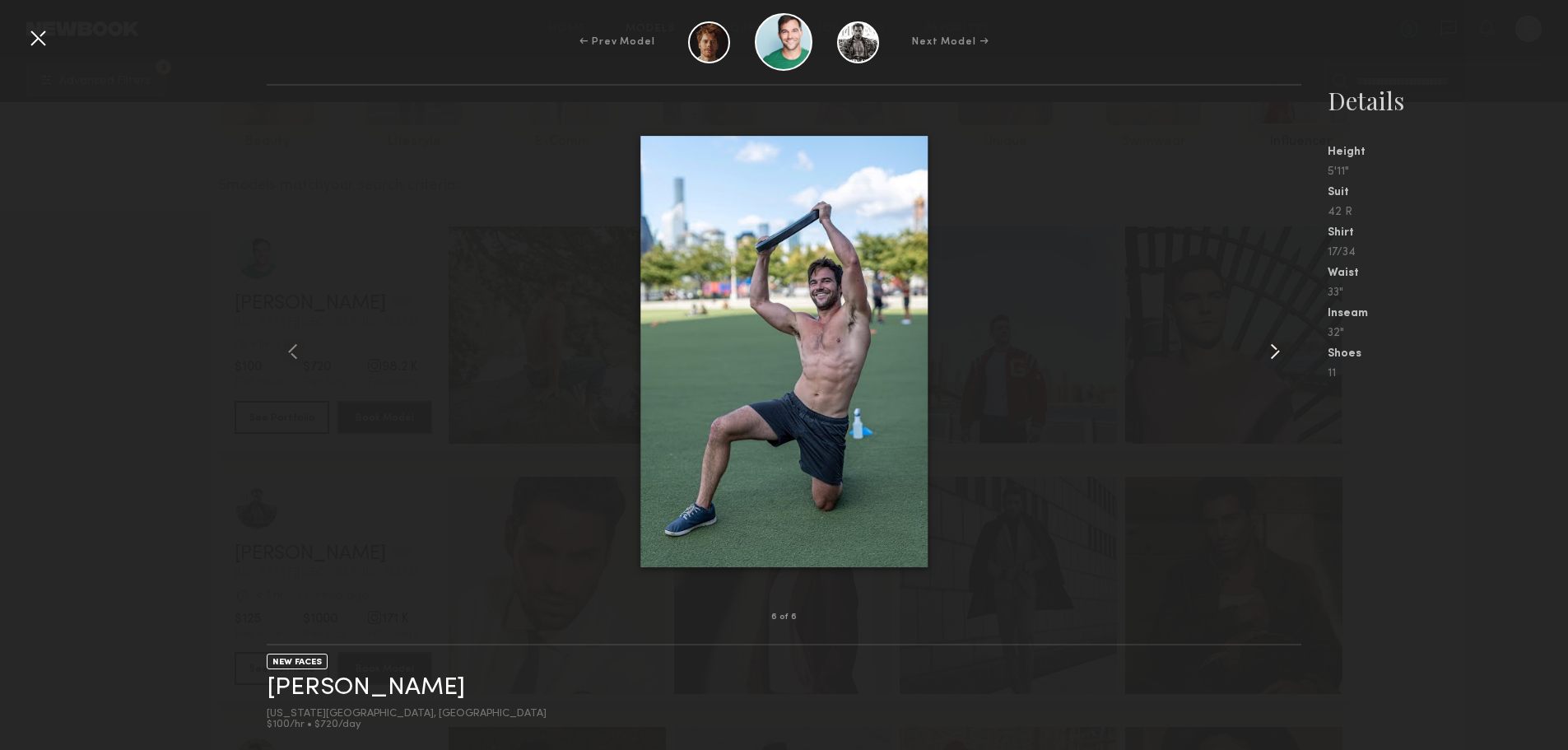
click at [1275, 360] on common-icon at bounding box center [1275, 351] width 26 height 26
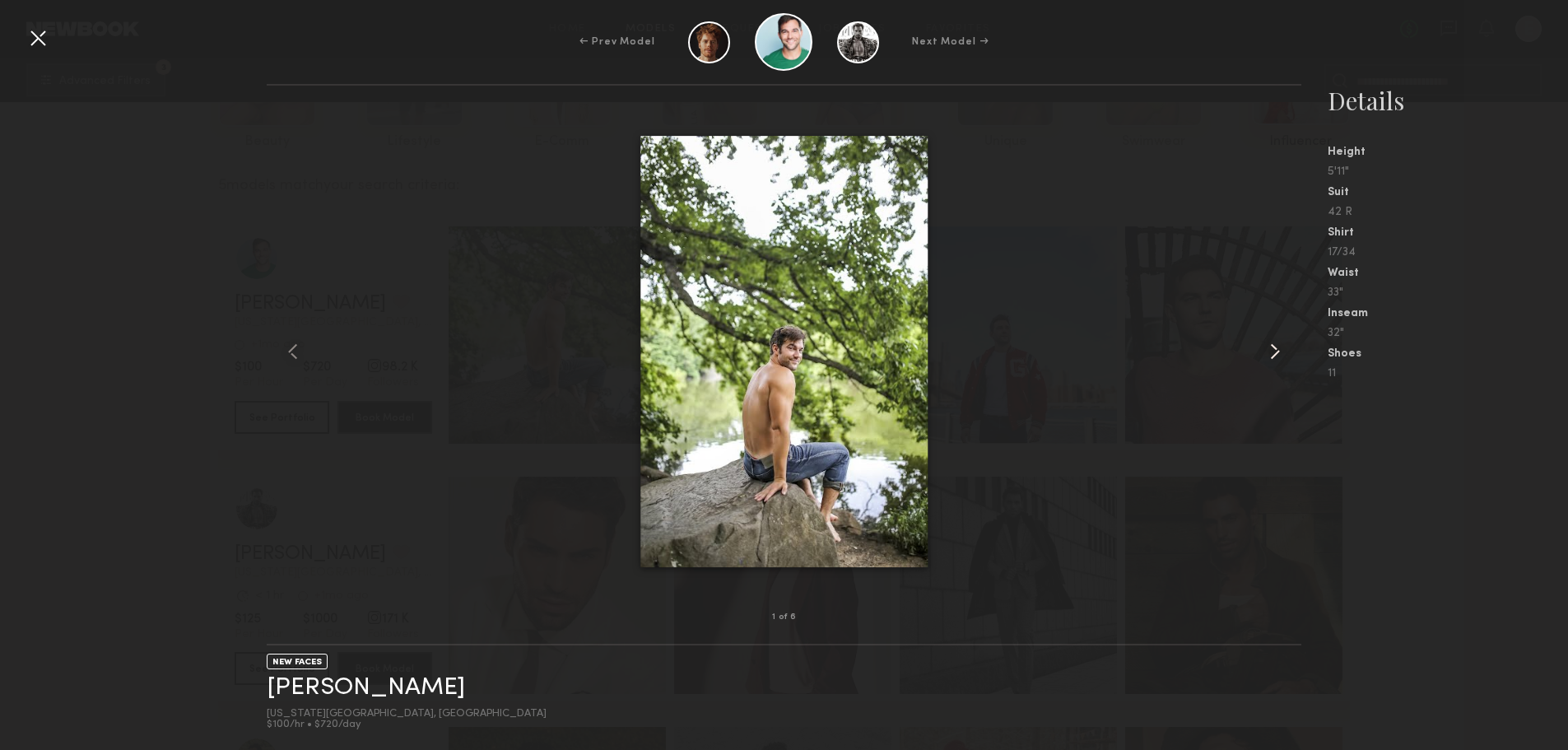
click at [1275, 362] on common-icon at bounding box center [1275, 351] width 26 height 26
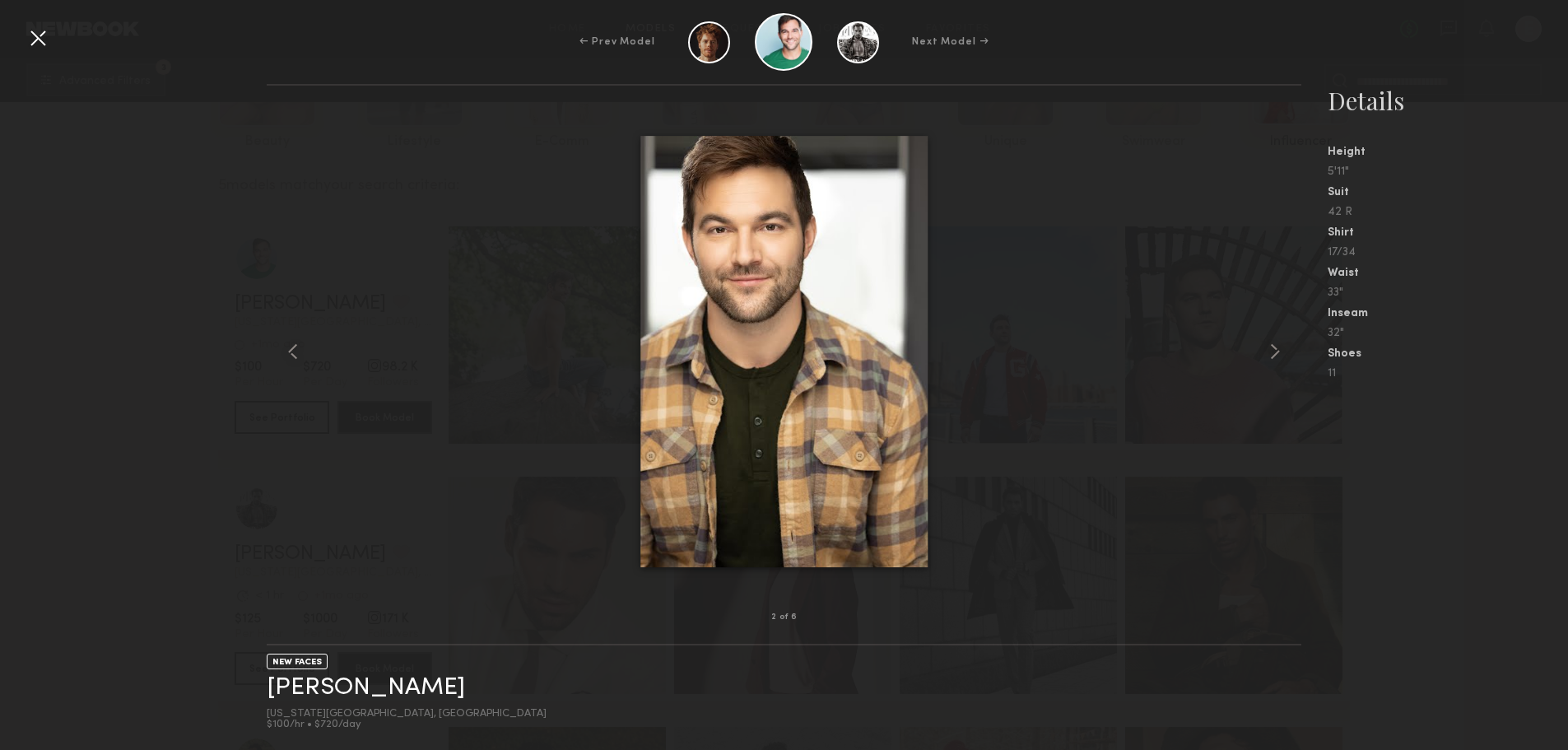
drag, startPoint x: 1408, startPoint y: 512, endPoint x: 1400, endPoint y: 510, distance: 8.2
click at [1407, 512] on nb-gallery-model-stats "Details Height 5'11" Suit 42 R Shirt 17/34 Waist 33" Inseam 32" Shoes 11" at bounding box center [1436, 417] width 267 height 666
click at [36, 32] on div at bounding box center [37, 37] width 26 height 26
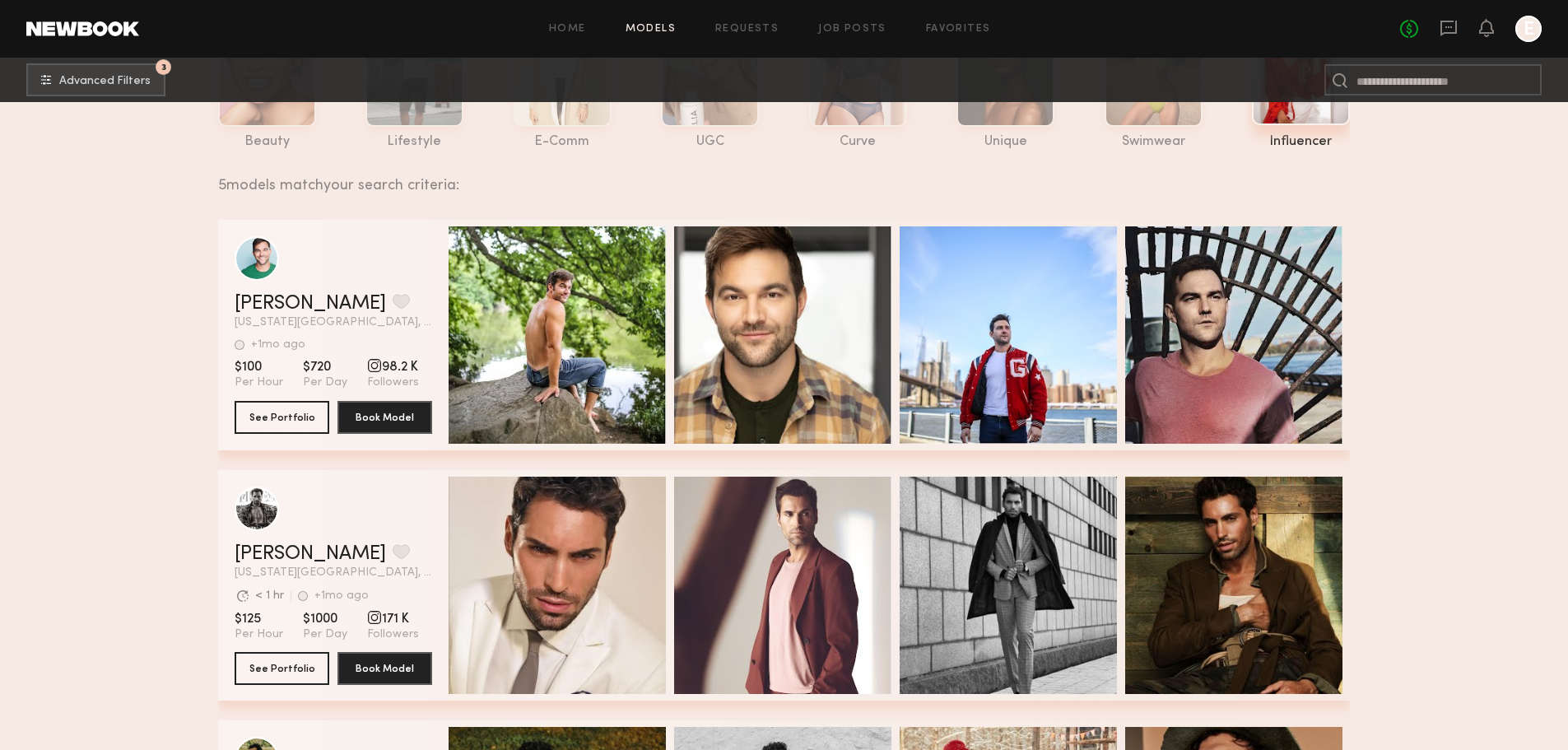
click at [376, 373] on div "grid" at bounding box center [375, 365] width 15 height 15
click at [302, 417] on button "See Portfolio" at bounding box center [282, 417] width 95 height 33
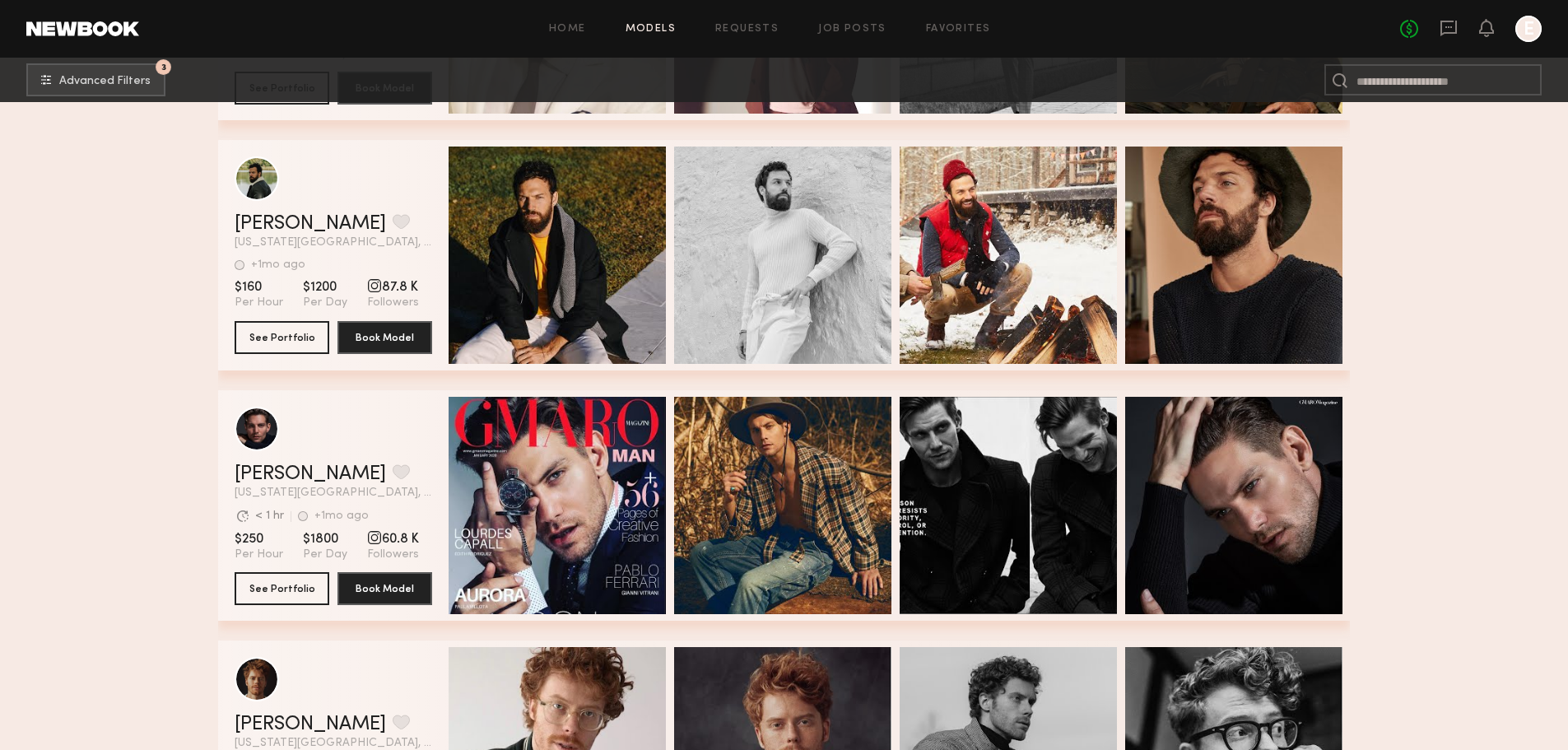
scroll to position [823, 0]
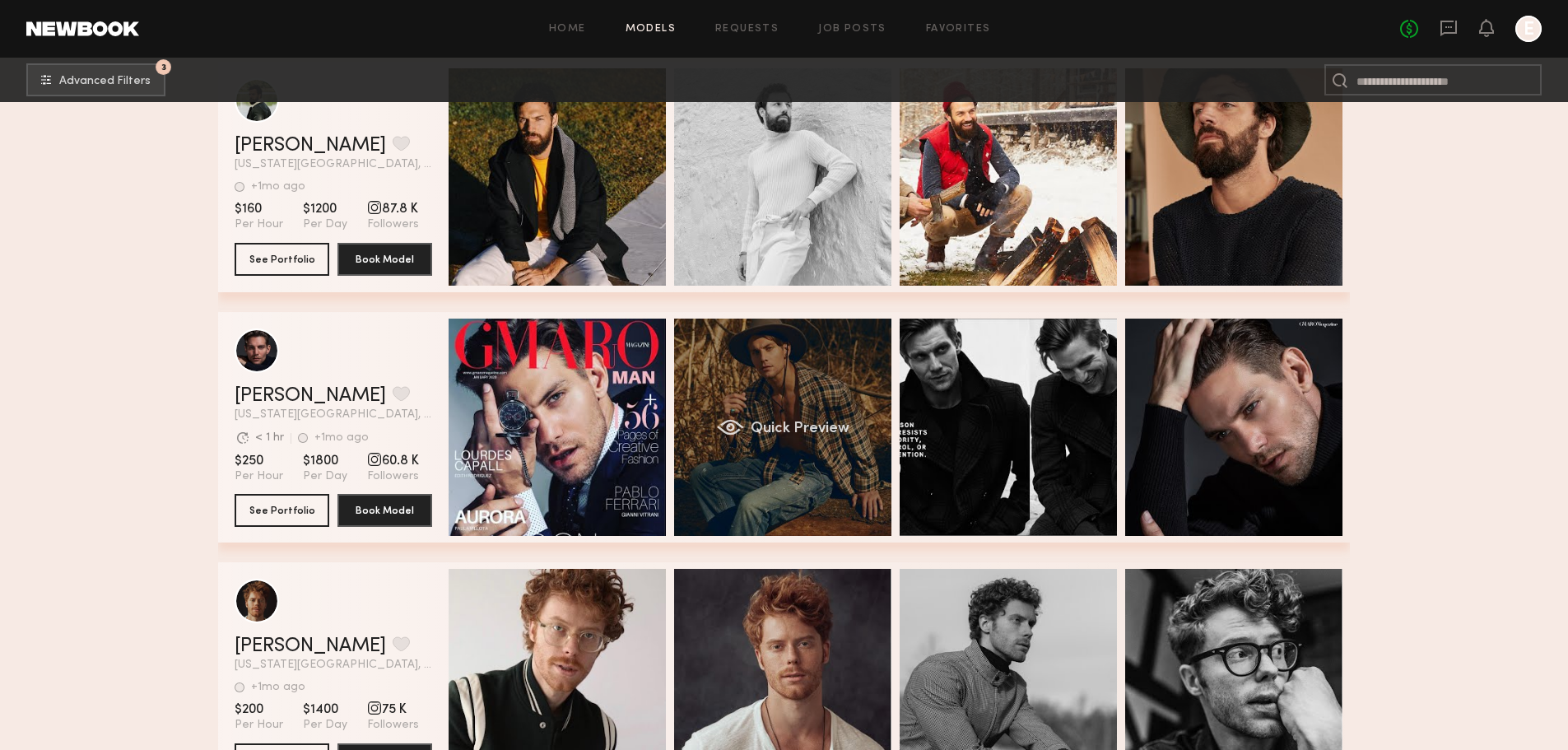
click at [744, 395] on div "Quick Preview" at bounding box center [783, 428] width 217 height 217
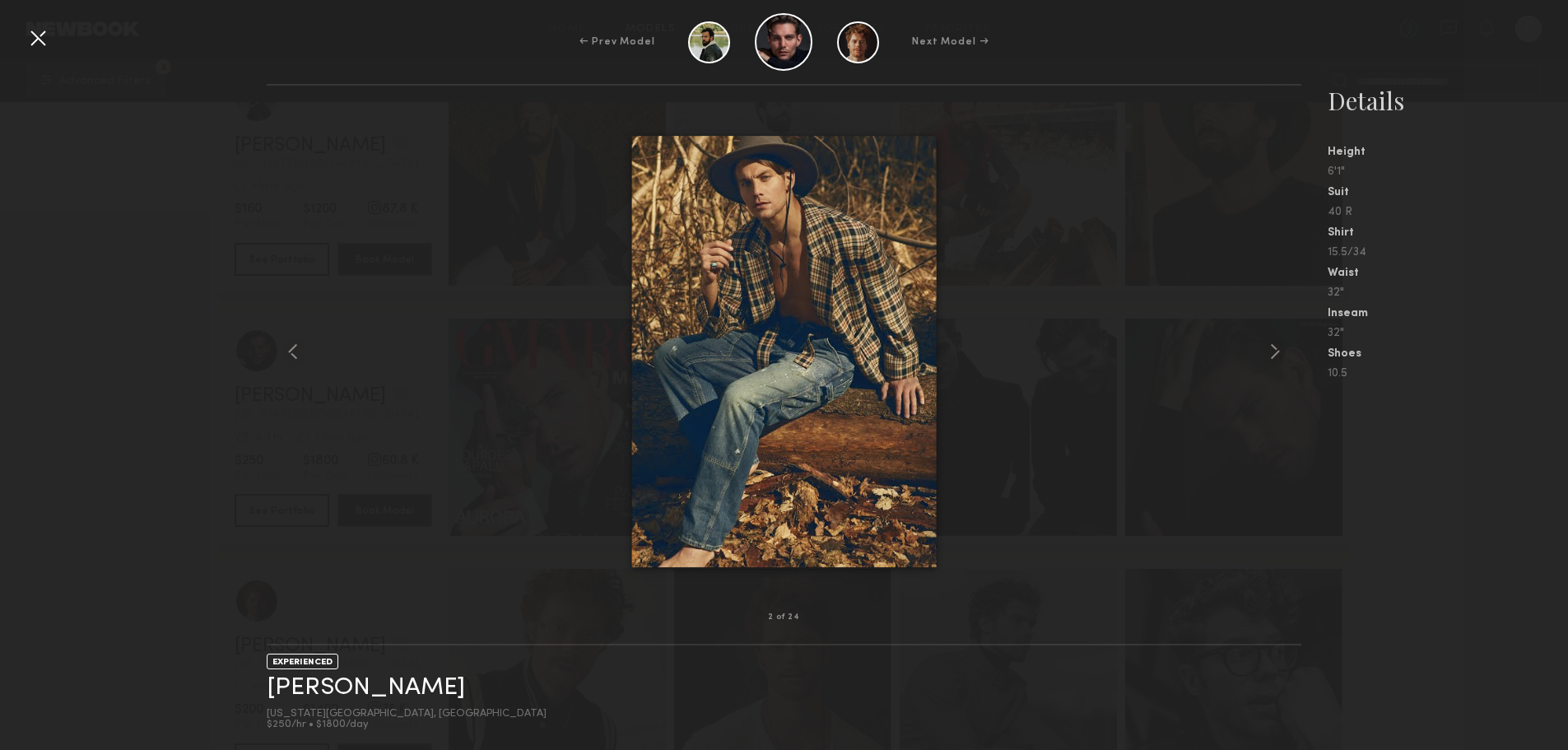
click at [226, 257] on div "2 of 24 EXPERIENCED Don H. New York City, NY $250/hr • $1800/day Details Height…" at bounding box center [784, 417] width 1568 height 666
drag, startPoint x: 187, startPoint y: 312, endPoint x: 192, endPoint y: 305, distance: 8.6
click at [187, 313] on div "2 of 24 EXPERIENCED Don H. New York City, NY $250/hr • $1800/day Details Height…" at bounding box center [784, 417] width 1568 height 666
click at [1468, 172] on div "6'1"" at bounding box center [1447, 172] width 240 height 12
drag, startPoint x: 16, startPoint y: 24, endPoint x: 24, endPoint y: 29, distance: 9.4
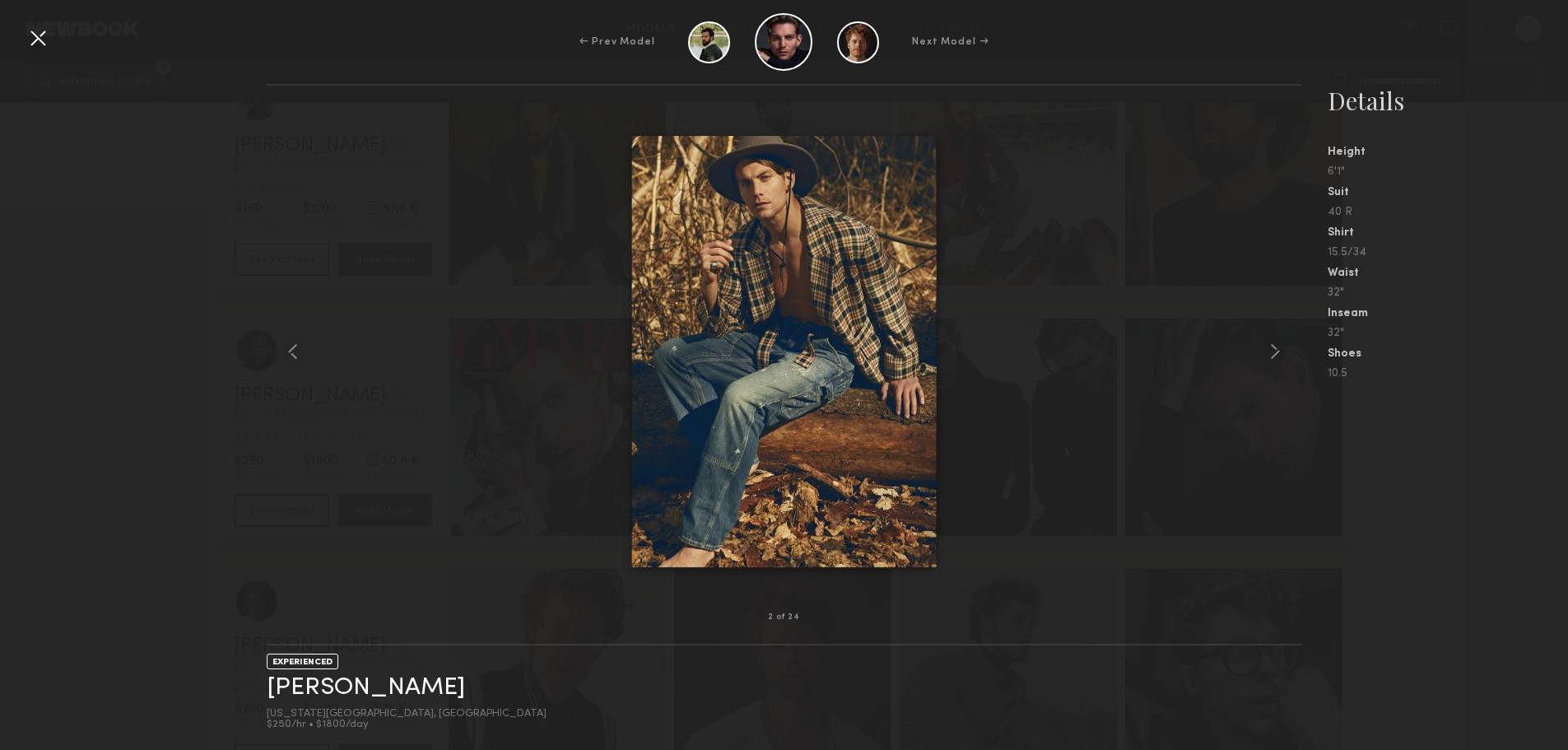
click at [21, 26] on div "← Prev Model Next Model →" at bounding box center [784, 41] width 1568 height 58
click at [31, 36] on div at bounding box center [37, 37] width 26 height 26
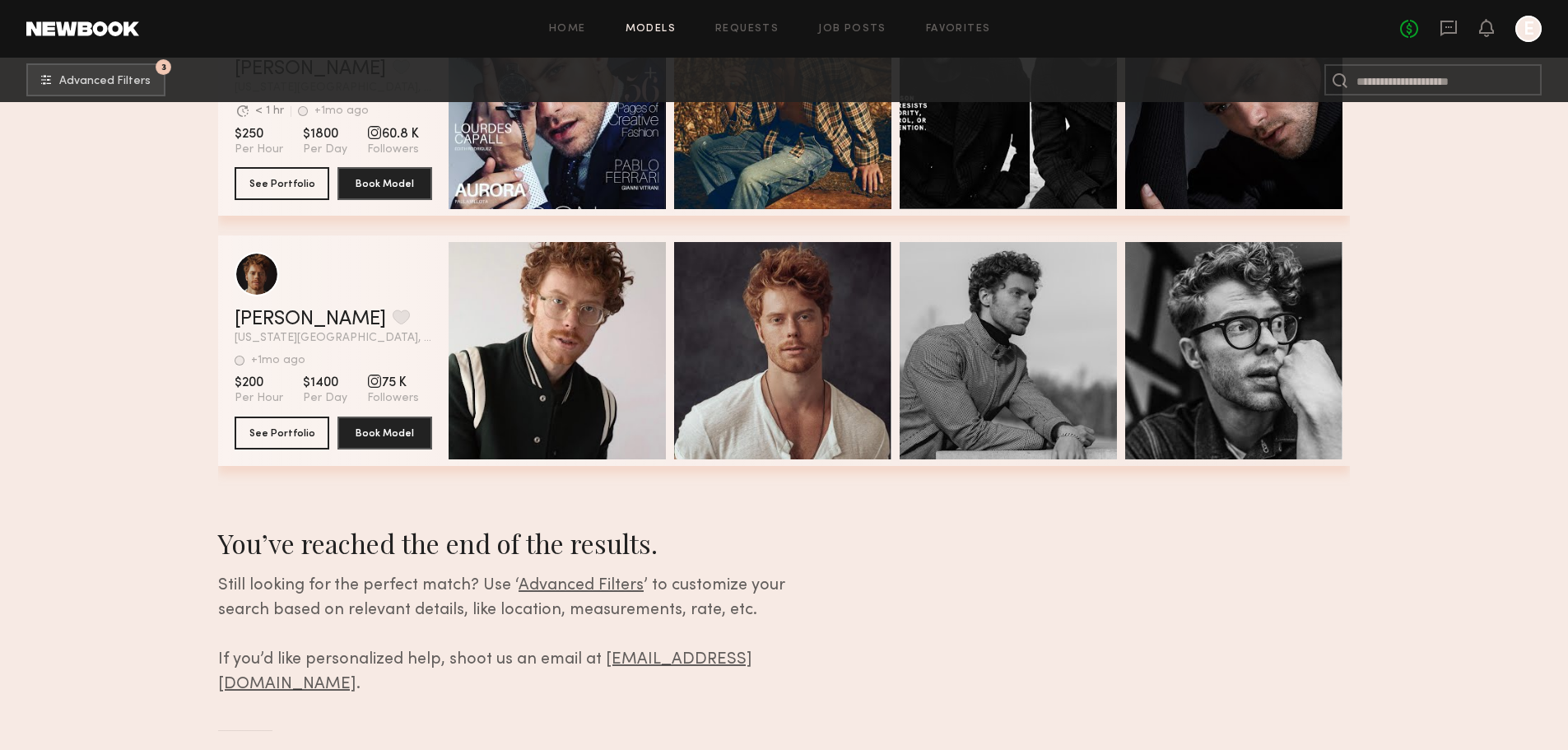
scroll to position [1152, 0]
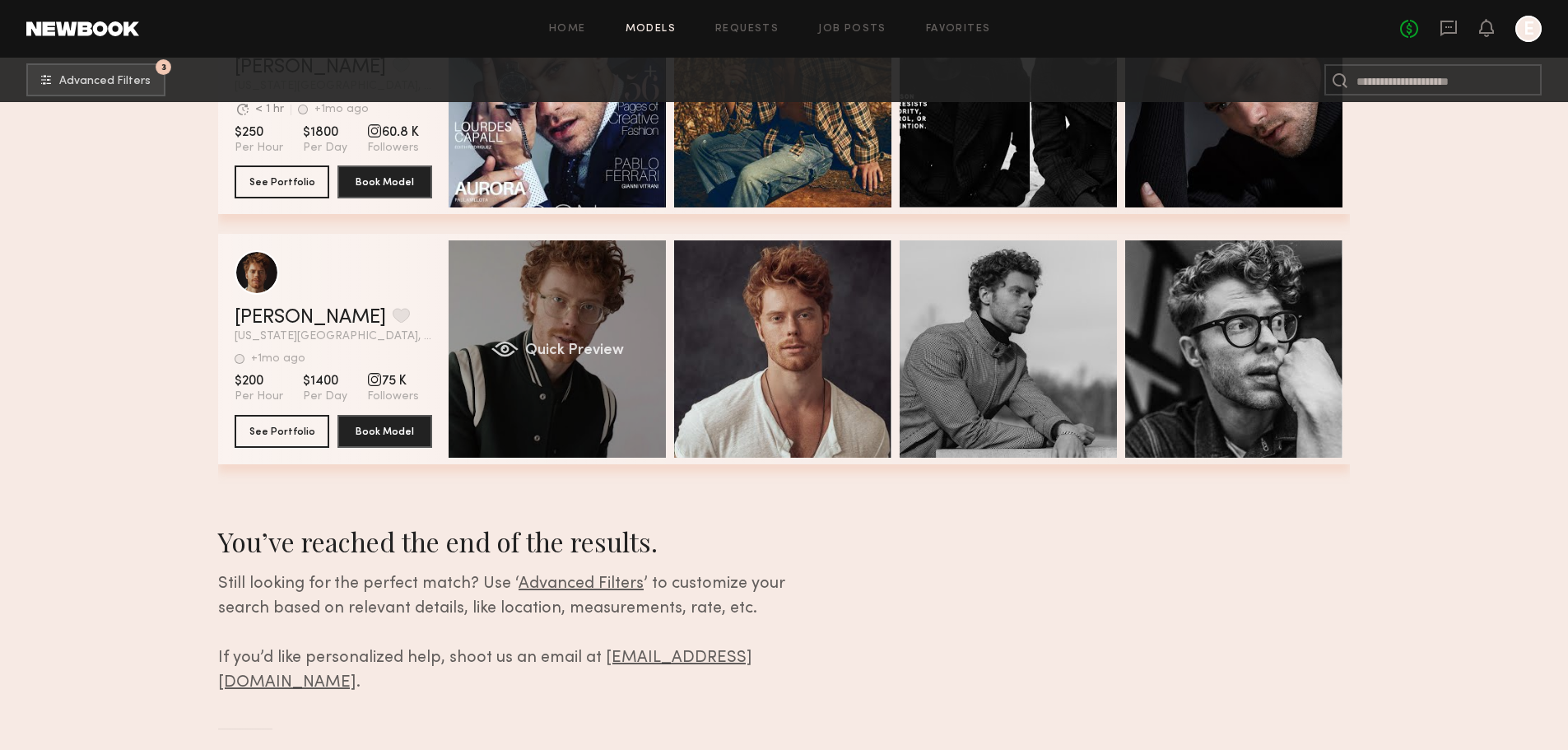
click at [522, 295] on div "Quick Preview" at bounding box center [557, 349] width 217 height 217
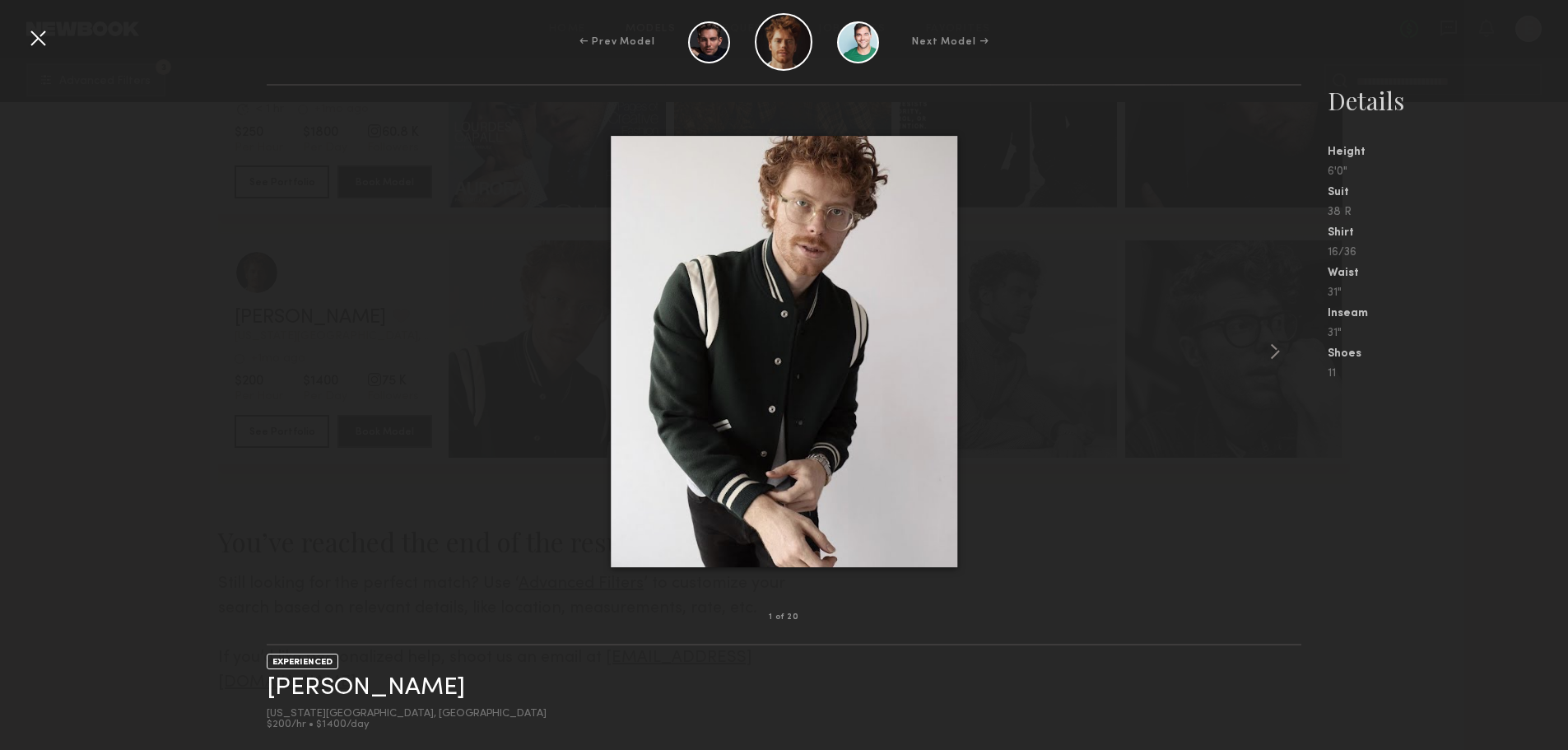
click at [363, 304] on div at bounding box center [784, 352] width 1035 height 479
click at [280, 437] on div at bounding box center [784, 352] width 1035 height 479
click at [35, 37] on div at bounding box center [37, 37] width 26 height 26
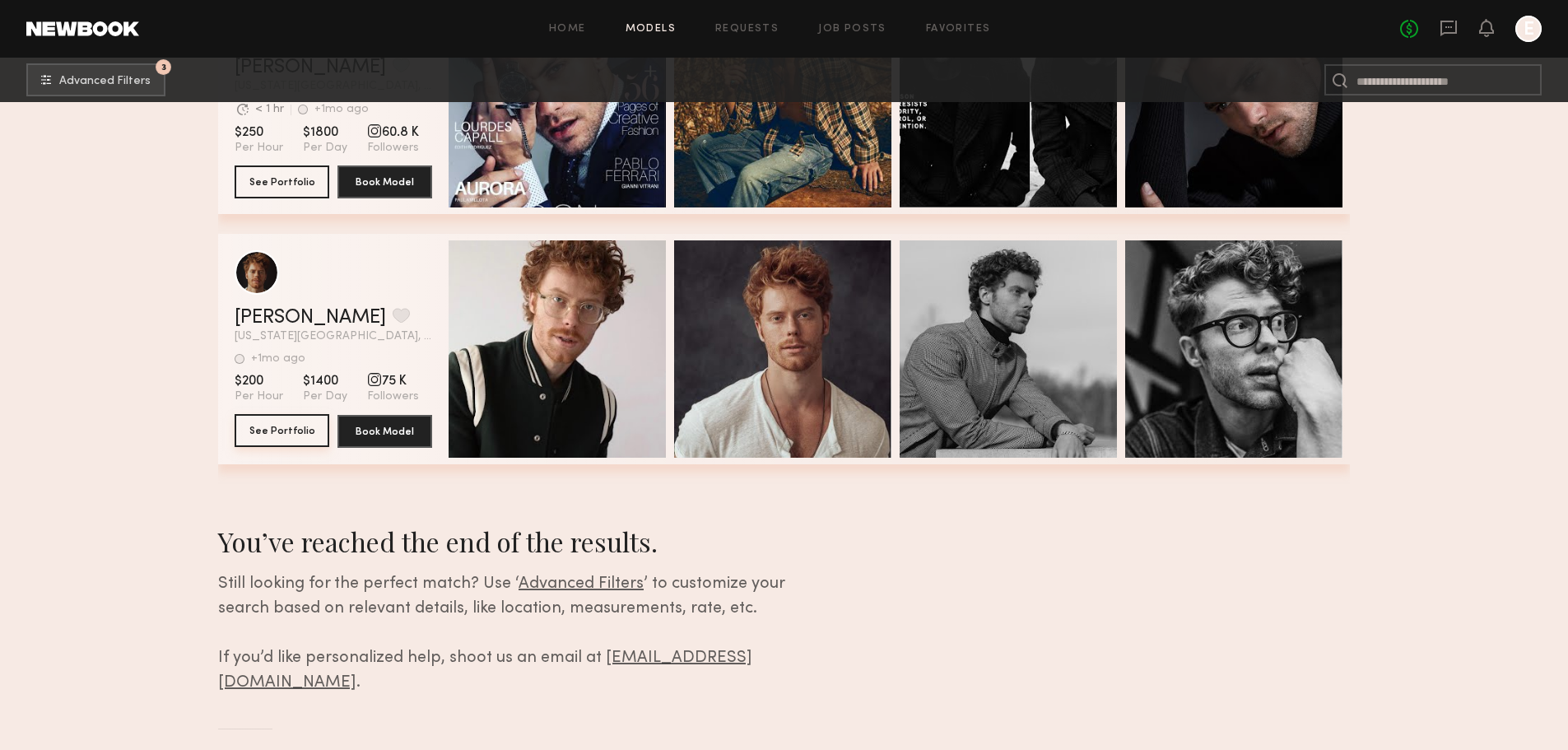
click at [293, 432] on button "See Portfolio" at bounding box center [282, 430] width 95 height 33
click at [1435, 27] on div "No fees up to $5,000 E" at bounding box center [1471, 28] width 142 height 26
click at [1469, 10] on header "Home Models Requests Job Posts Favorites Sign Out No fees up to $5,000 E" at bounding box center [784, 28] width 1568 height 58
click at [1456, 37] on icon at bounding box center [1449, 28] width 18 height 18
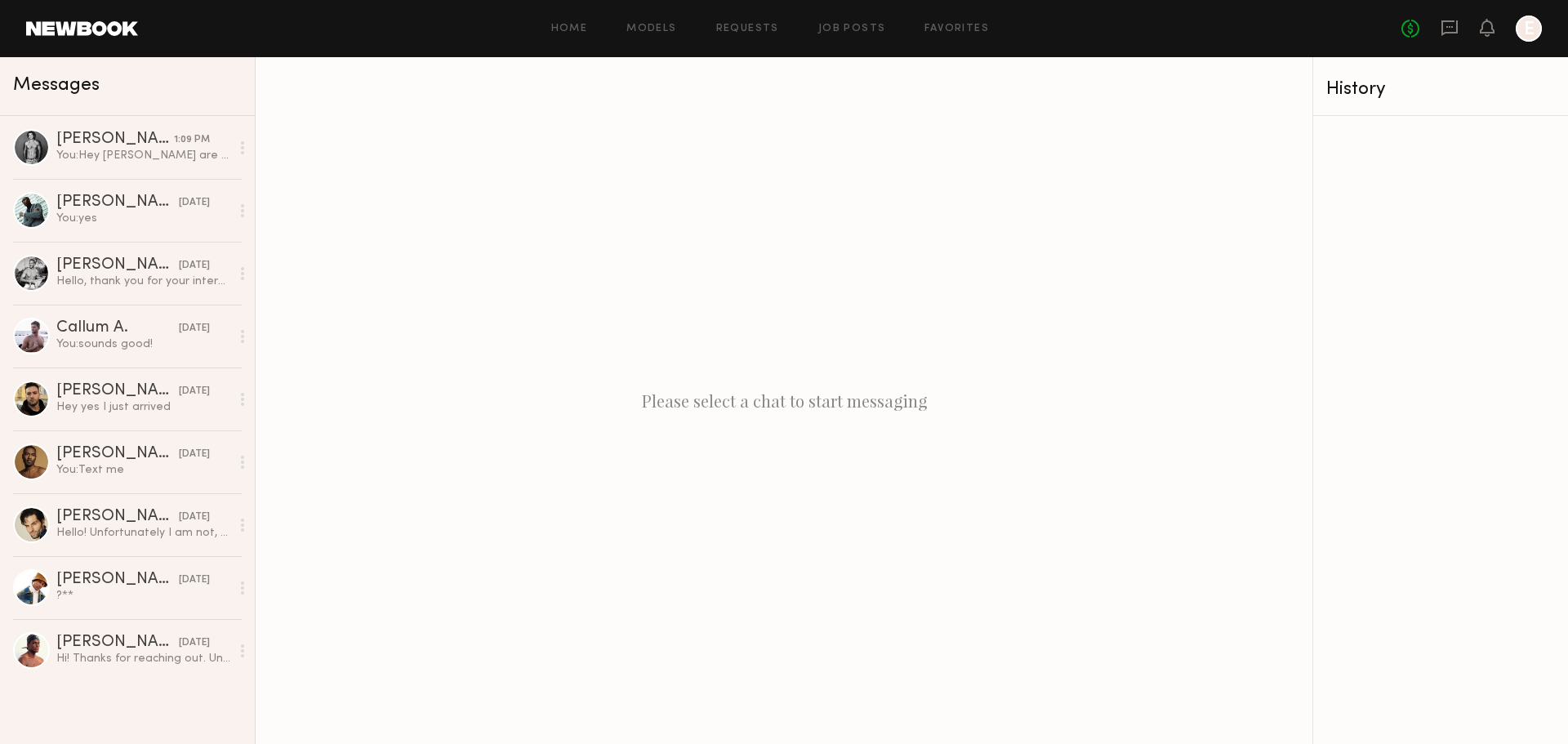
click at [546, 24] on div "Home Models Requests Job Posts Favorites Sign Out" at bounding box center [769, 29] width 1263 height 11
click at [552, 25] on div "Home Models Requests Job Posts Favorites Sign Out" at bounding box center [769, 29] width 1263 height 11
click at [570, 25] on link "Home" at bounding box center [569, 29] width 37 height 11
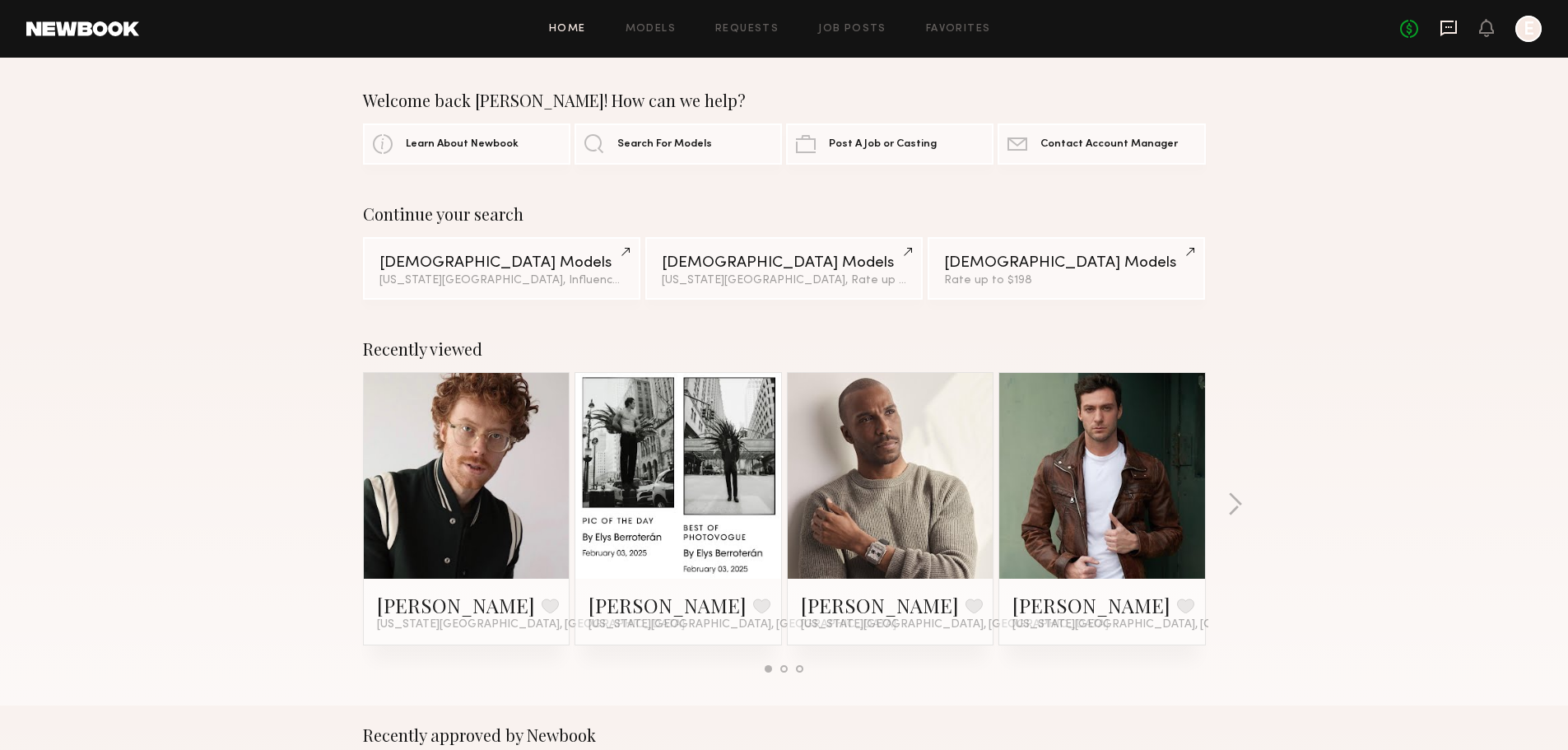
click at [1445, 26] on icon at bounding box center [1449, 28] width 18 height 18
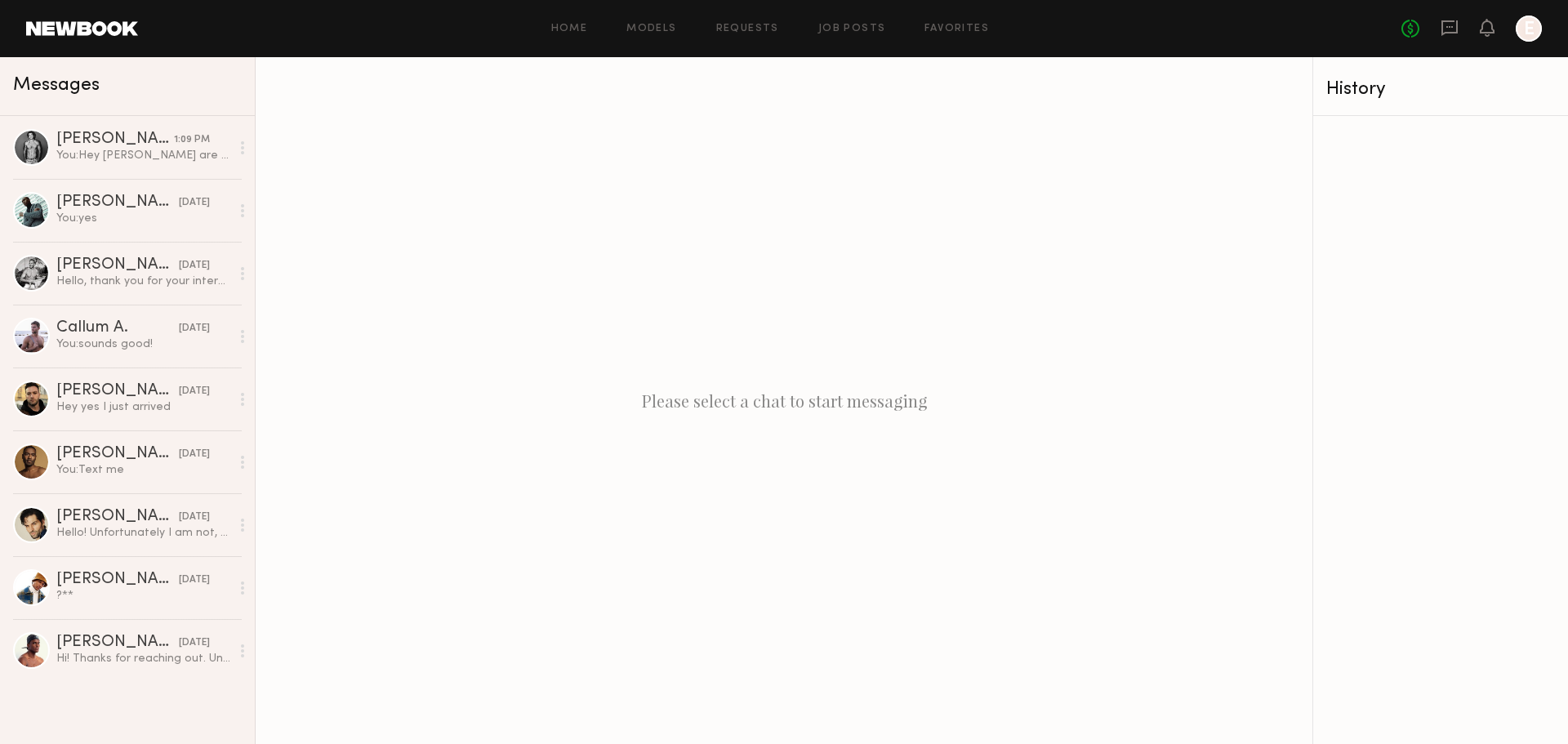
click at [576, 11] on header "Home Models Requests Job Posts Favorites Sign Out No fees up to $5,000 E" at bounding box center [784, 28] width 1568 height 57
click at [573, 21] on div "Home Models Requests Job Posts Favorites Sign Out No fees up to $5,000 E" at bounding box center [839, 28] width 1404 height 26
click at [581, 28] on link "Home" at bounding box center [569, 29] width 37 height 11
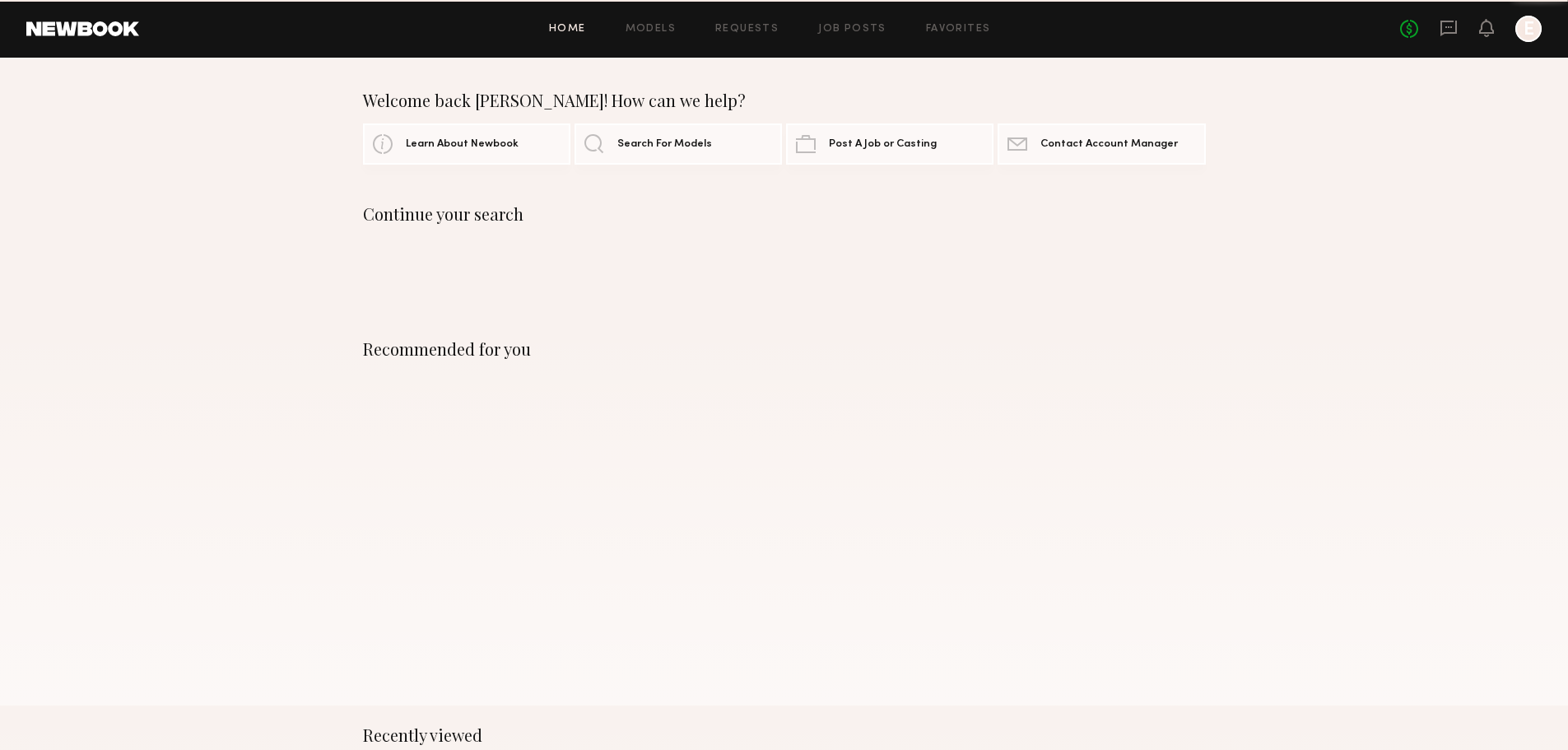
click at [587, 28] on link "Home" at bounding box center [567, 29] width 37 height 11
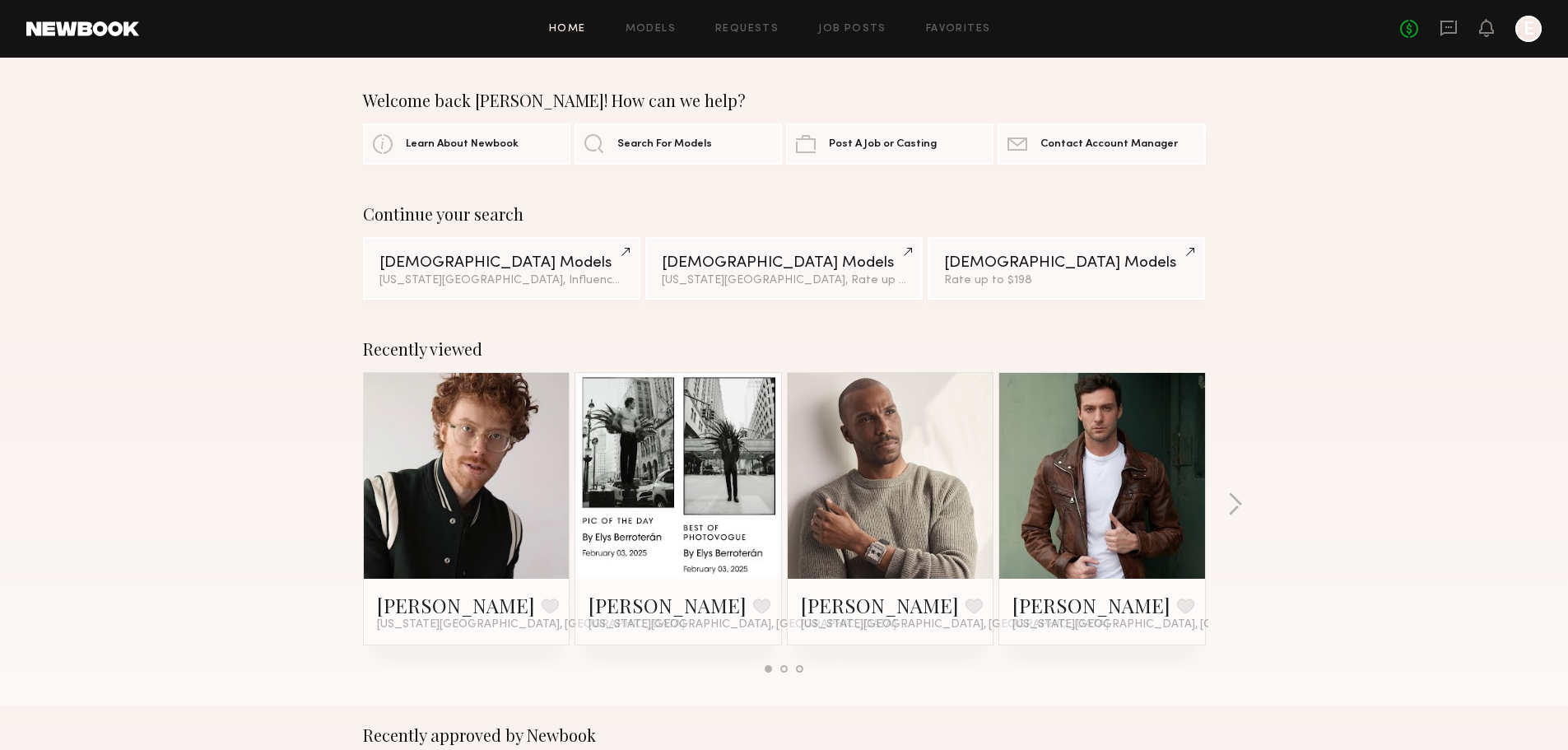
scroll to position [656, 0]
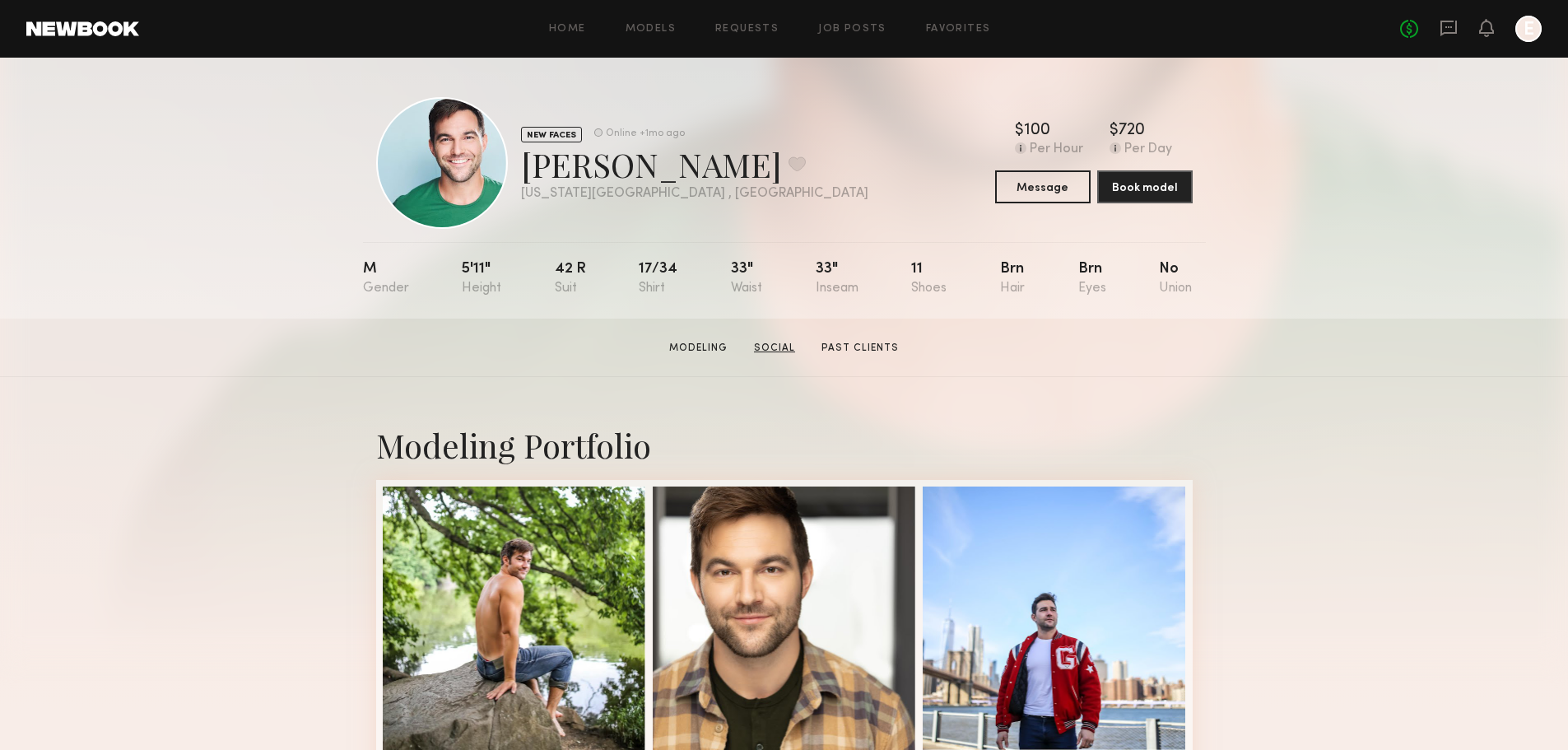
click at [787, 354] on link "Social" at bounding box center [774, 348] width 54 height 15
click at [874, 352] on link "Past Clients" at bounding box center [860, 348] width 90 height 15
click at [467, 162] on div at bounding box center [442, 163] width 132 height 132
click at [1047, 184] on button "Message" at bounding box center [1043, 186] width 96 height 33
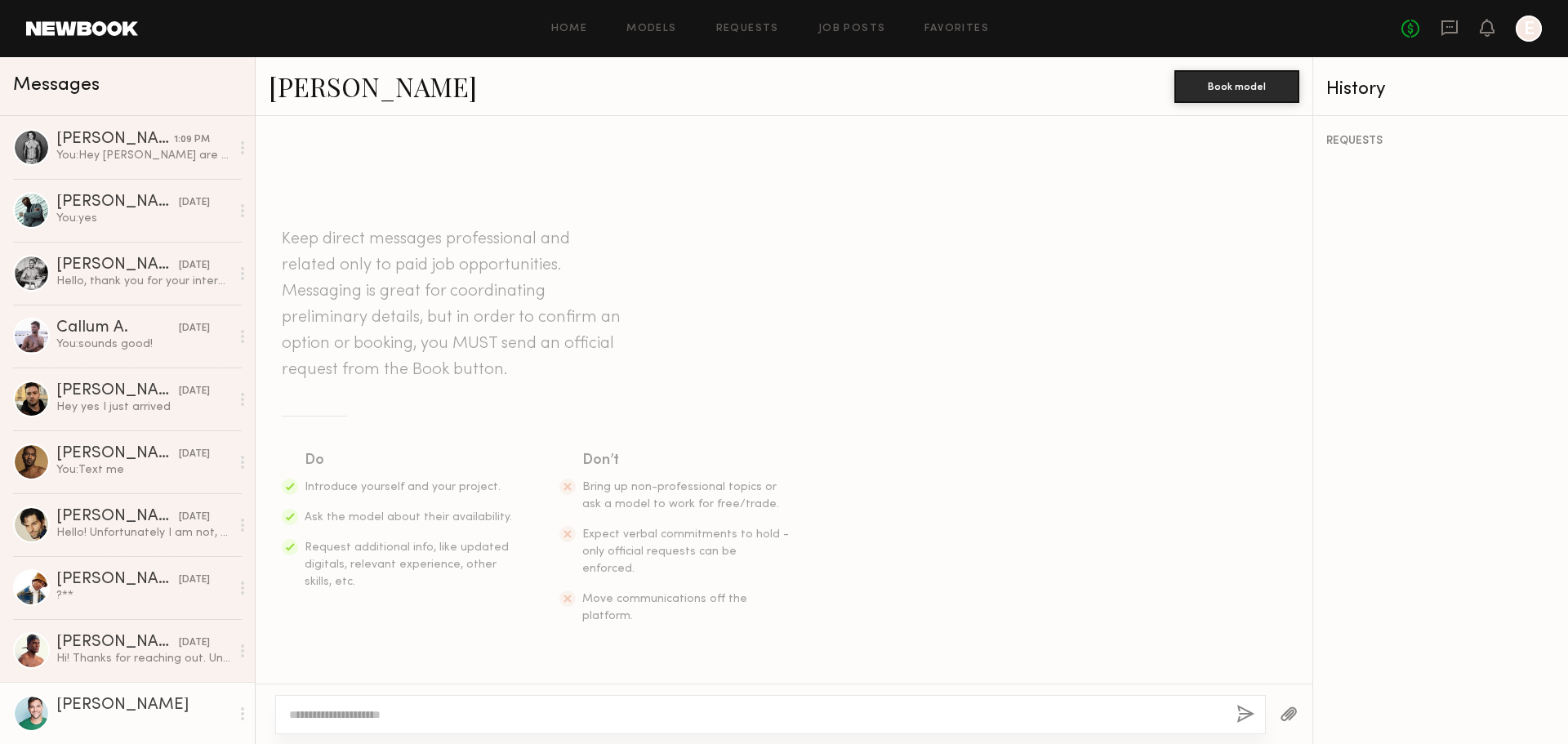
drag, startPoint x: 709, startPoint y: 208, endPoint x: 543, endPoint y: 195, distance: 166.5
click at [543, 195] on div "Keep direct messages professional and related only to paid job opportunities. M…" at bounding box center [784, 413] width 1057 height 529
click at [458, 708] on textarea at bounding box center [756, 714] width 934 height 16
type textarea "*"
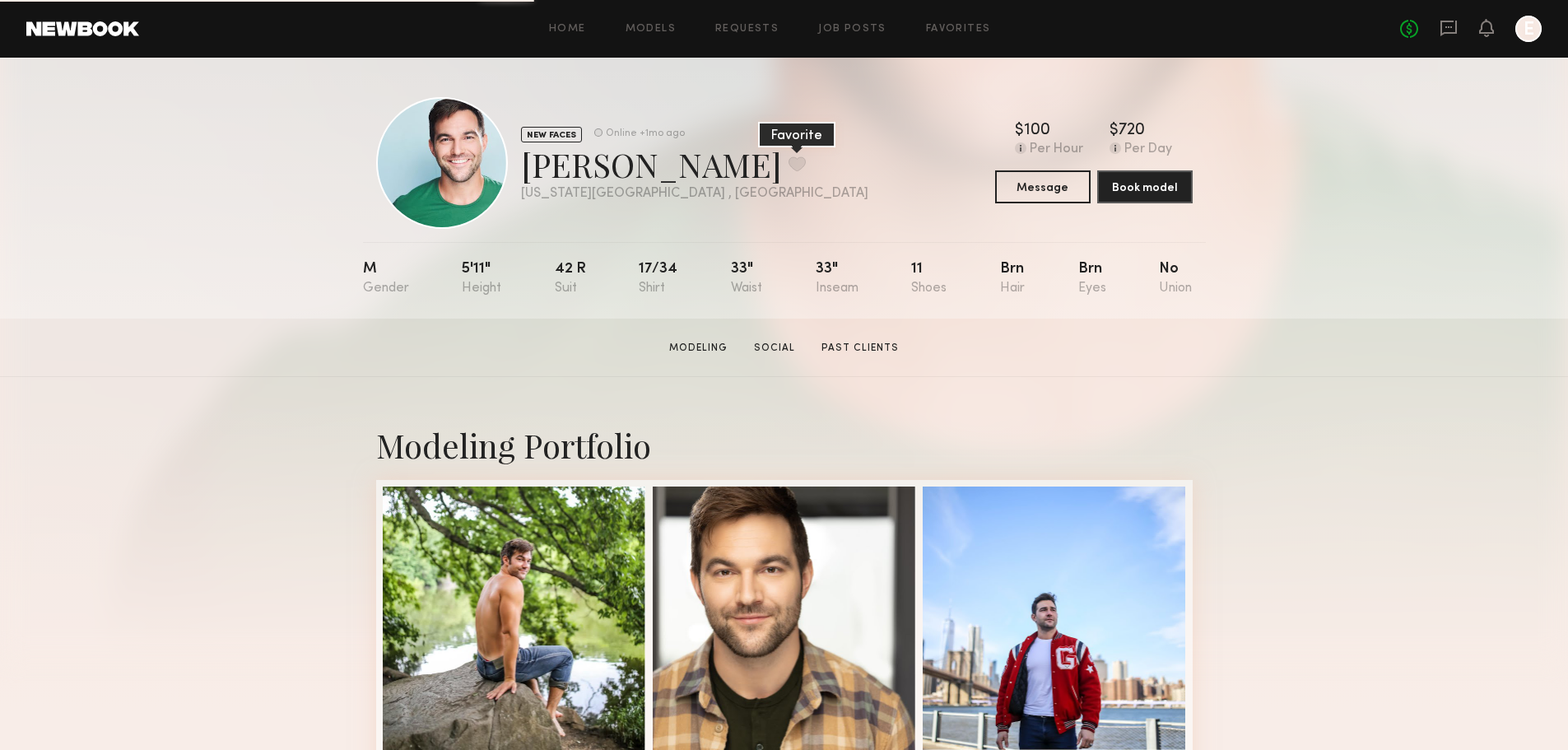
click at [789, 158] on button at bounding box center [797, 164] width 17 height 15
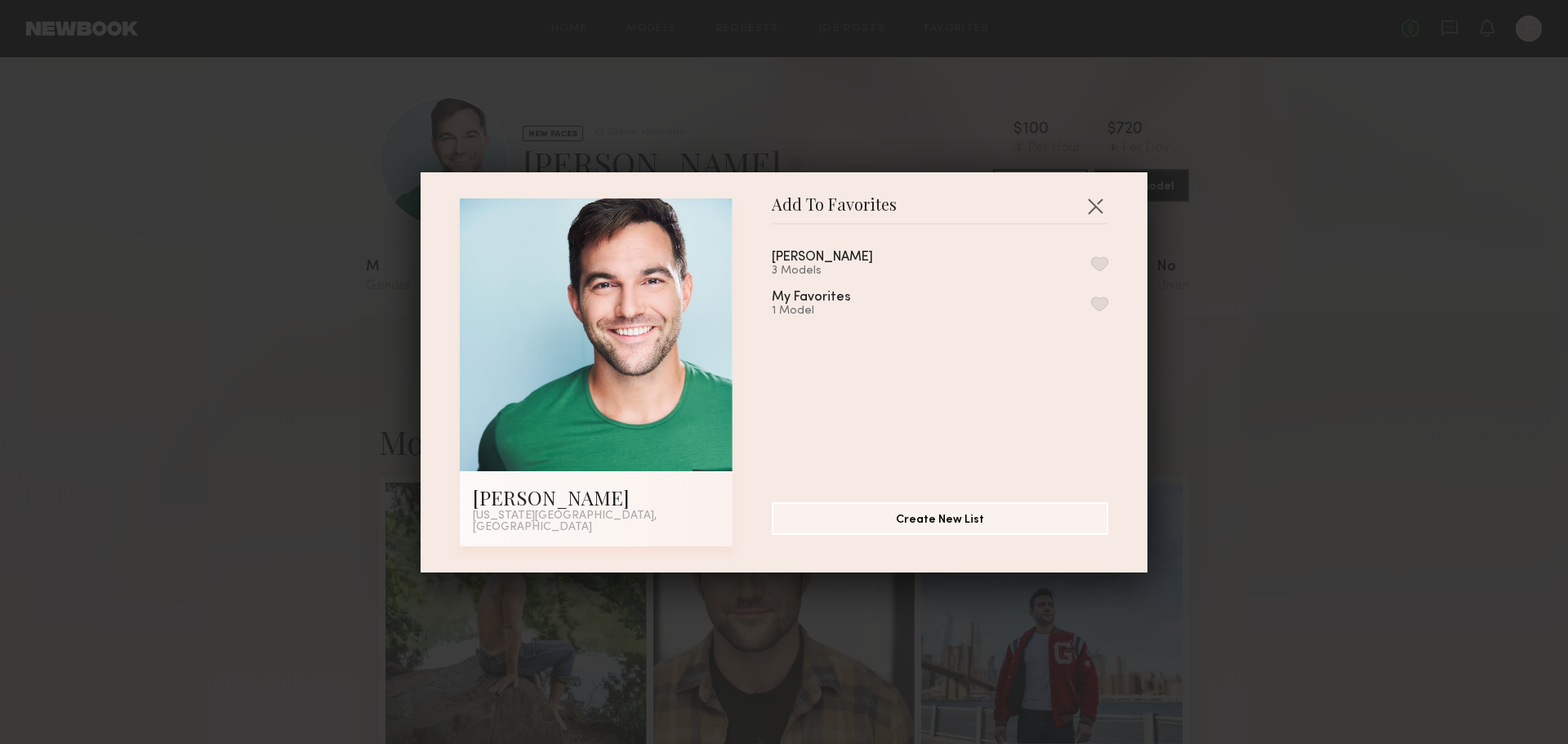
click at [1091, 266] on button "button" at bounding box center [1099, 264] width 17 height 14
click at [198, 306] on div "Add To Favorites BJ G. New York City, NY Add To Favorites TOM BAINE 4 Models Re…" at bounding box center [784, 372] width 1568 height 744
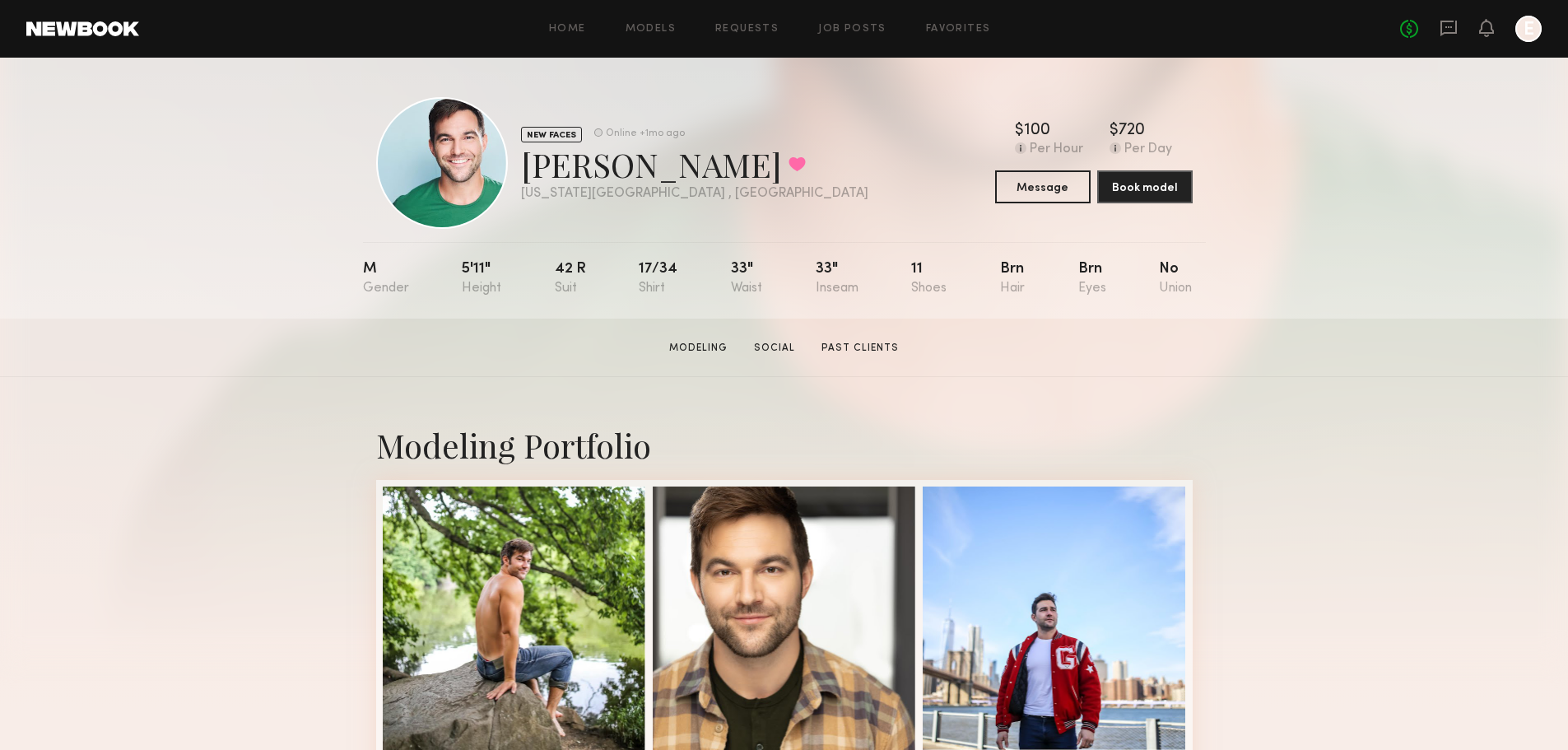
drag, startPoint x: 200, startPoint y: 309, endPoint x: 72, endPoint y: 29, distance: 307.9
click at [101, 77] on div "NEW FACES Online +1mo ago BJ G. Favorited New York City , NY Online +1mo ago $ …" at bounding box center [784, 188] width 1568 height 261
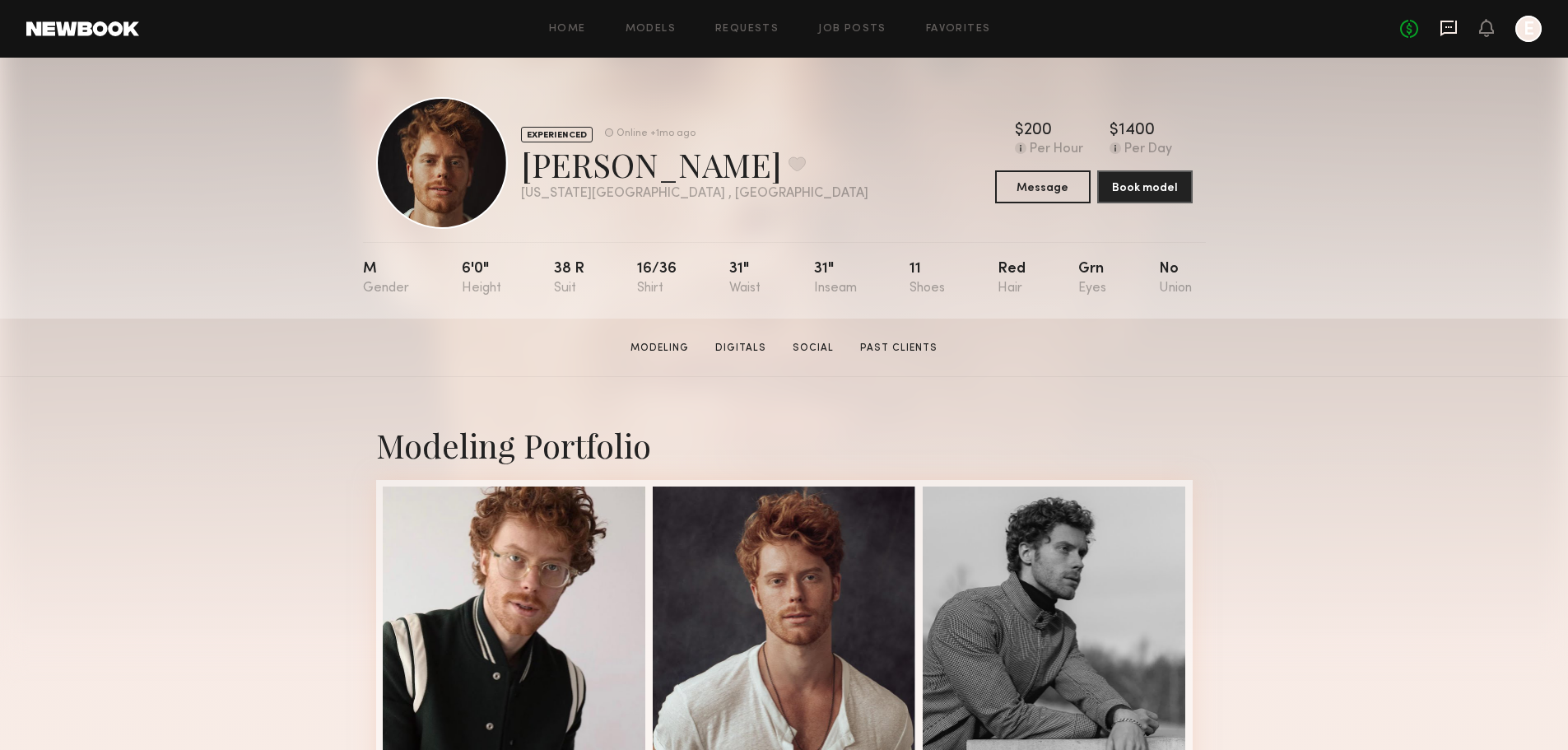
click at [1449, 21] on icon at bounding box center [1449, 28] width 16 height 16
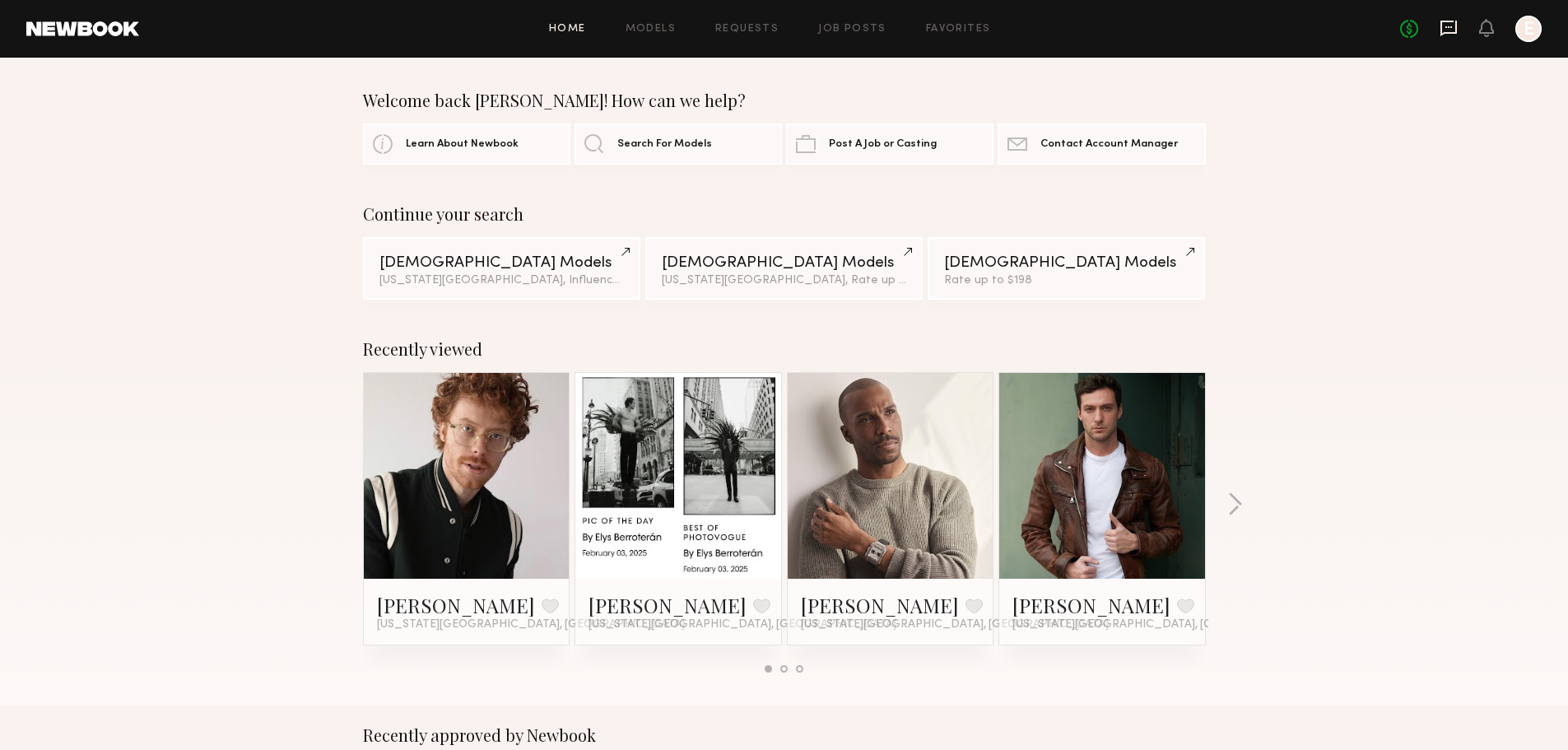
click at [1451, 27] on icon at bounding box center [1448, 27] width 6 height 2
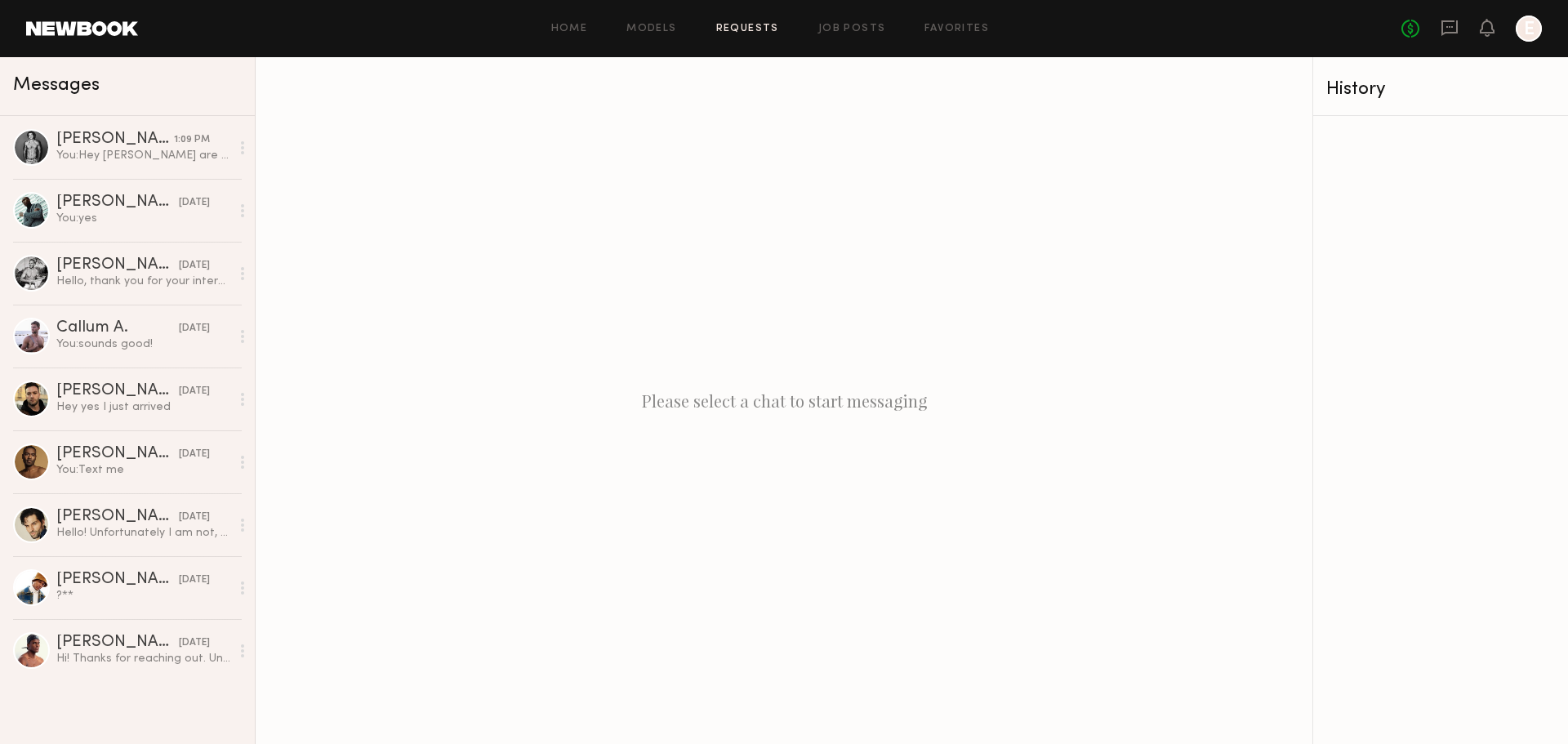
click at [769, 27] on link "Requests" at bounding box center [747, 29] width 63 height 11
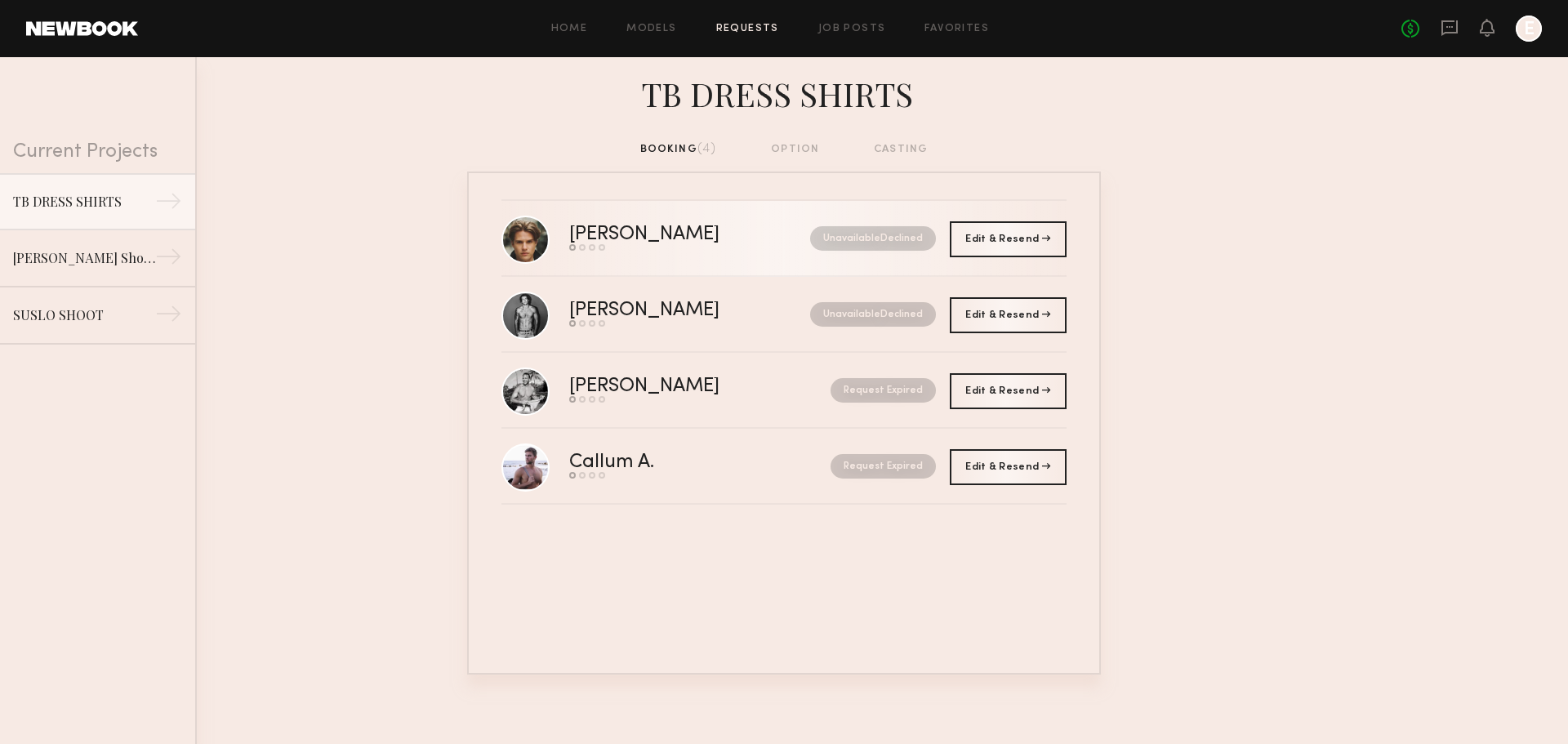
click at [881, 234] on nb-request-status "Unavailable Declined" at bounding box center [873, 238] width 126 height 24
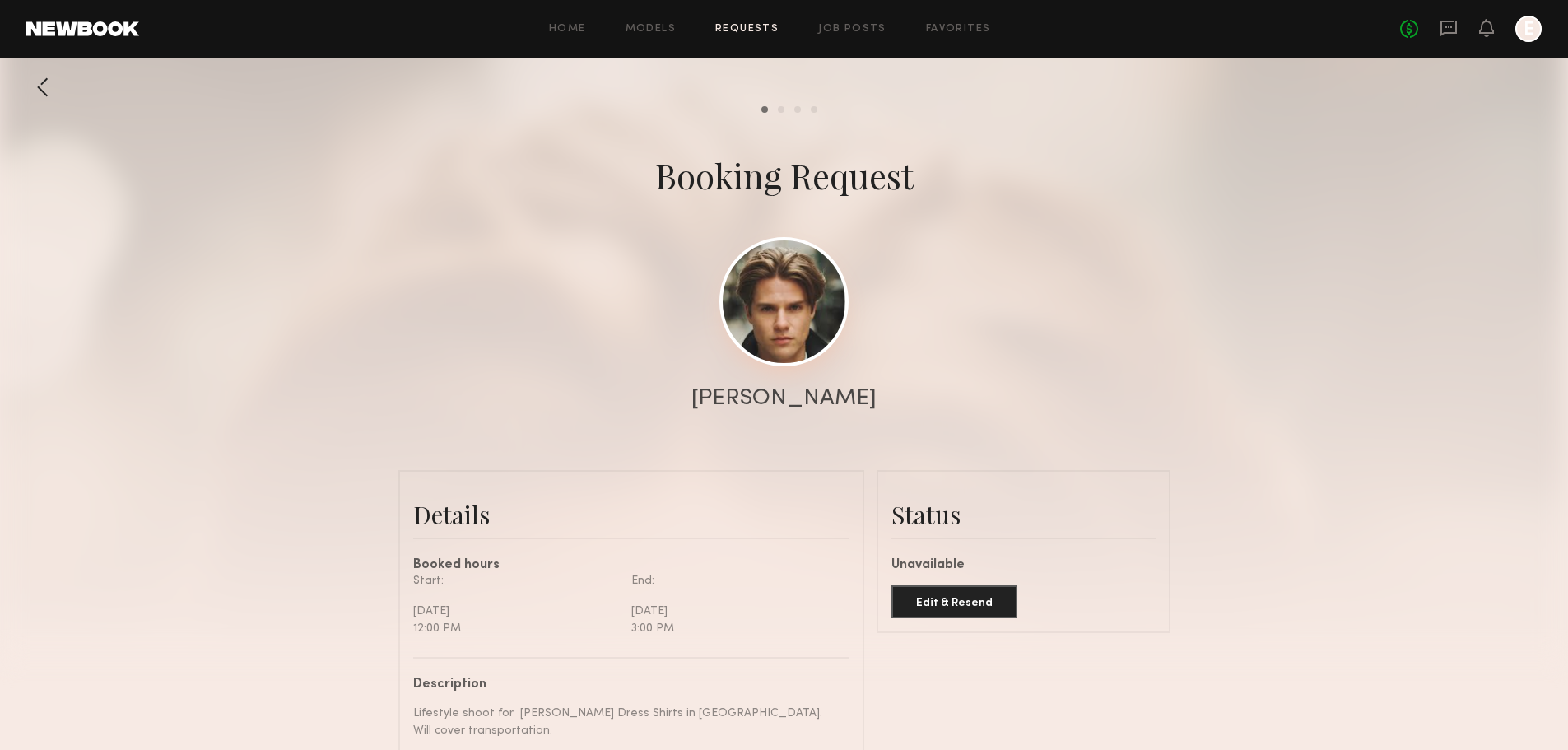
click at [789, 307] on link at bounding box center [783, 301] width 129 height 129
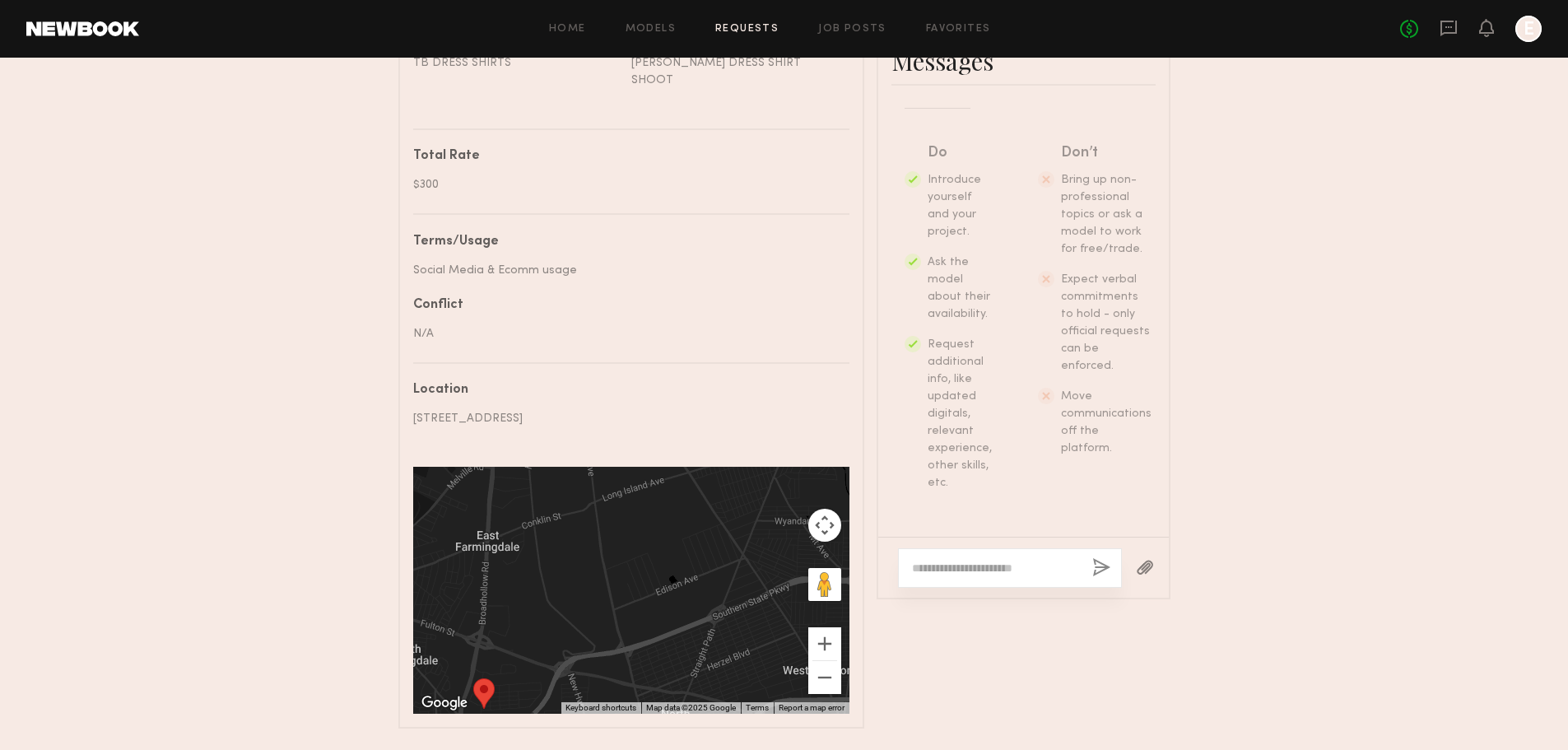
scroll to position [820, 0]
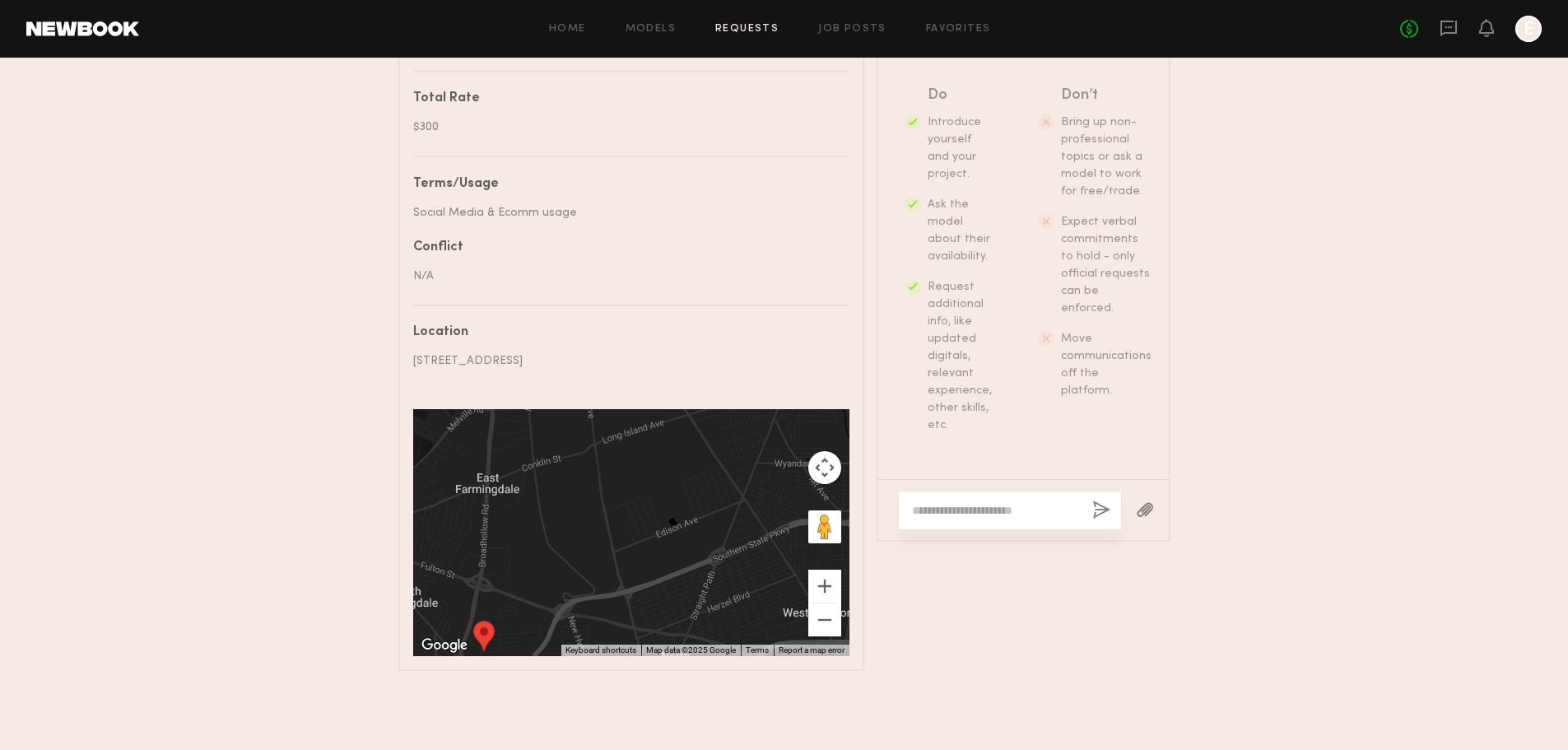
click at [962, 512] on textarea at bounding box center [995, 511] width 167 height 16
click at [968, 512] on textarea "**********" at bounding box center [995, 494] width 167 height 49
click at [998, 511] on textarea "**********" at bounding box center [995, 494] width 167 height 49
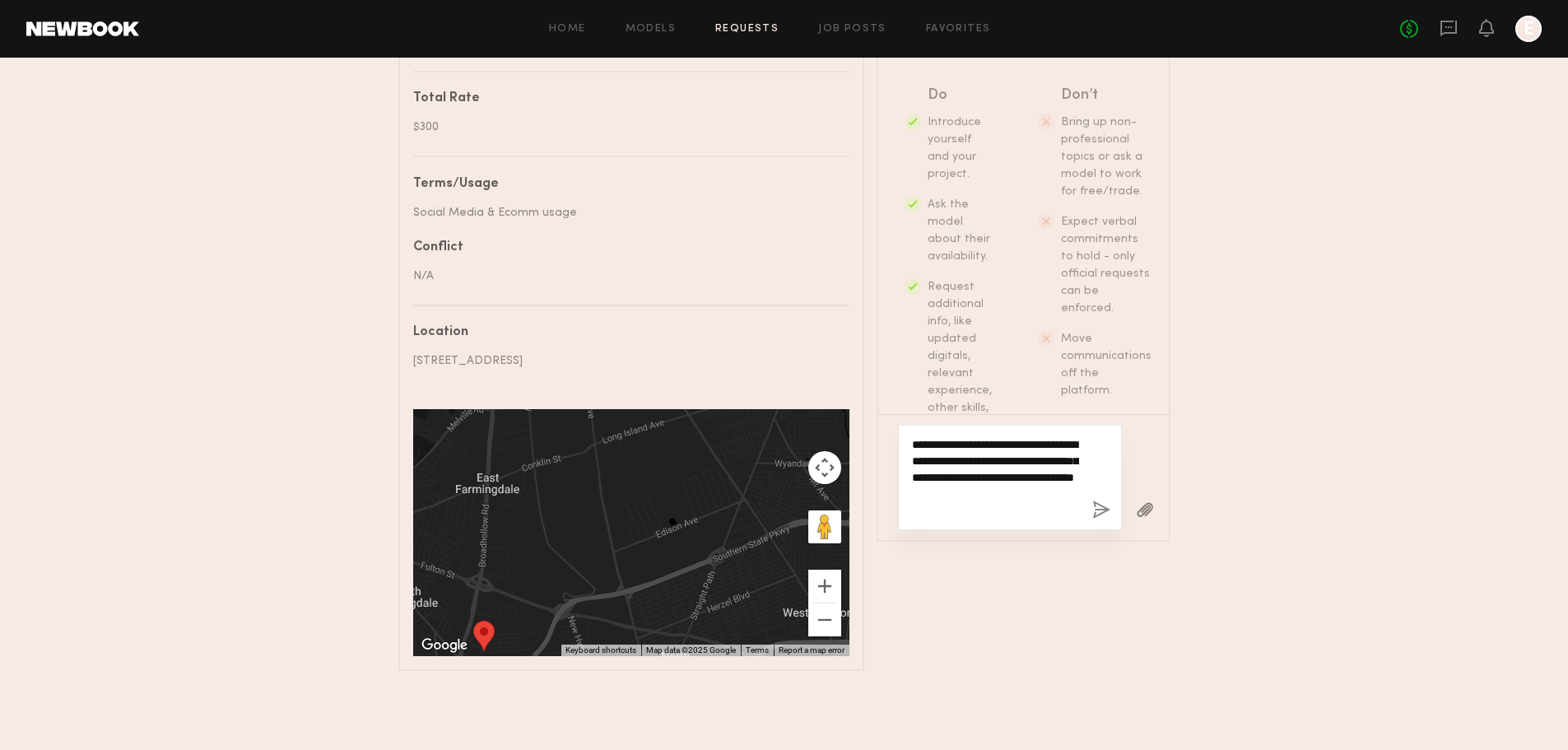
click at [994, 512] on textarea "**********" at bounding box center [995, 478] width 167 height 82
click at [1003, 500] on textarea "**********" at bounding box center [995, 478] width 167 height 82
type textarea "**********"
click at [1099, 509] on button "button" at bounding box center [1102, 511] width 18 height 21
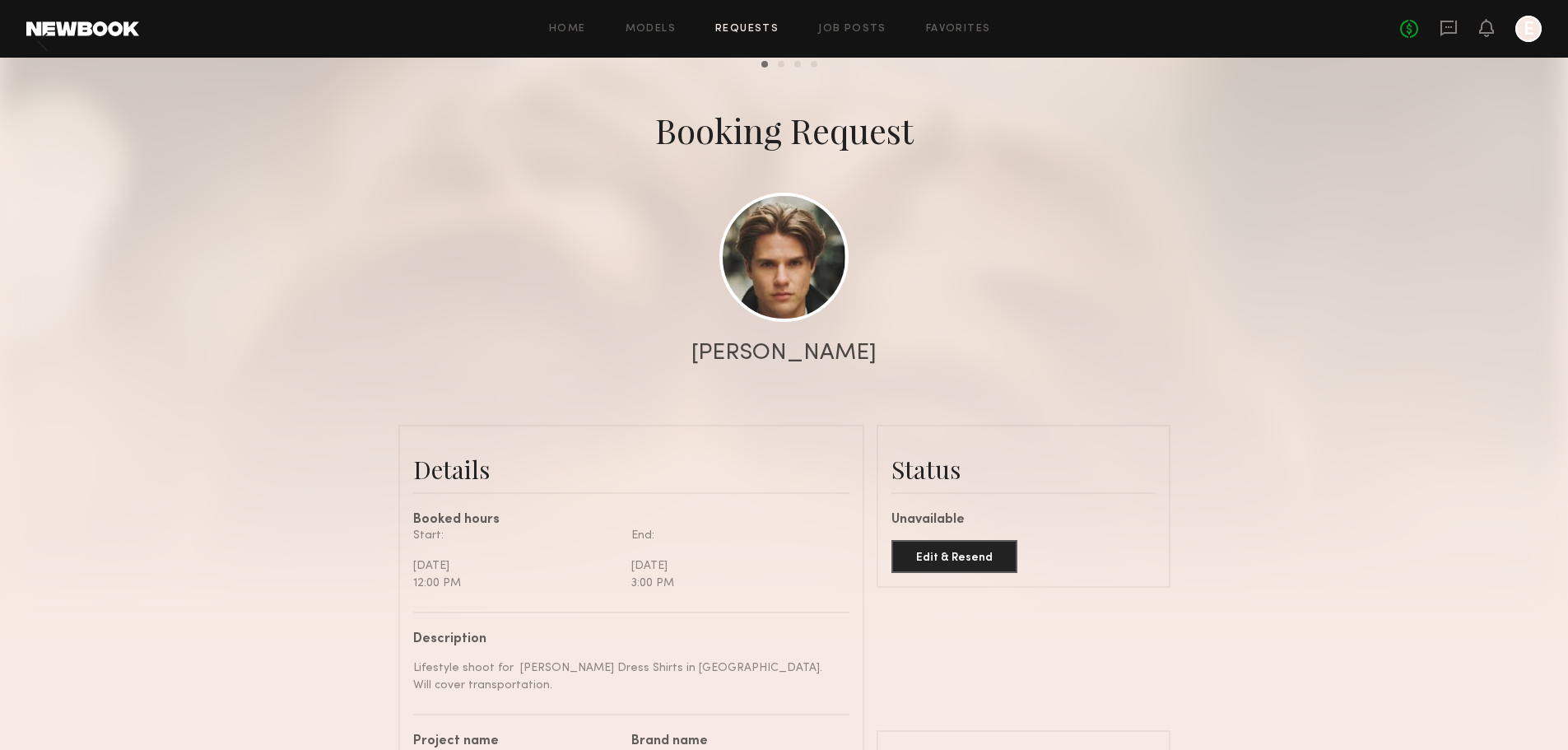
scroll to position [0, 0]
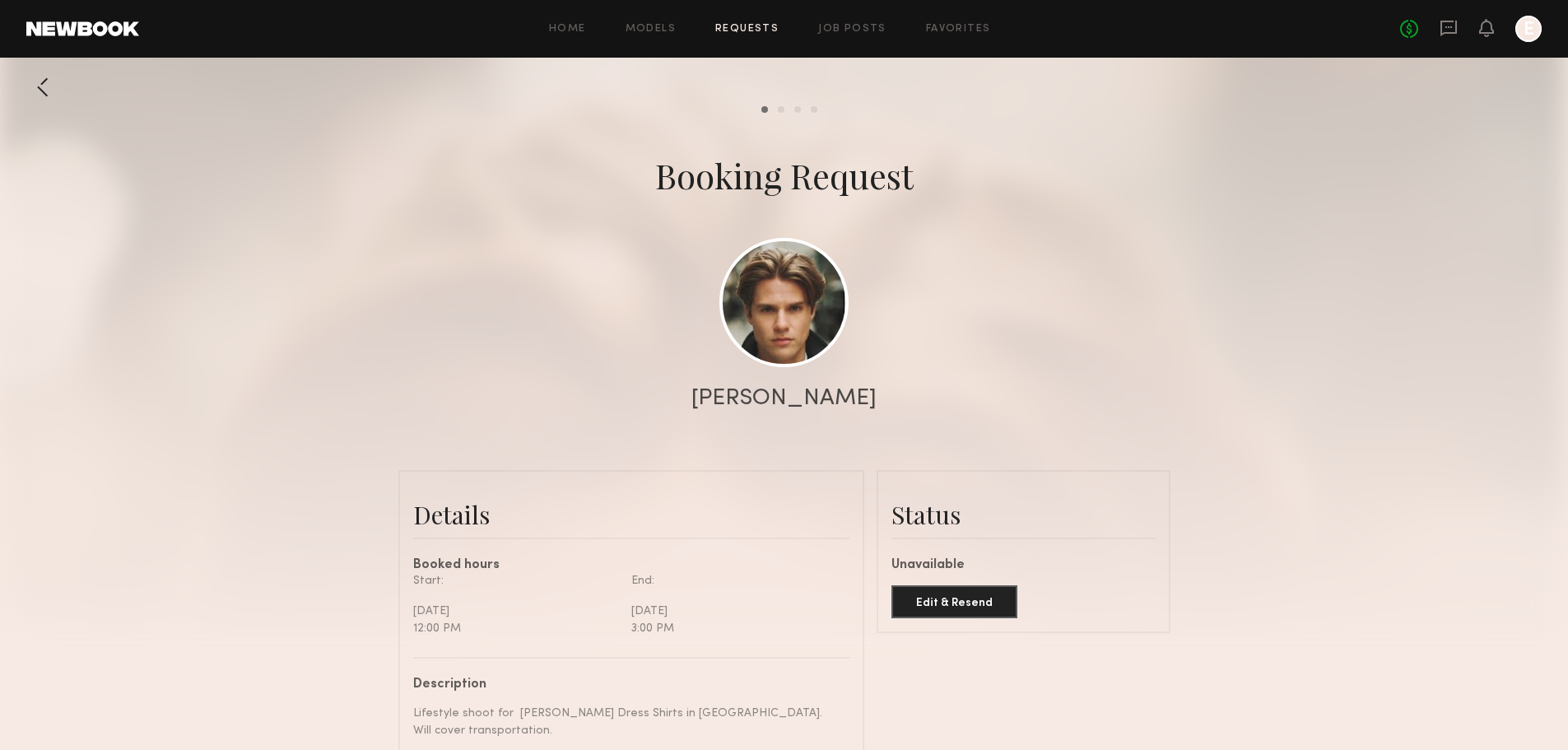
click at [1084, 307] on div at bounding box center [784, 329] width 1568 height 659
click at [789, 104] on div at bounding box center [784, 329] width 1568 height 659
click at [774, 111] on common-progress-item "Model response" at bounding box center [777, 109] width 16 height 6
click at [785, 108] on common-progress-item "Review hours worked" at bounding box center [793, 109] width 16 height 6
click at [781, 111] on div "Model response" at bounding box center [780, 109] width 6 height 6
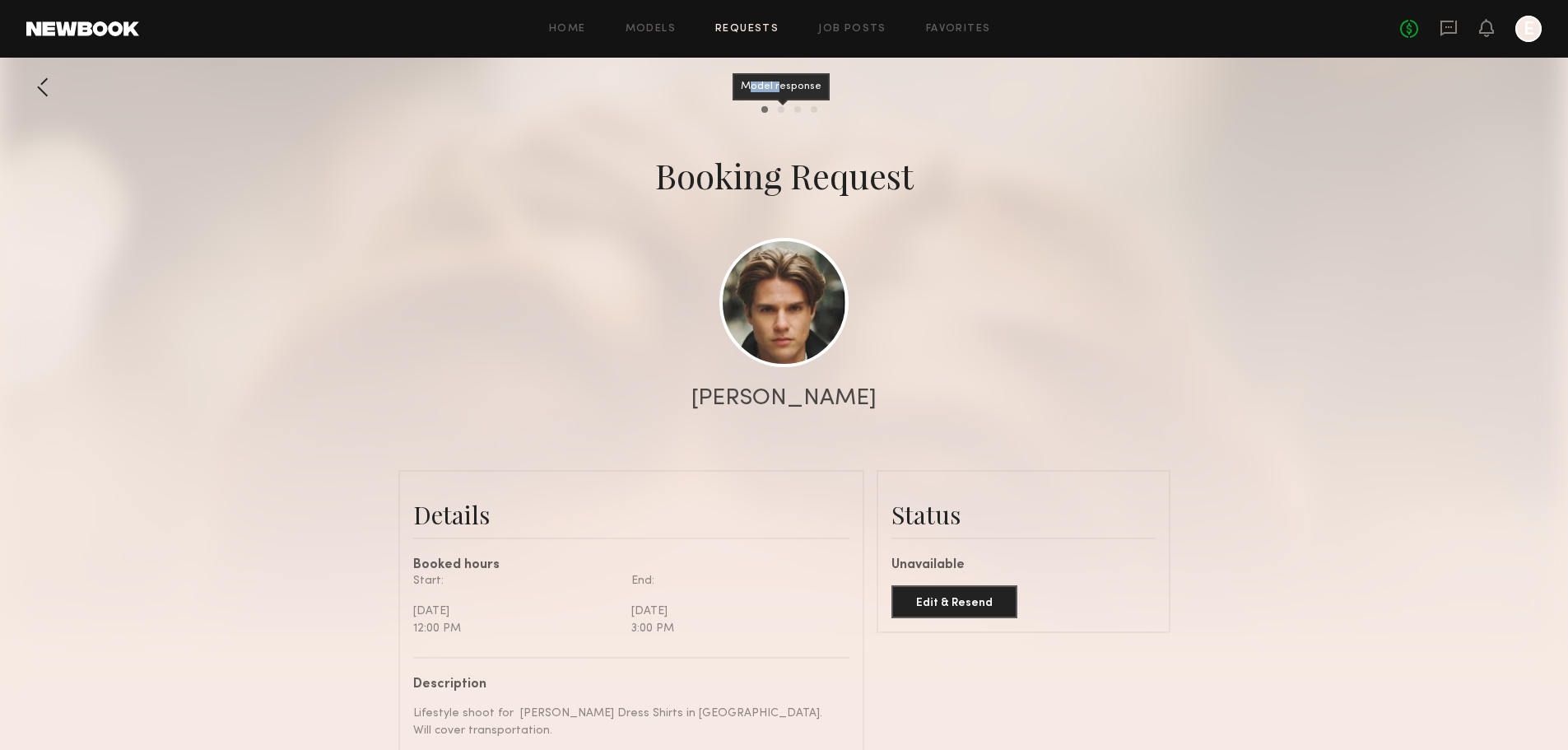
click at [781, 111] on div "Model response" at bounding box center [780, 109] width 6 height 6
click at [809, 111] on common-progress-item "Pay model" at bounding box center [810, 109] width 16 height 6
click at [1436, 26] on div "No fees up to $5,000 E" at bounding box center [1471, 28] width 142 height 26
click at [1445, 30] on icon at bounding box center [1449, 28] width 18 height 18
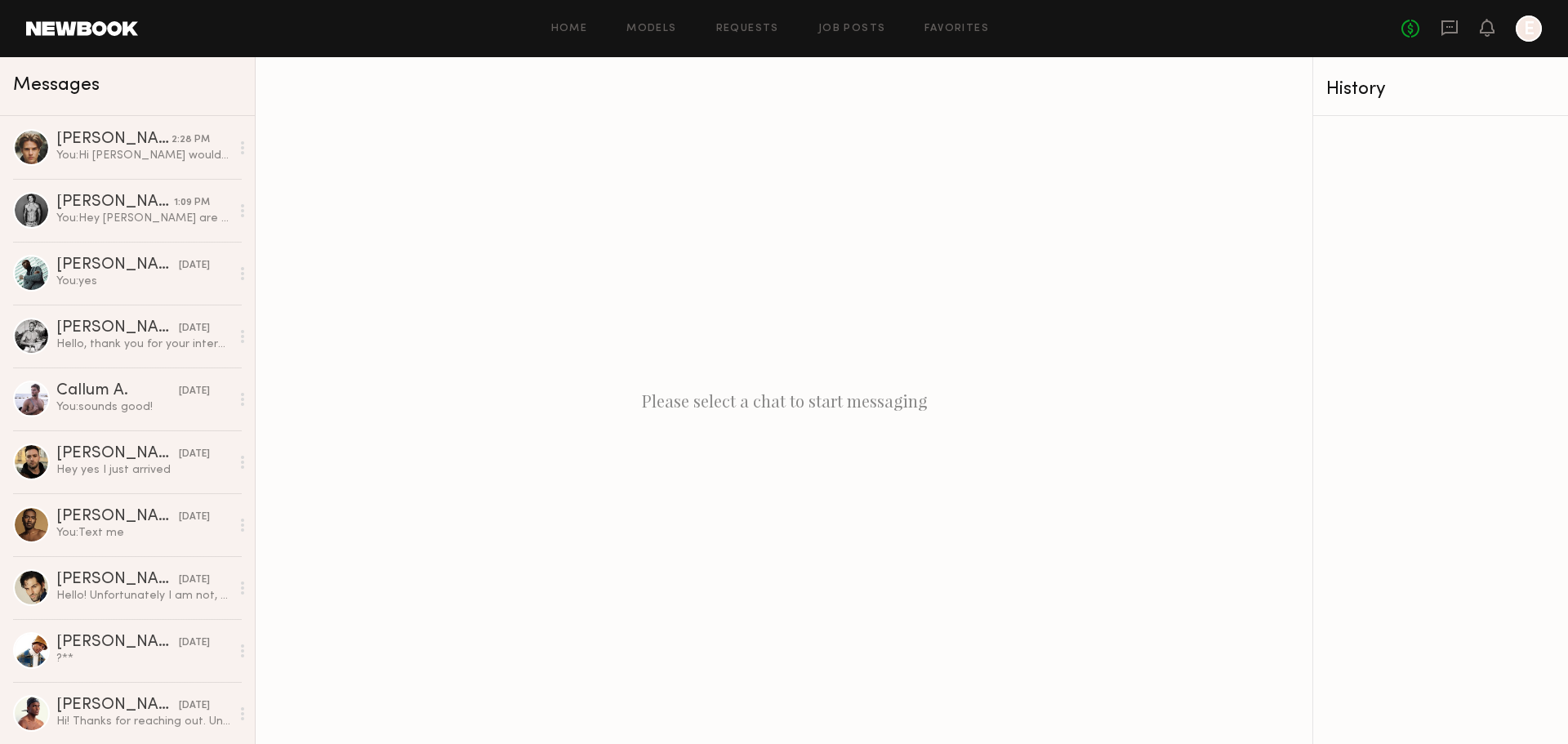
click at [1521, 29] on div at bounding box center [1528, 28] width 26 height 26
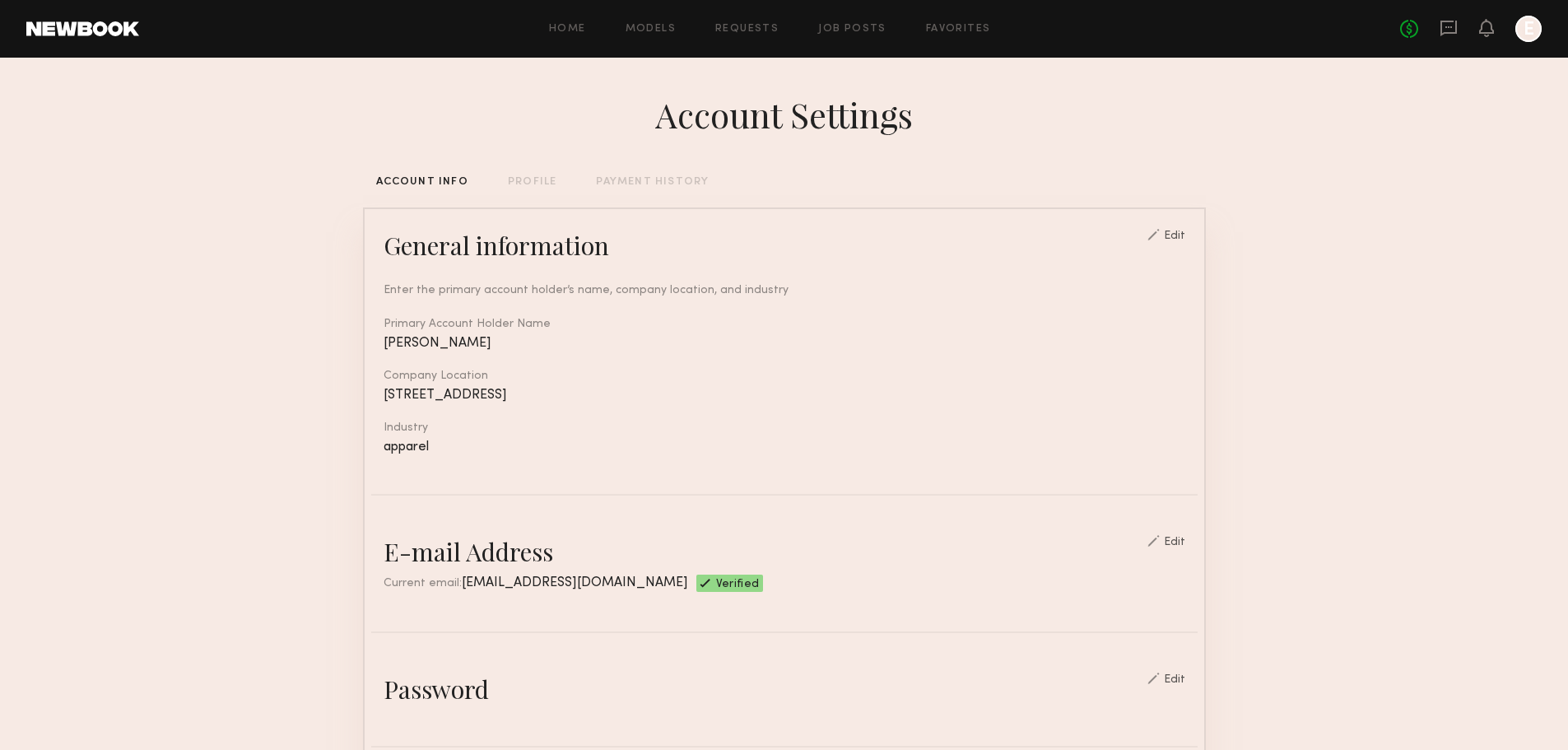
click at [528, 179] on div "PROFILE" at bounding box center [532, 183] width 48 height 11
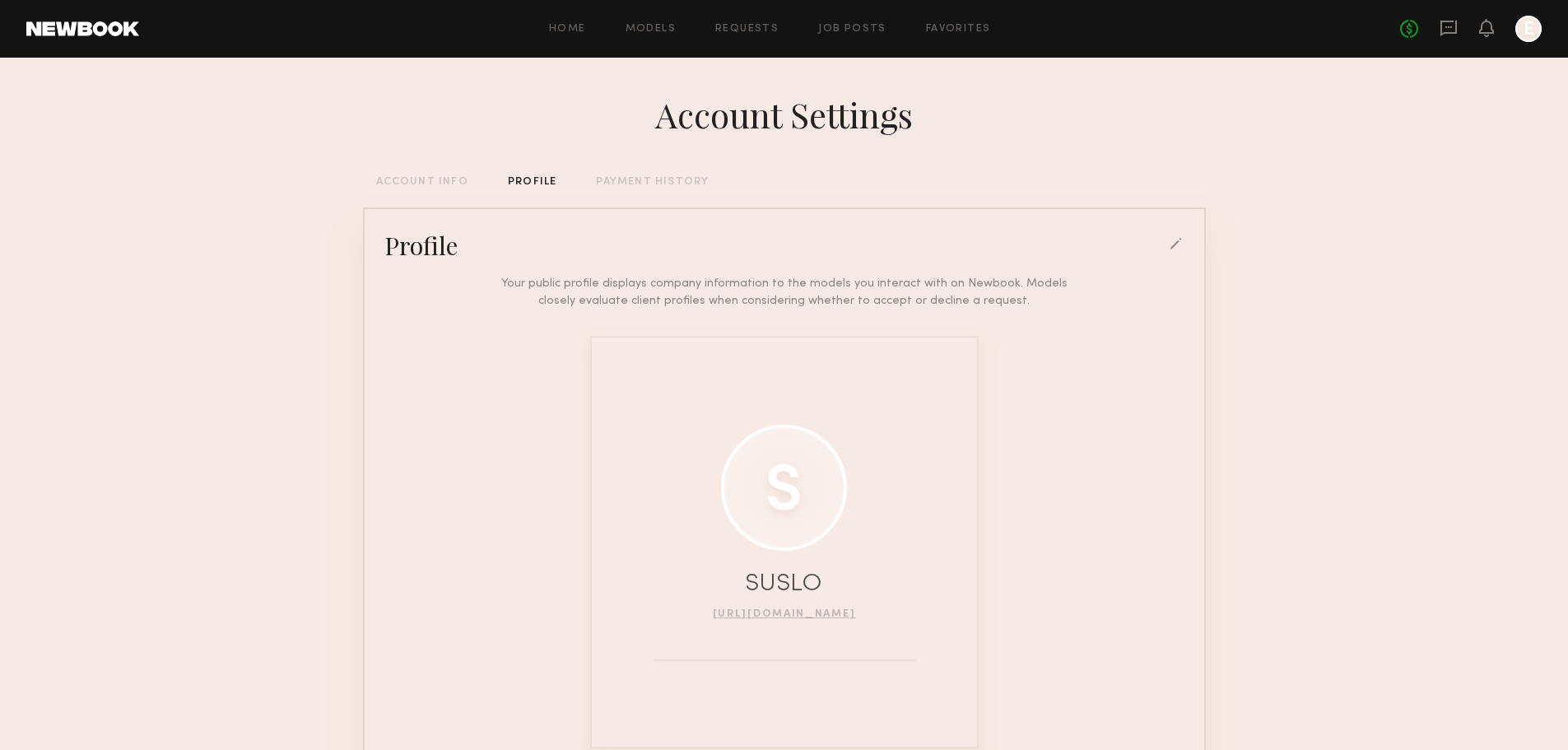
click at [669, 187] on div "PAYMENT HISTORY" at bounding box center [652, 183] width 112 height 11
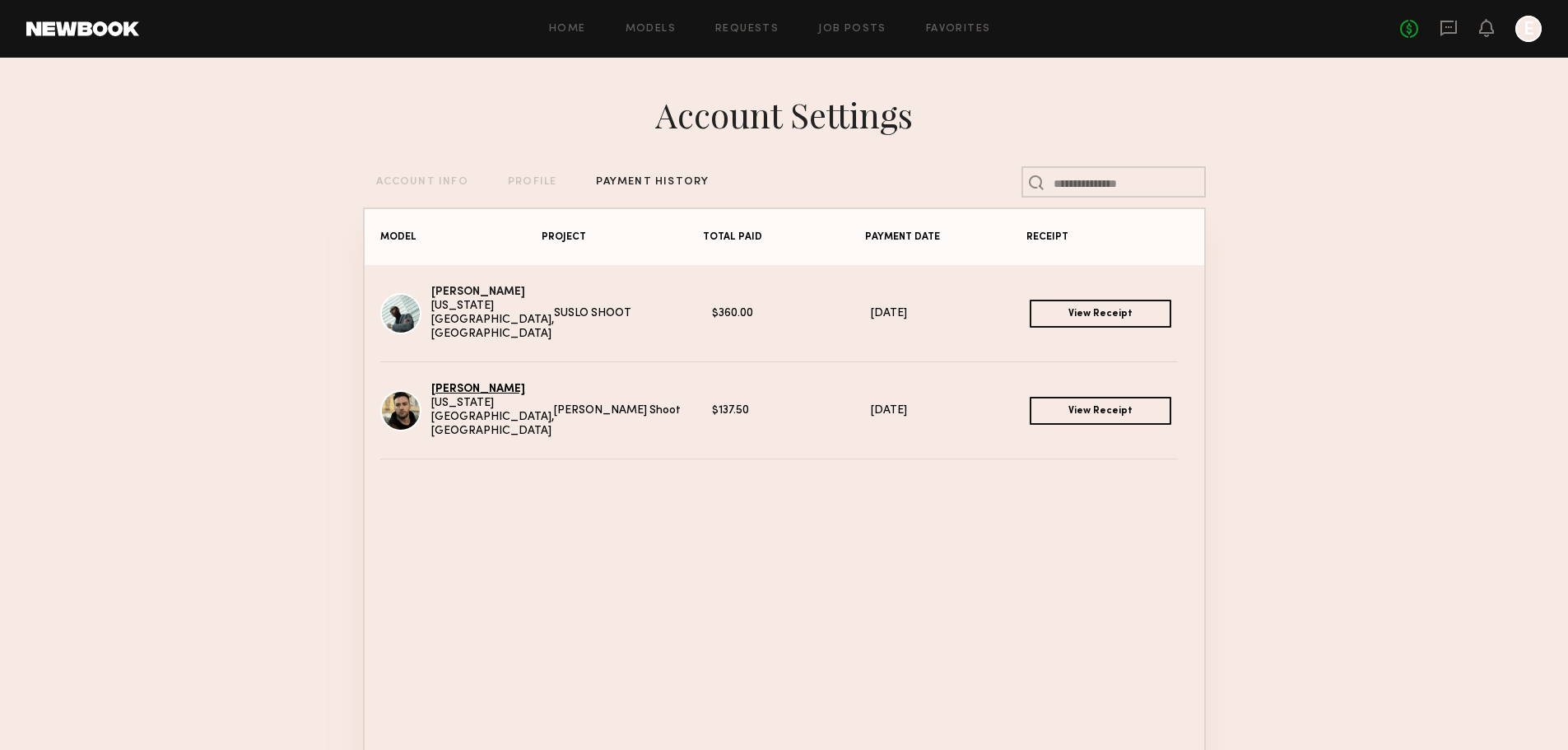
click at [455, 395] on link "Matthew K." at bounding box center [478, 389] width 94 height 11
click at [461, 297] on link "Georges H." at bounding box center [478, 292] width 94 height 11
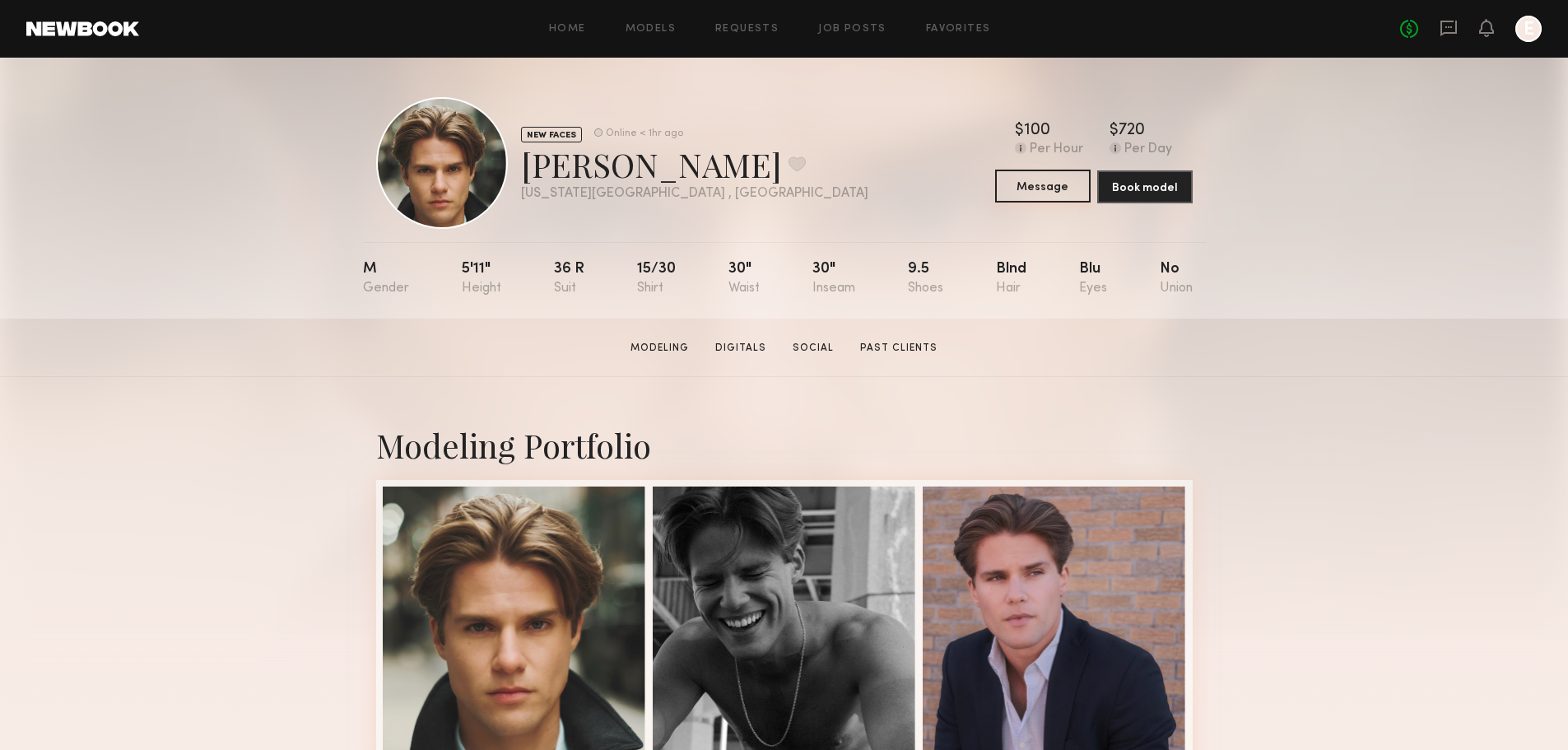
click at [1061, 183] on button "Message" at bounding box center [1043, 186] width 96 height 33
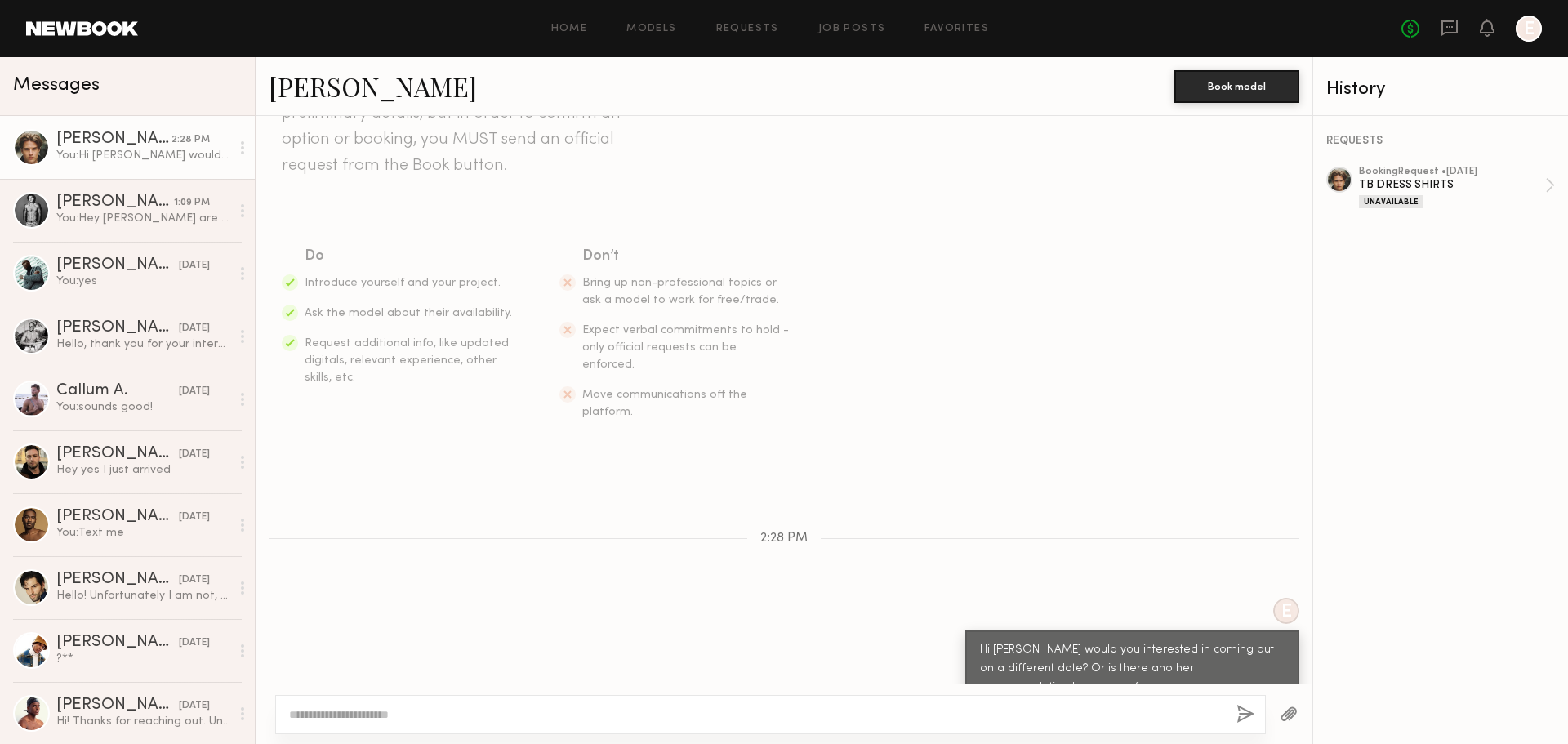
scroll to position [153, 0]
type textarea "**********"
click at [1237, 713] on button "button" at bounding box center [1245, 715] width 18 height 21
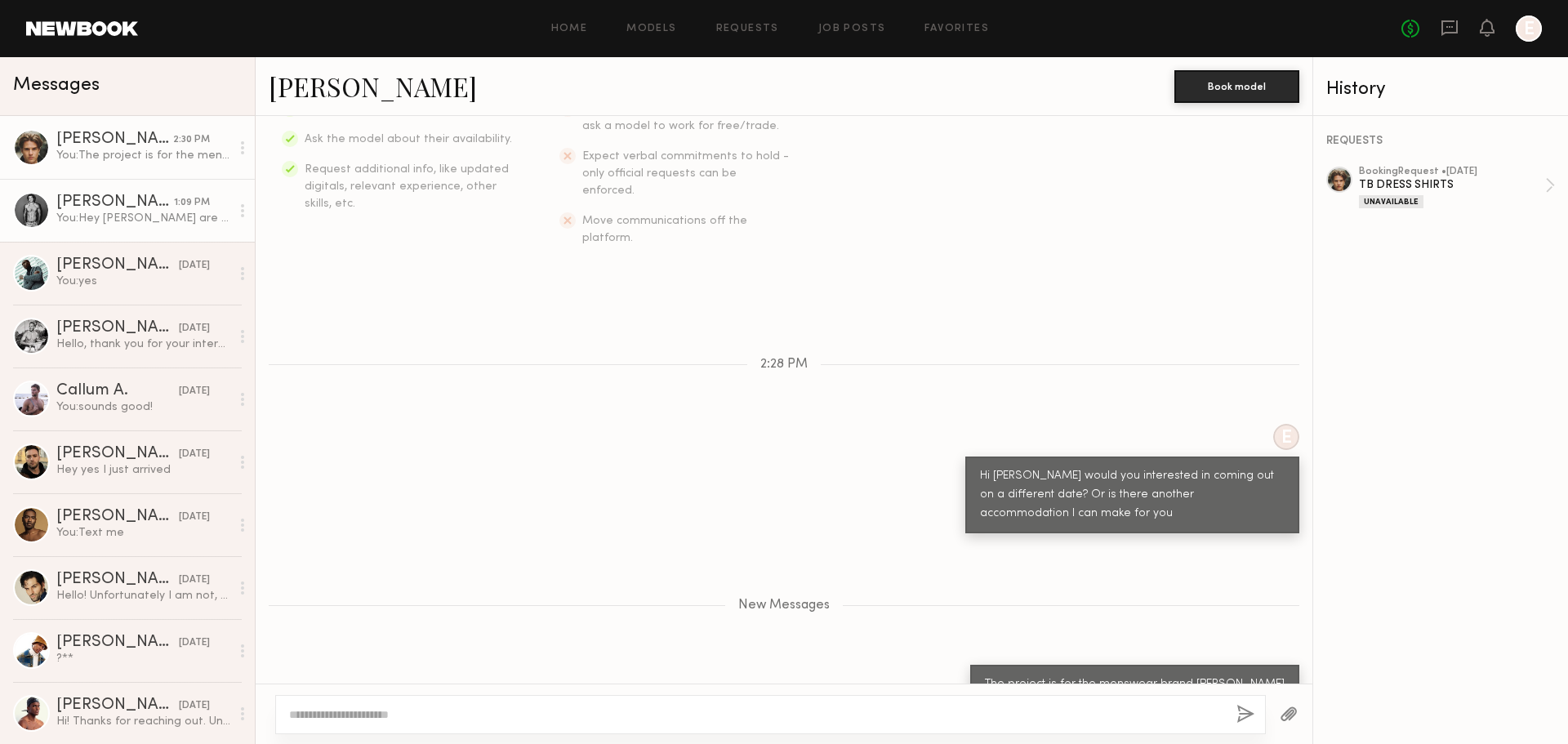
click at [144, 210] on div "[PERSON_NAME]" at bounding box center [115, 202] width 118 height 16
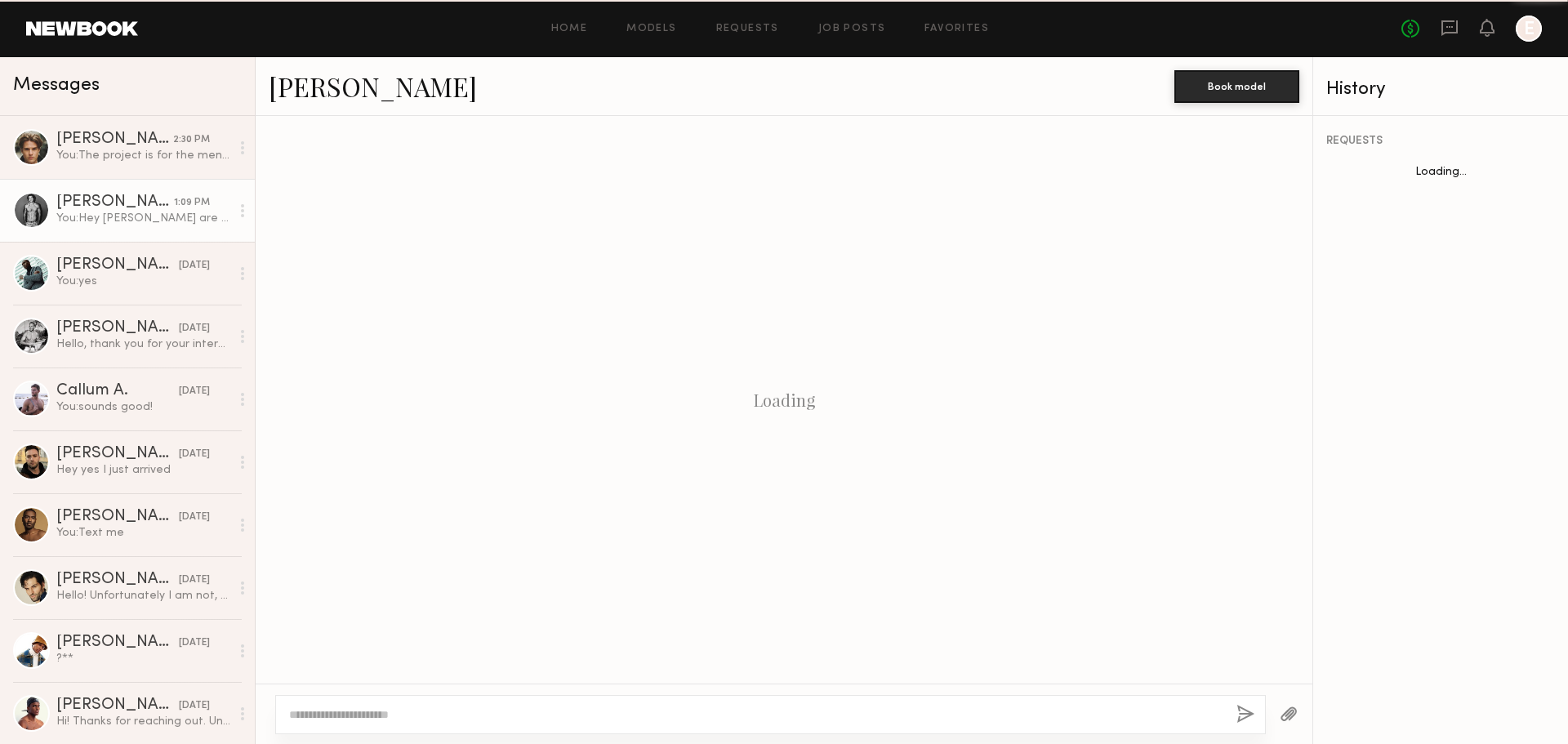
scroll to position [153, 0]
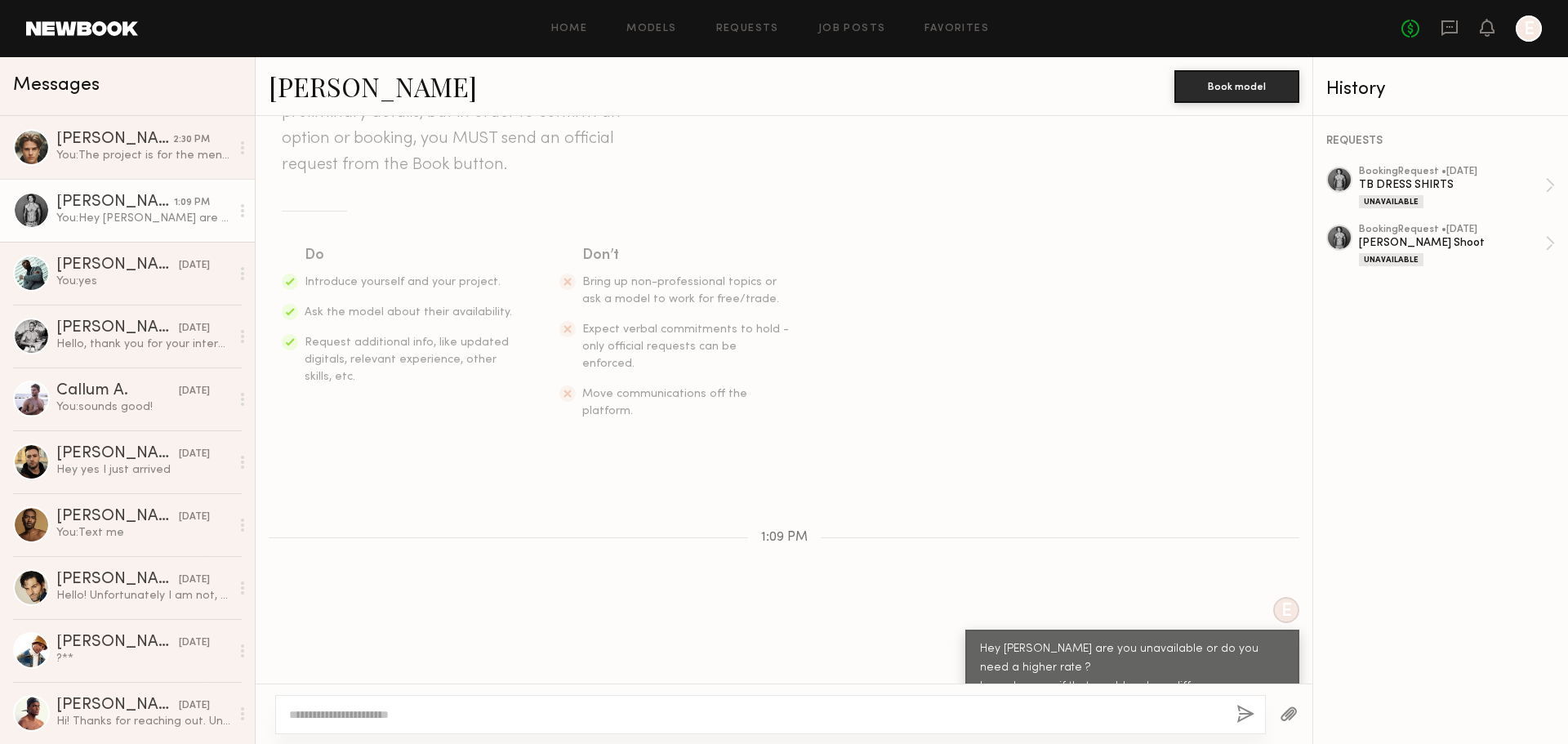
click at [436, 713] on textarea at bounding box center [756, 714] width 934 height 16
type textarea "**********"
click at [1239, 710] on button "button" at bounding box center [1245, 715] width 18 height 21
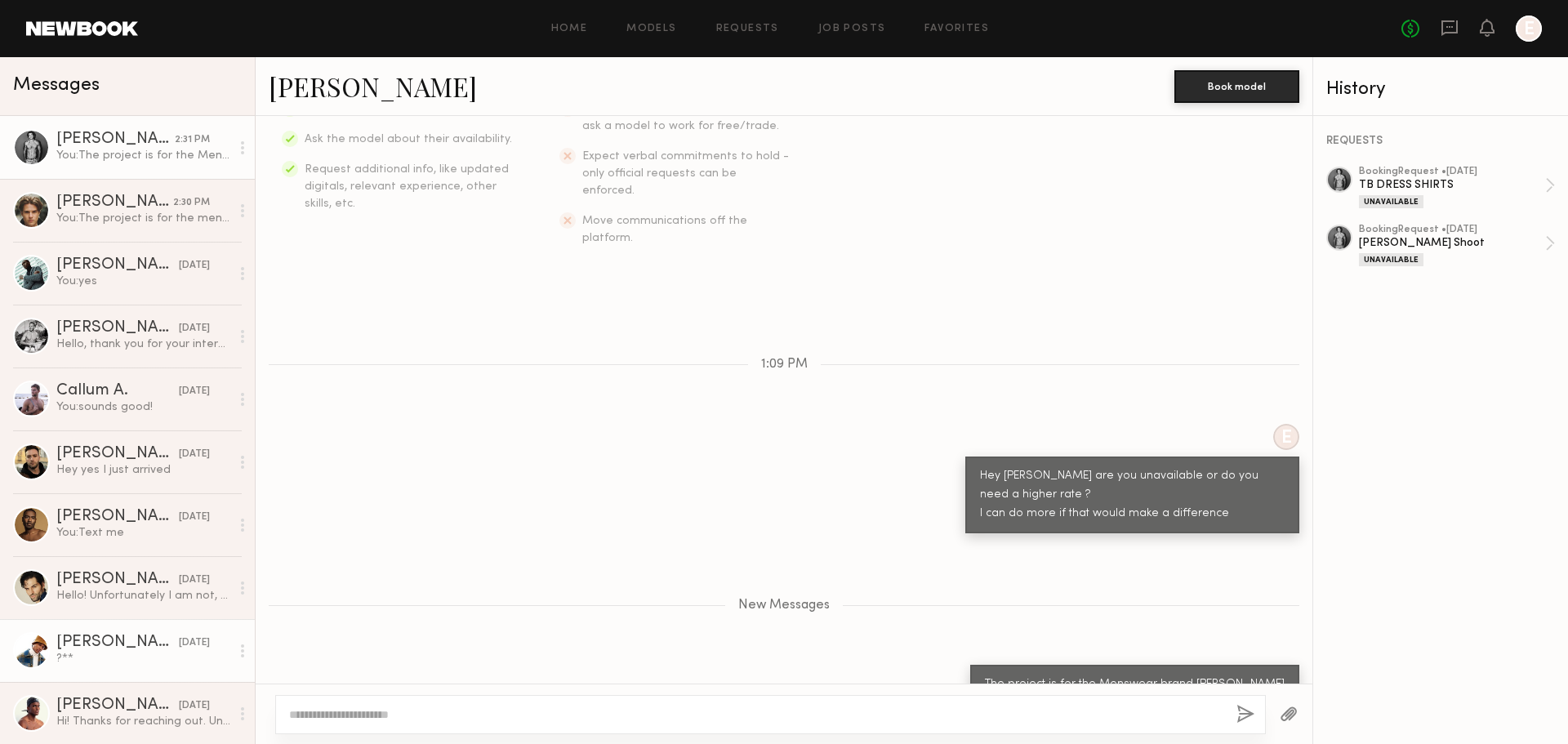
scroll to position [1, 0]
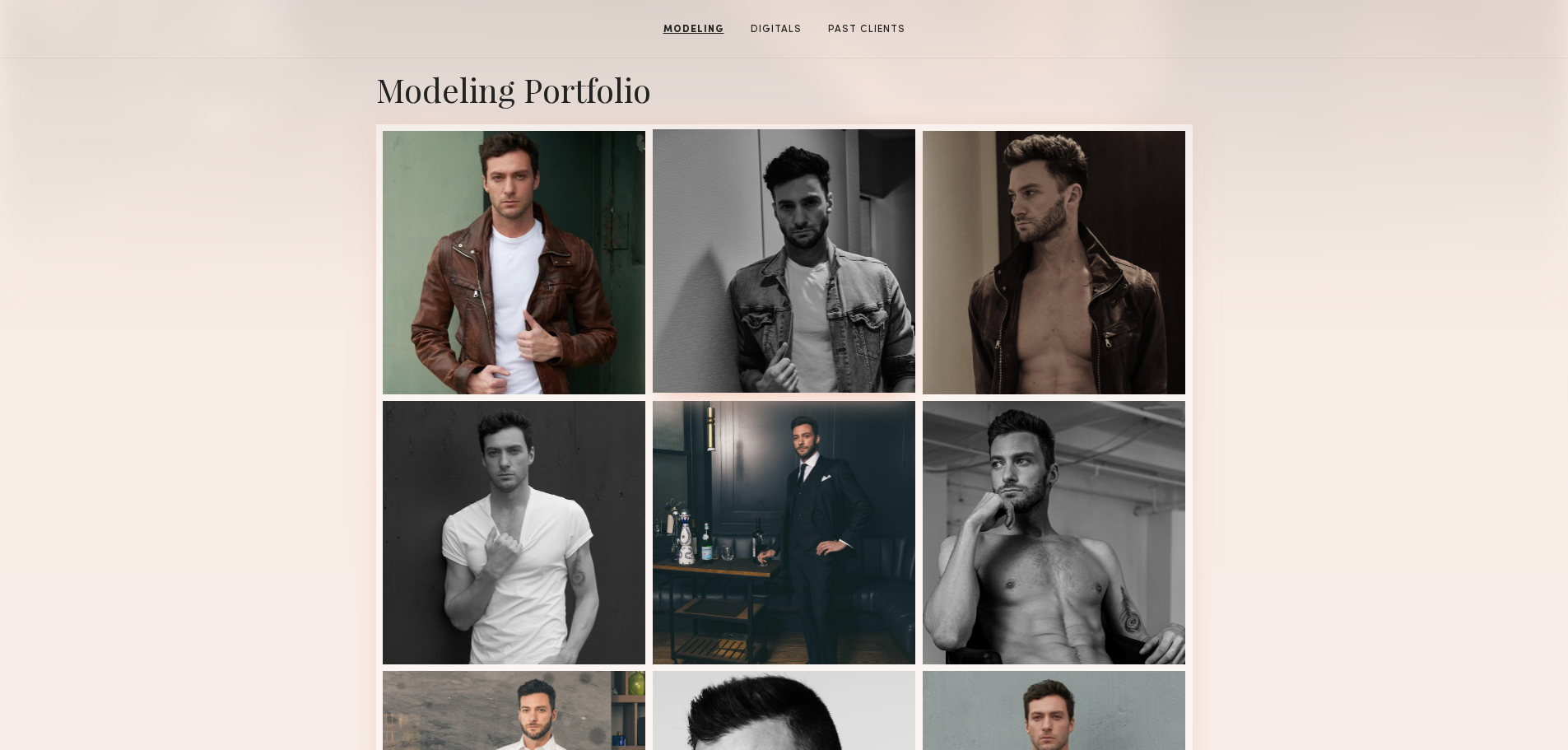
scroll to position [82, 0]
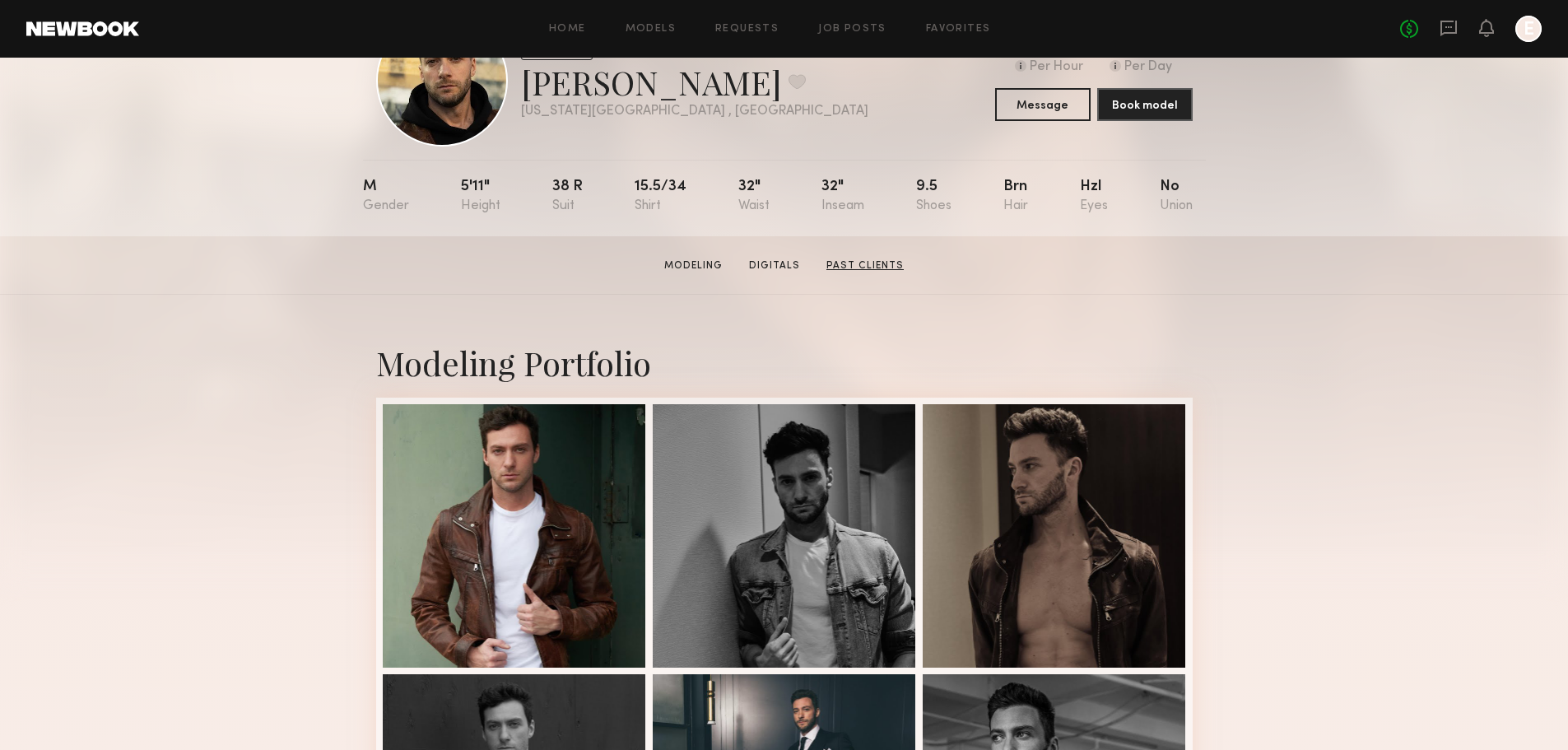
click at [841, 268] on link "Past Clients" at bounding box center [864, 266] width 90 height 15
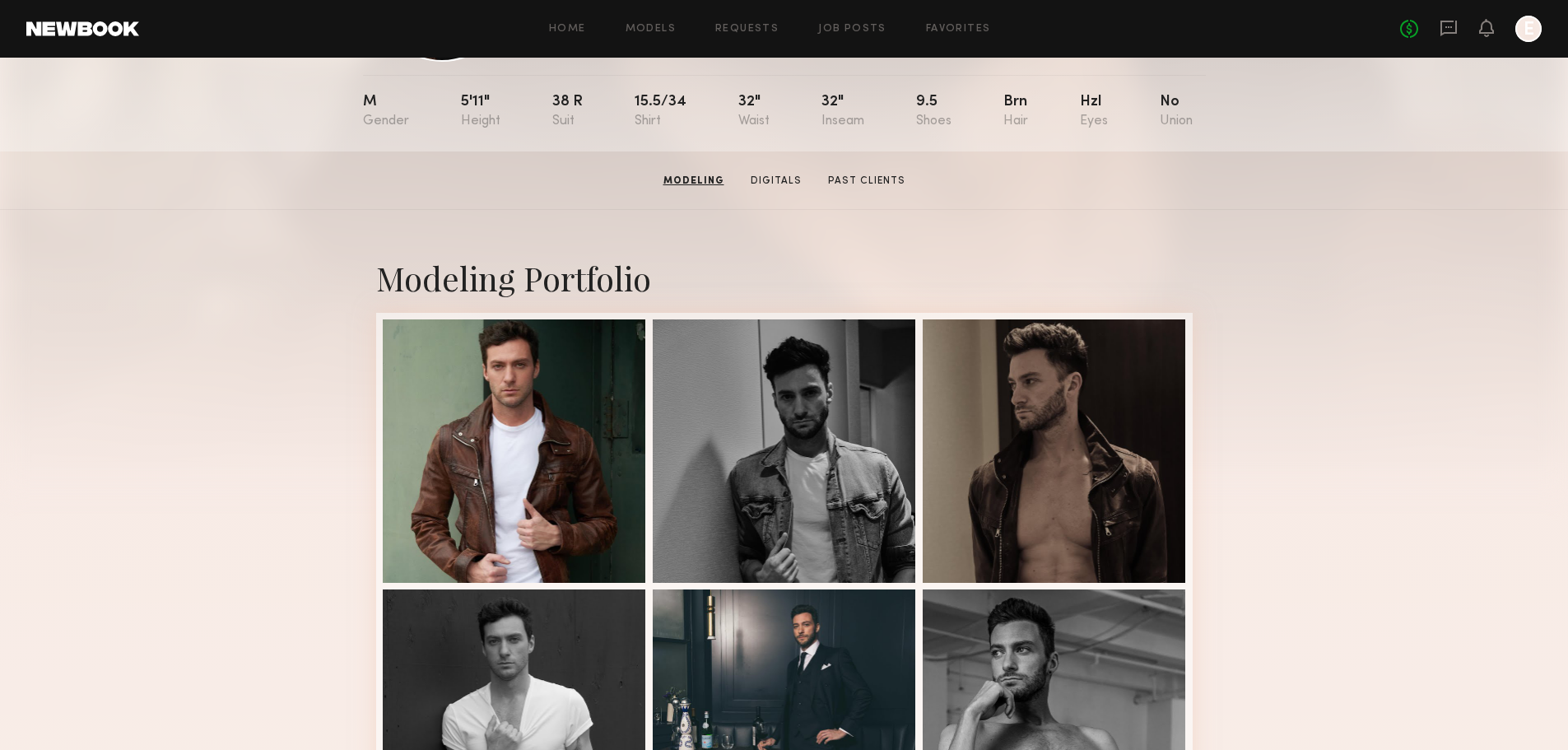
scroll to position [0, 0]
